Goal: Task Accomplishment & Management: Complete application form

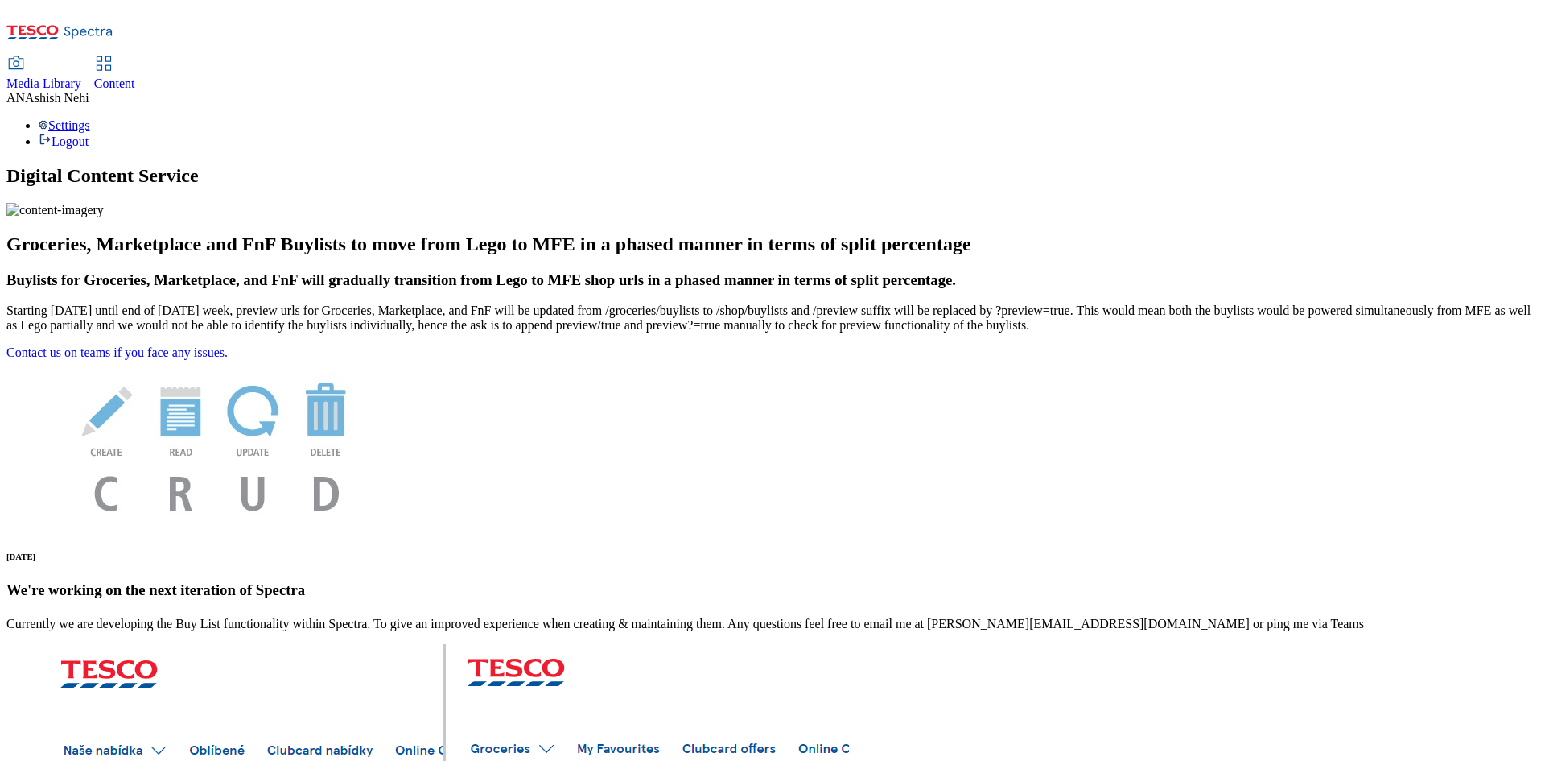
click at [135, 76] on div "Content" at bounding box center [114, 83] width 41 height 14
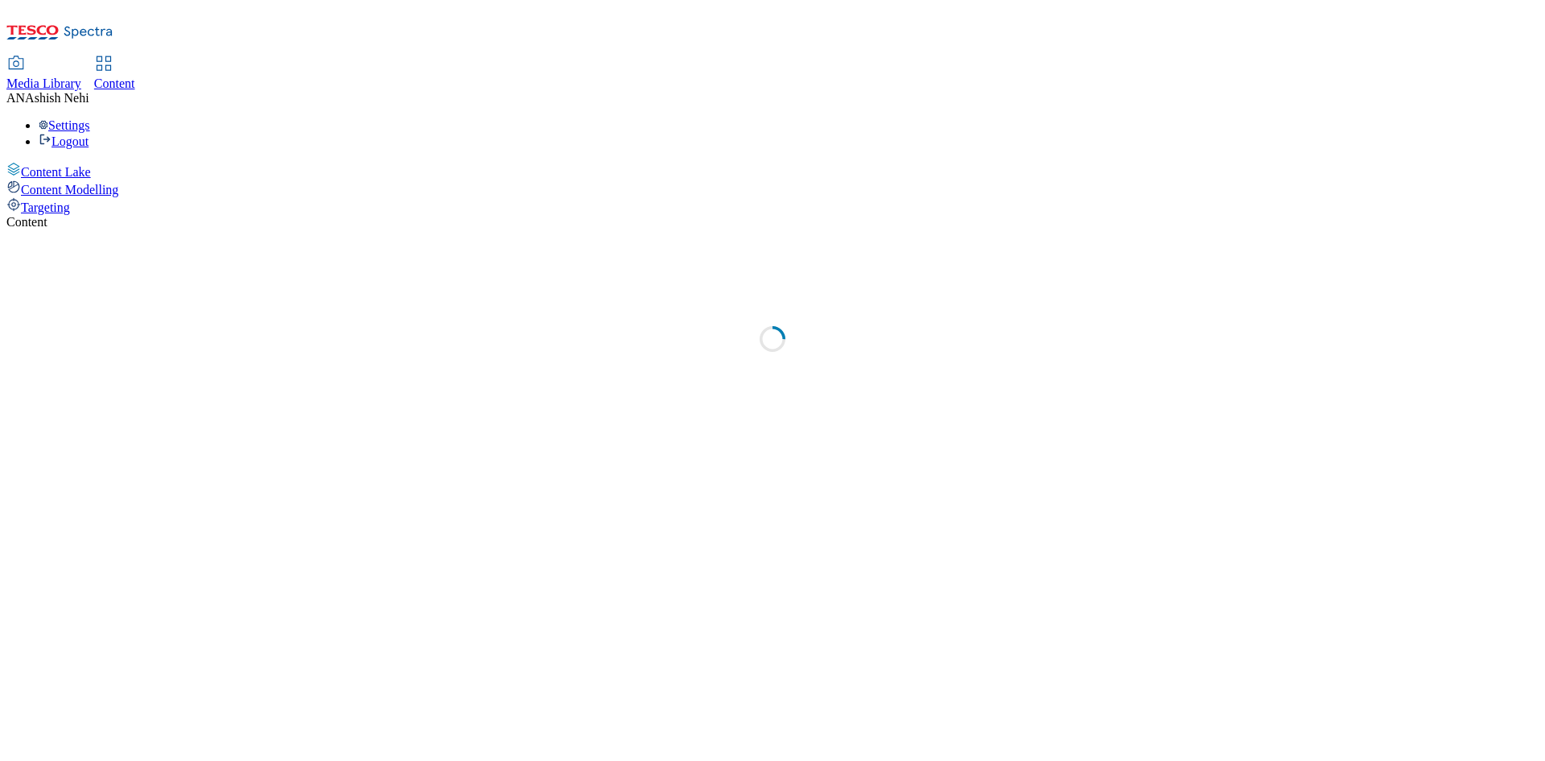
select select "ghs-[GEOGRAPHIC_DATA]"
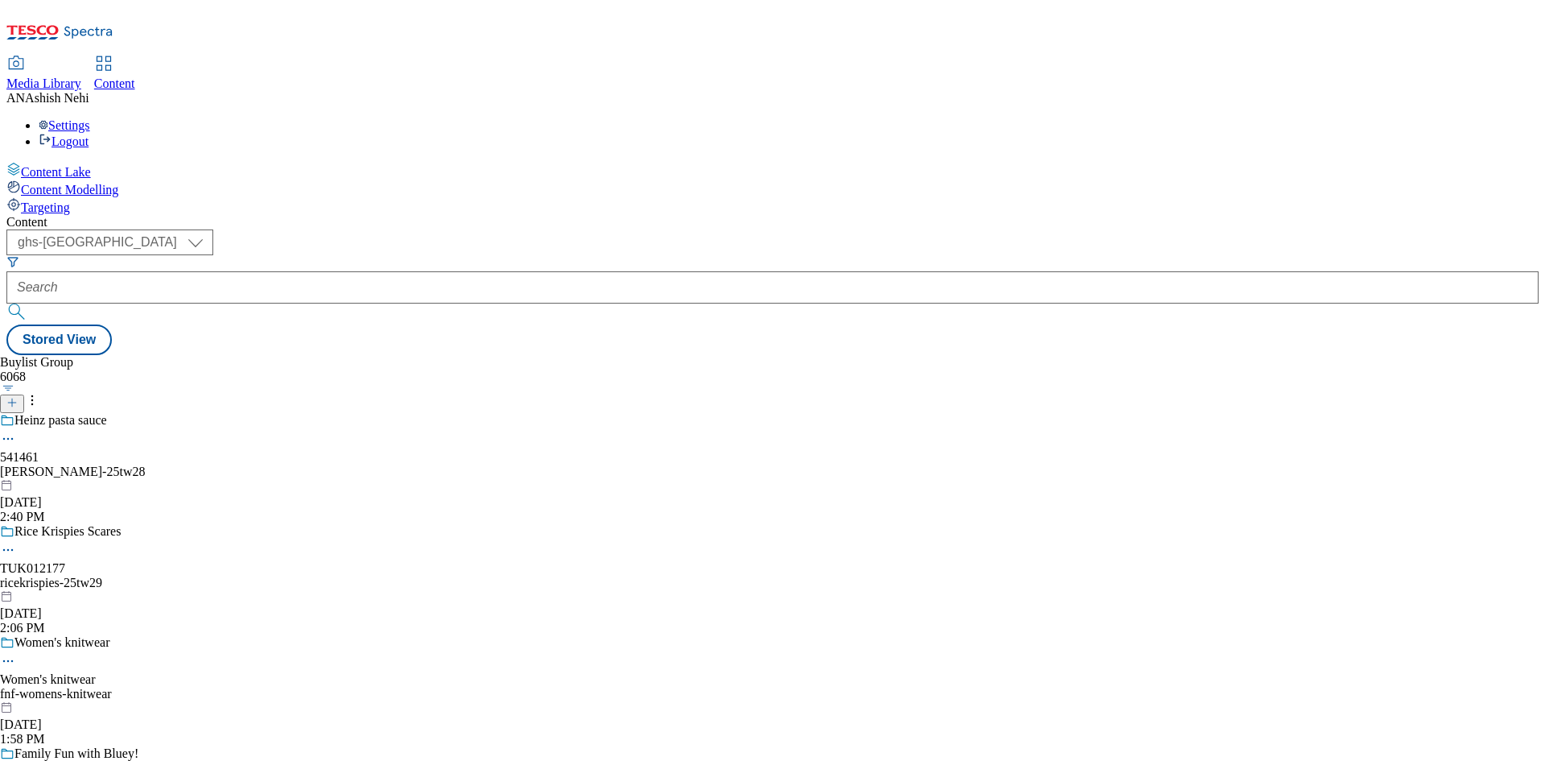
click at [18, 397] on icon at bounding box center [11, 402] width 11 height 11
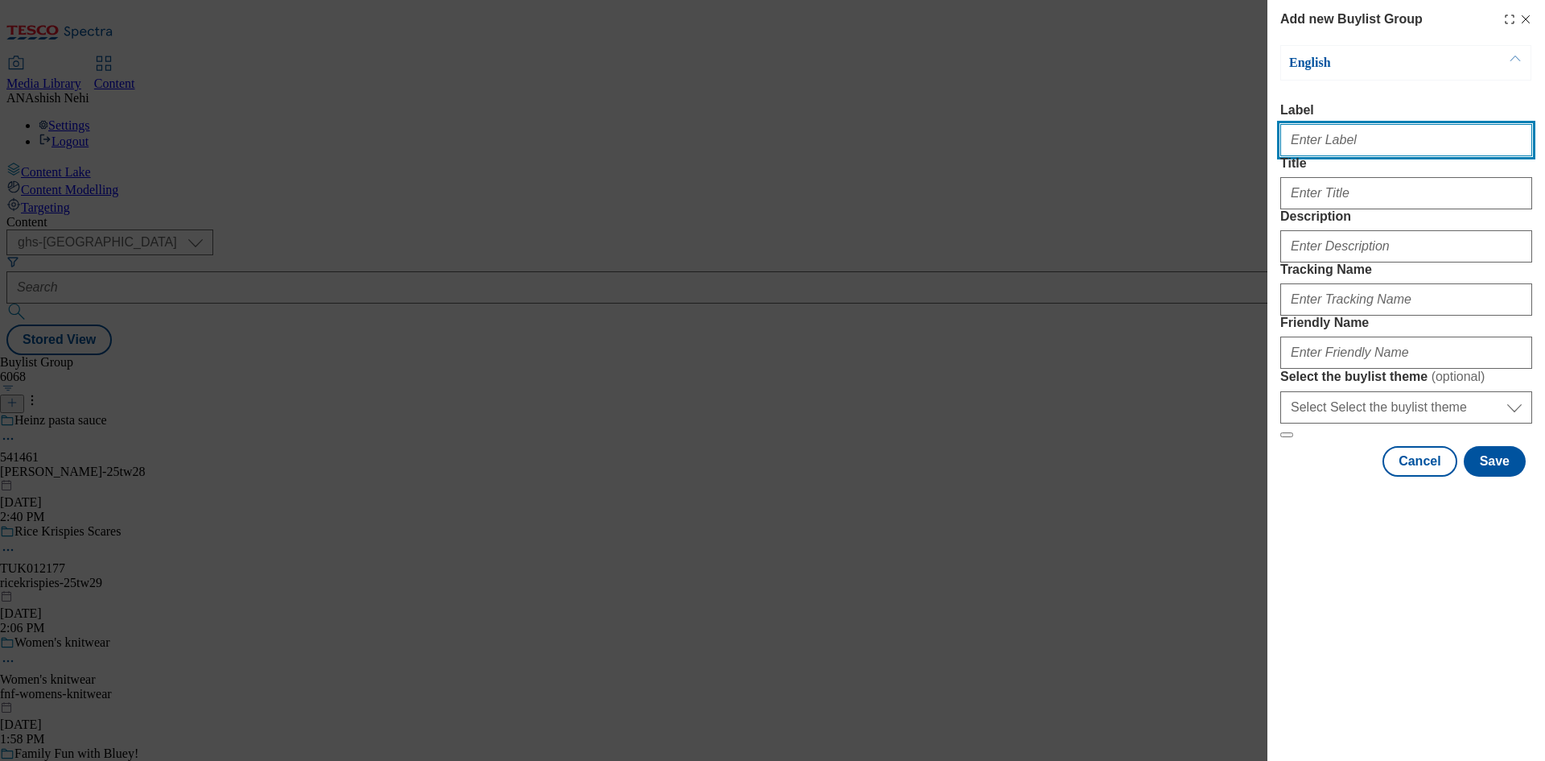
click at [1359, 147] on input "Label" at bounding box center [1407, 140] width 252 height 32
paste input "541637"
type input "Ad541637"
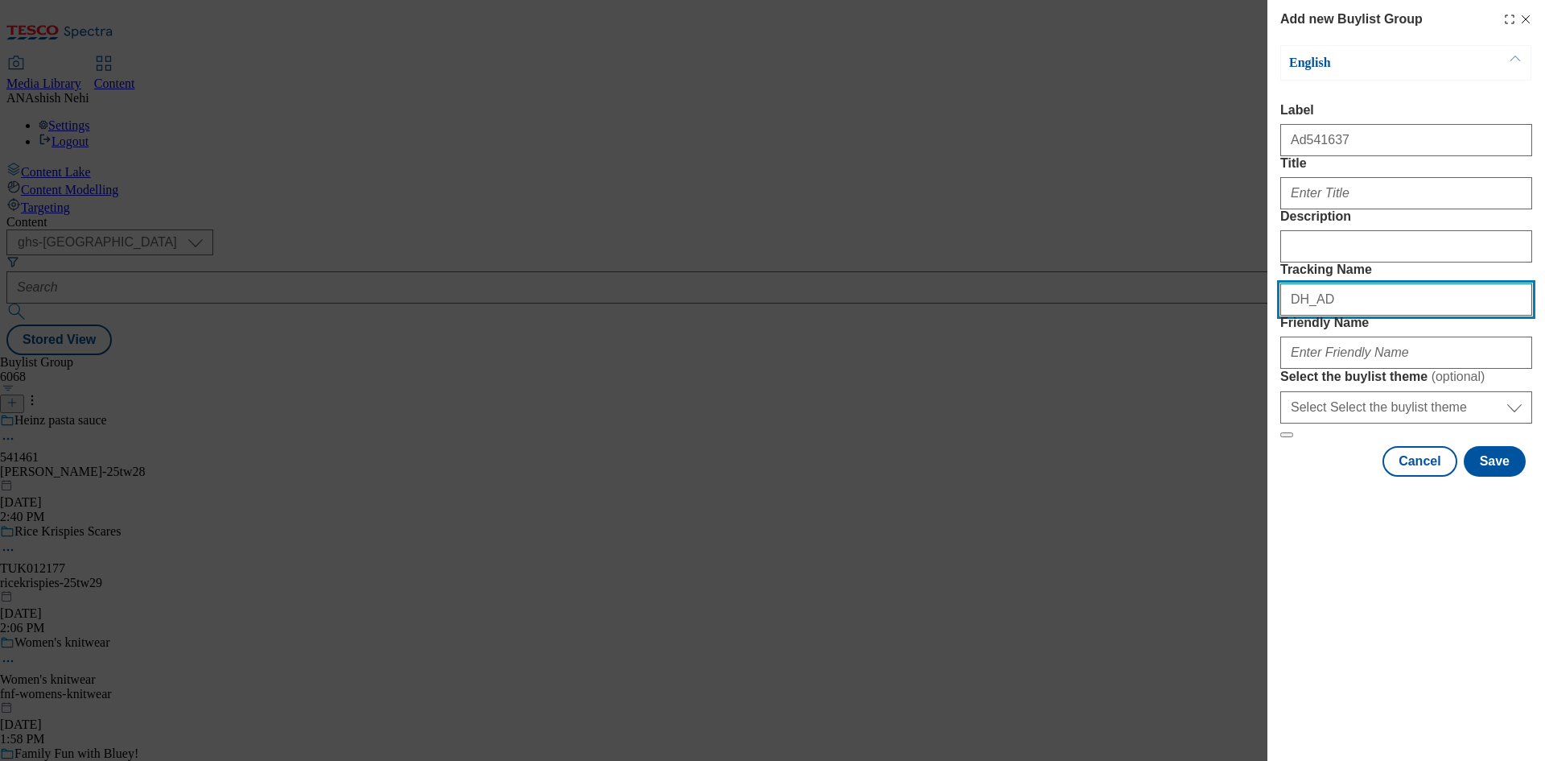
paste input "541637"
type input "DH_AD541637"
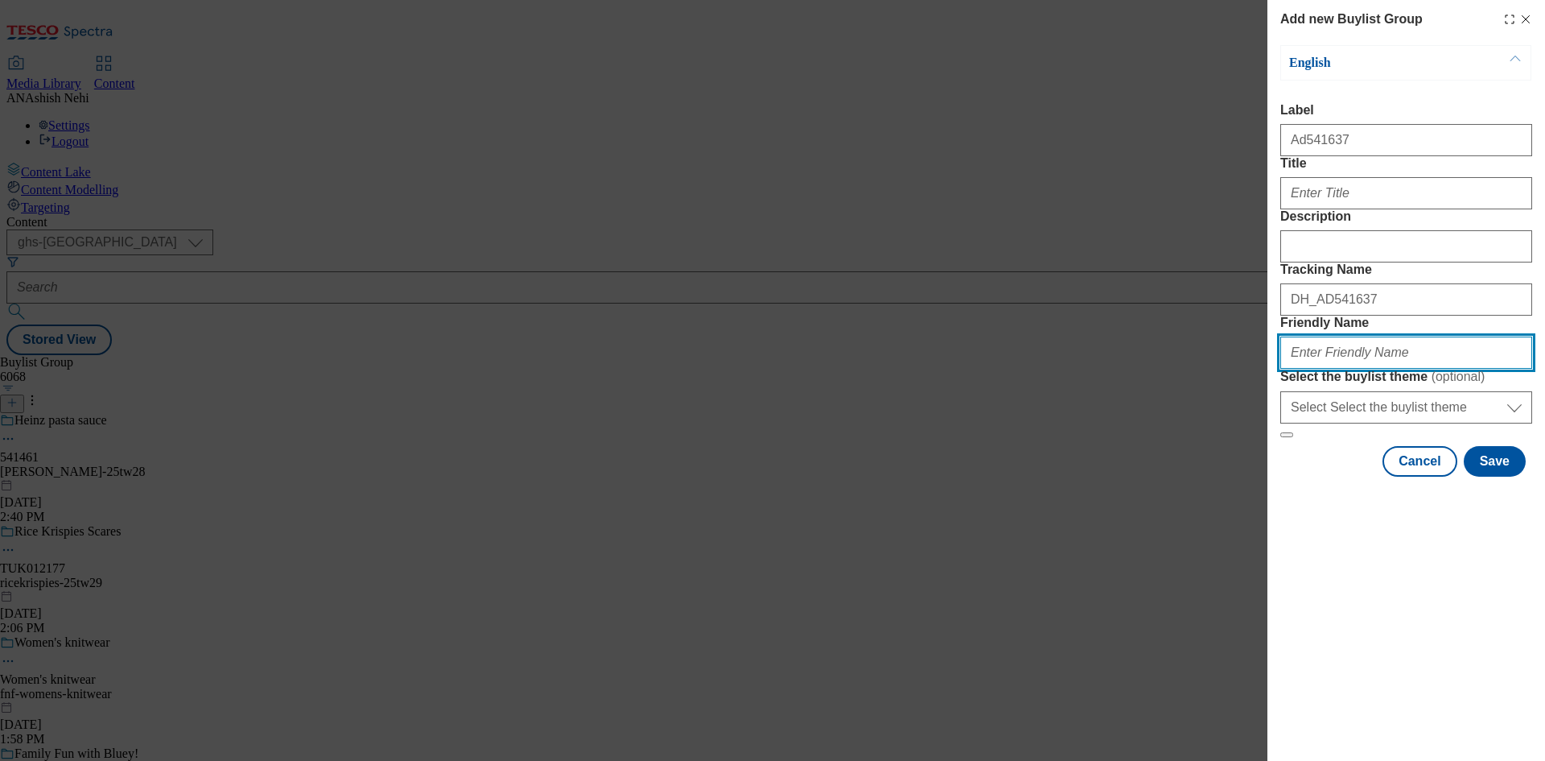
paste input "[PERSON_NAME]-25tw26"
type input "[PERSON_NAME]-25tw29"
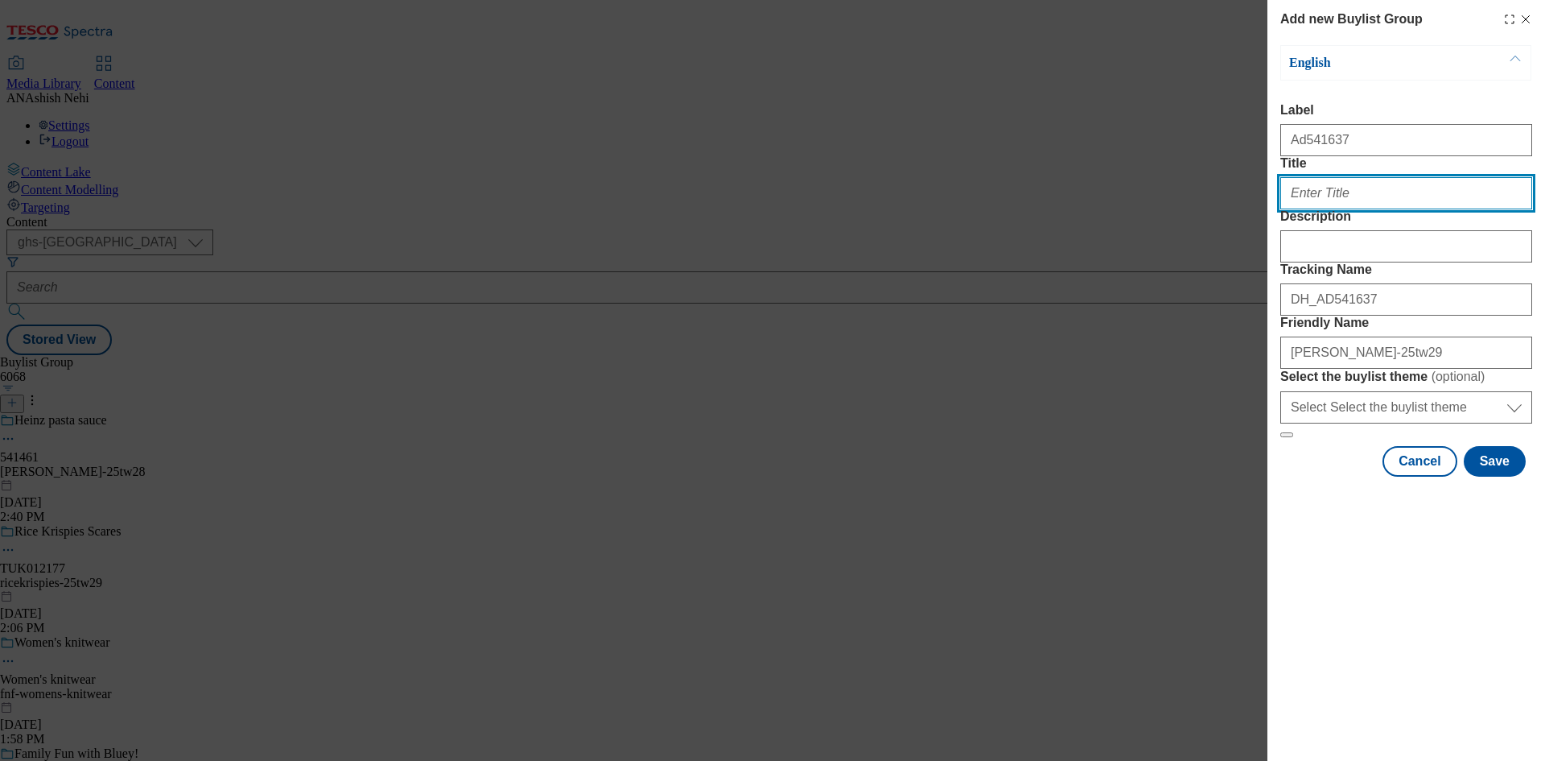
click at [1376, 209] on input "Title" at bounding box center [1407, 193] width 252 height 32
paste input "Win a share of 1 million clubcard points"
type input "Win a share of 1 million clubcard points"
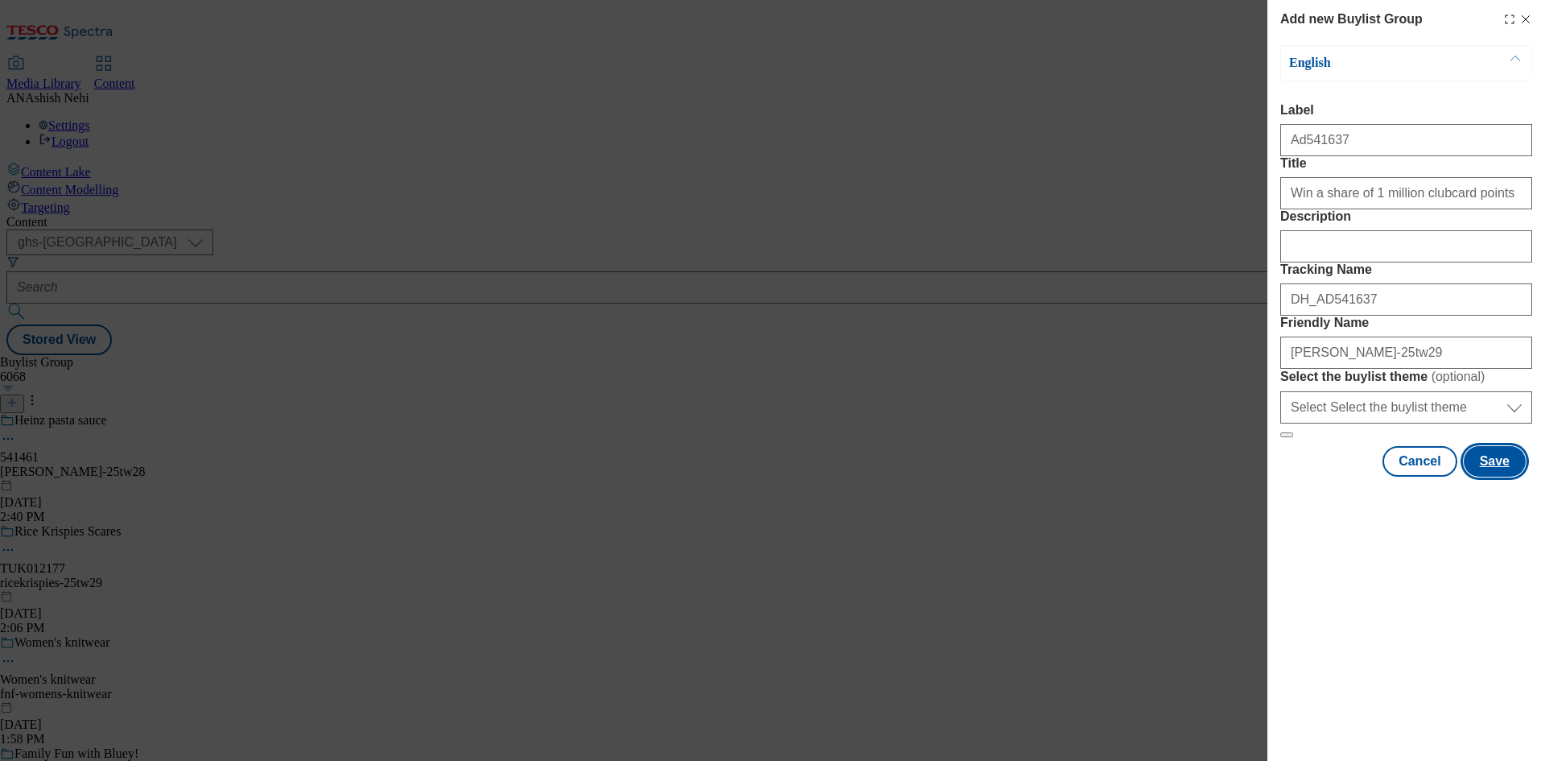
click at [1503, 477] on button "Save" at bounding box center [1495, 461] width 62 height 31
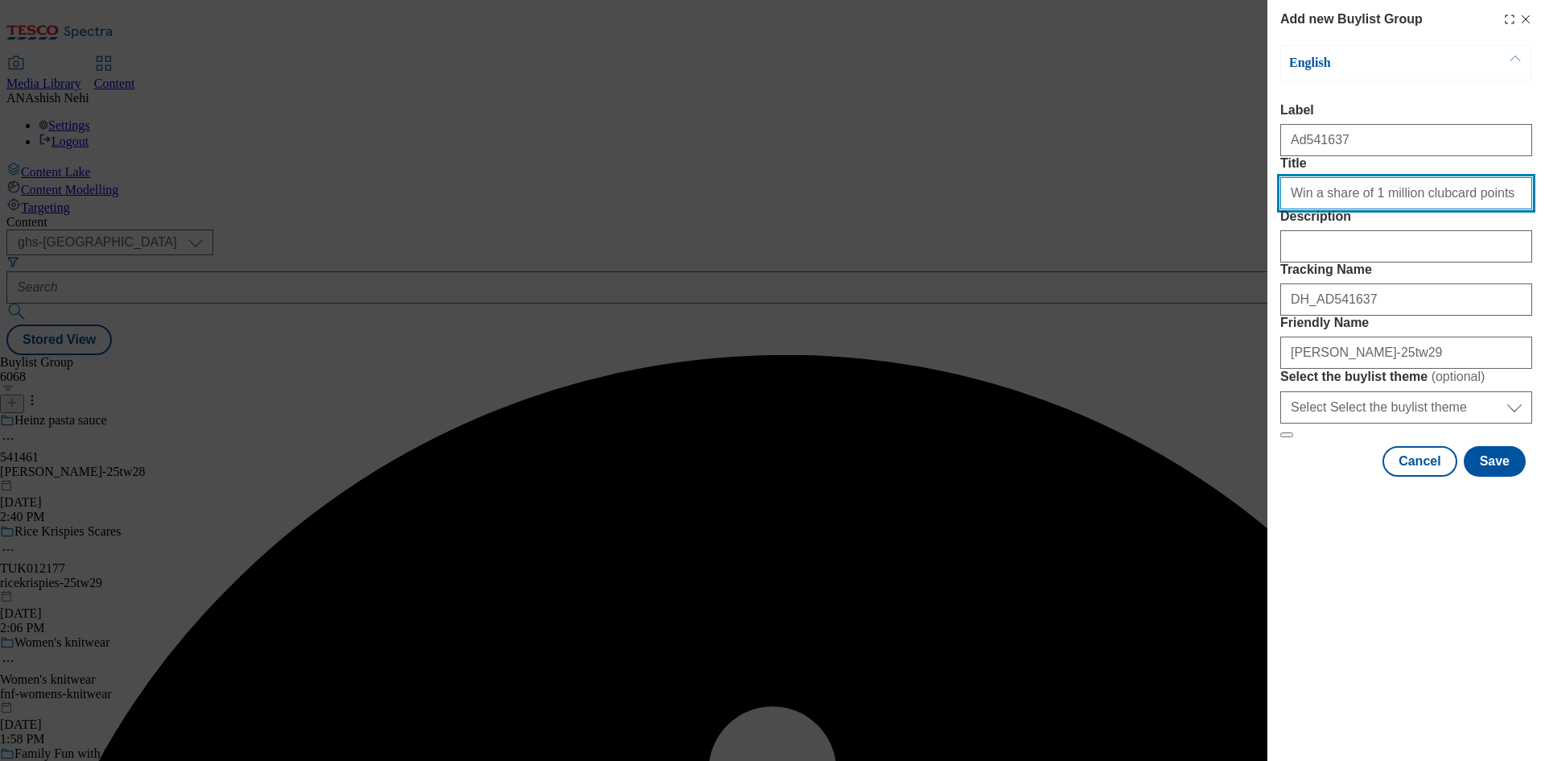
click at [1499, 209] on input "Win a share of 1 million clubcard points" at bounding box center [1407, 193] width 252 height 32
type input "Win a share of 1 million clubcard points"
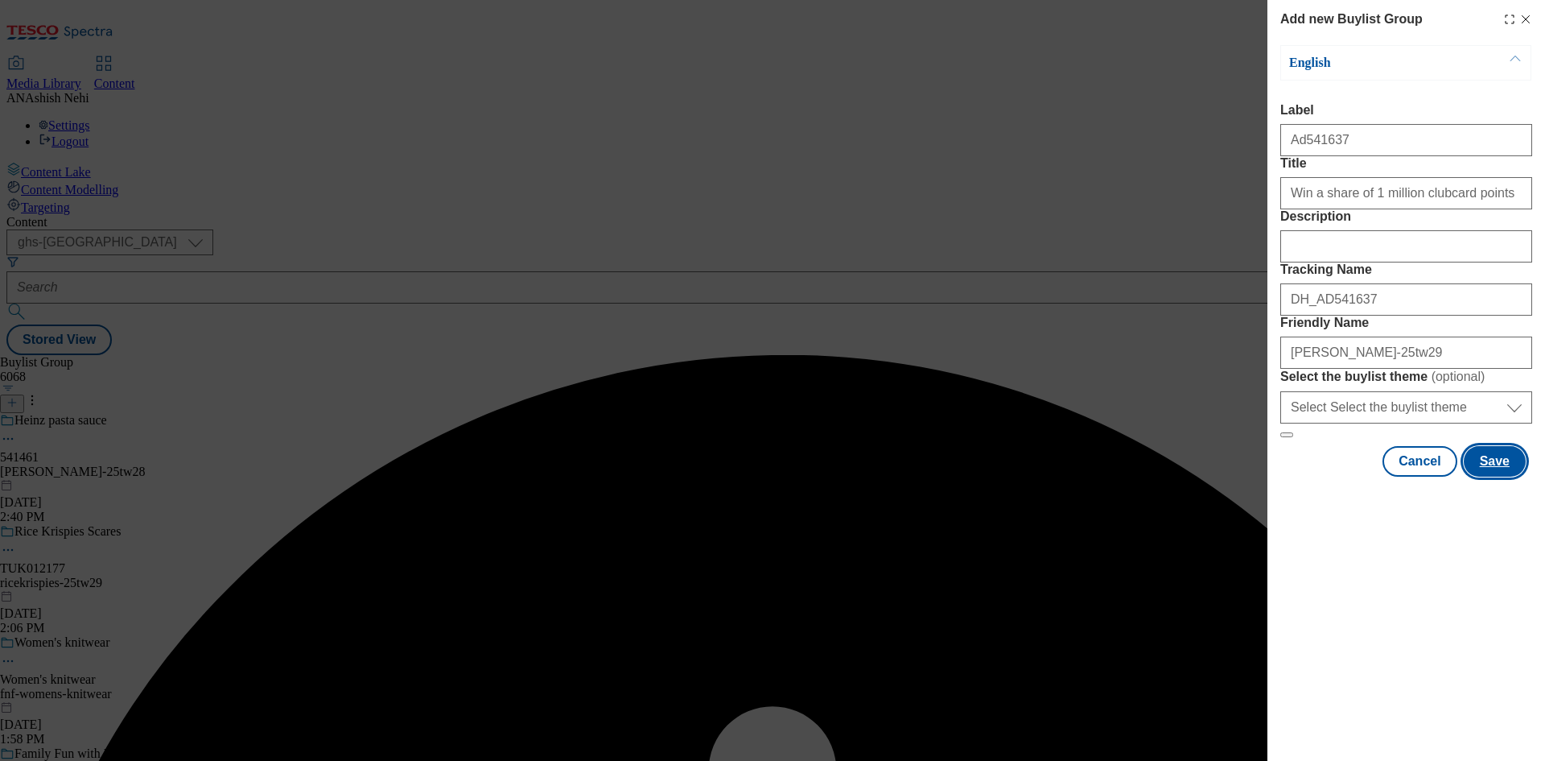
click at [1501, 477] on button "Save" at bounding box center [1495, 461] width 62 height 31
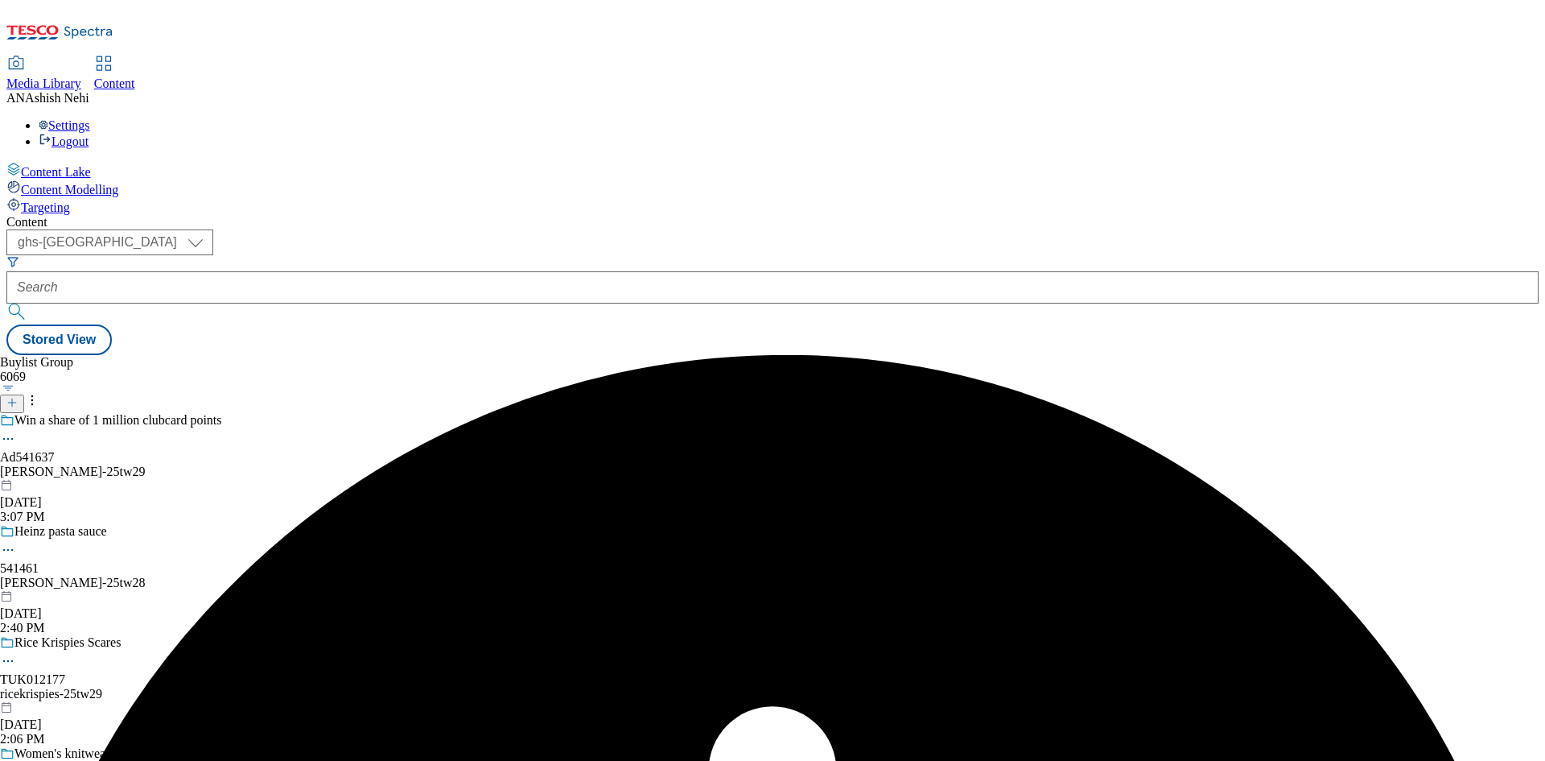
click at [247, 464] on div "[PERSON_NAME]-25tw29" at bounding box center [123, 471] width 247 height 14
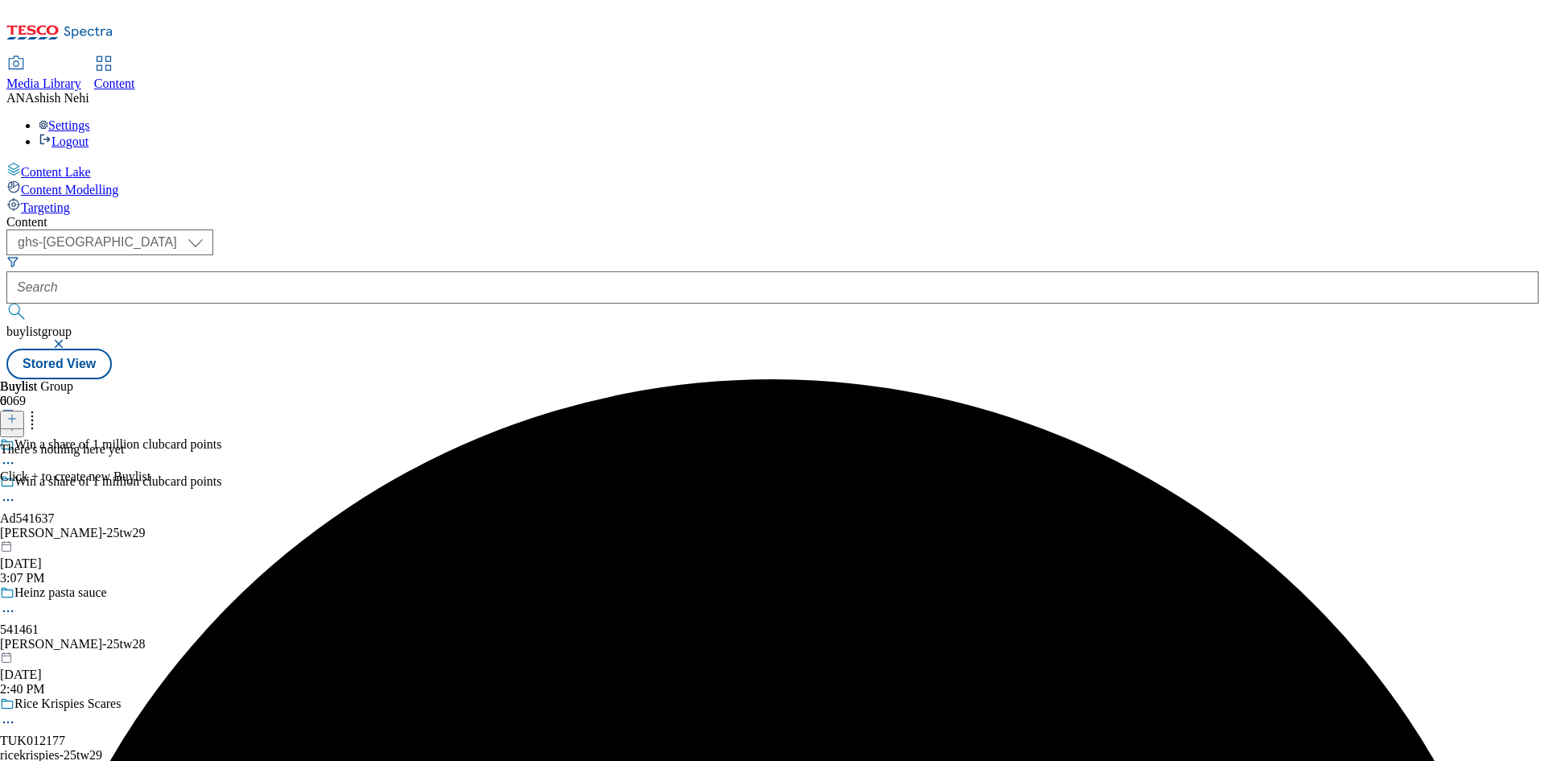
click at [18, 413] on icon at bounding box center [11, 418] width 11 height 11
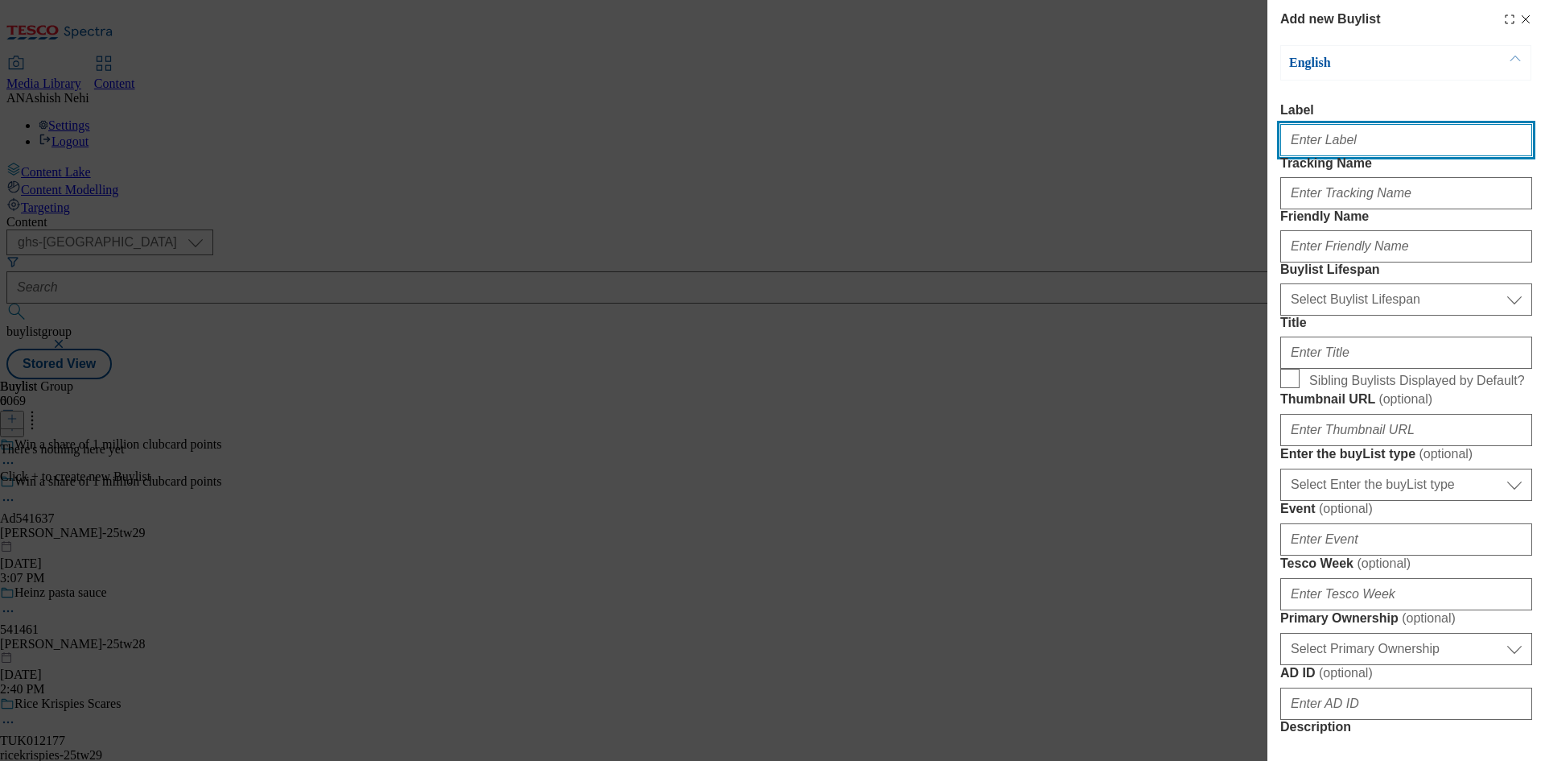
click at [1418, 131] on input "Label" at bounding box center [1407, 140] width 252 height 32
paste input "541637"
type input "Ad541637"
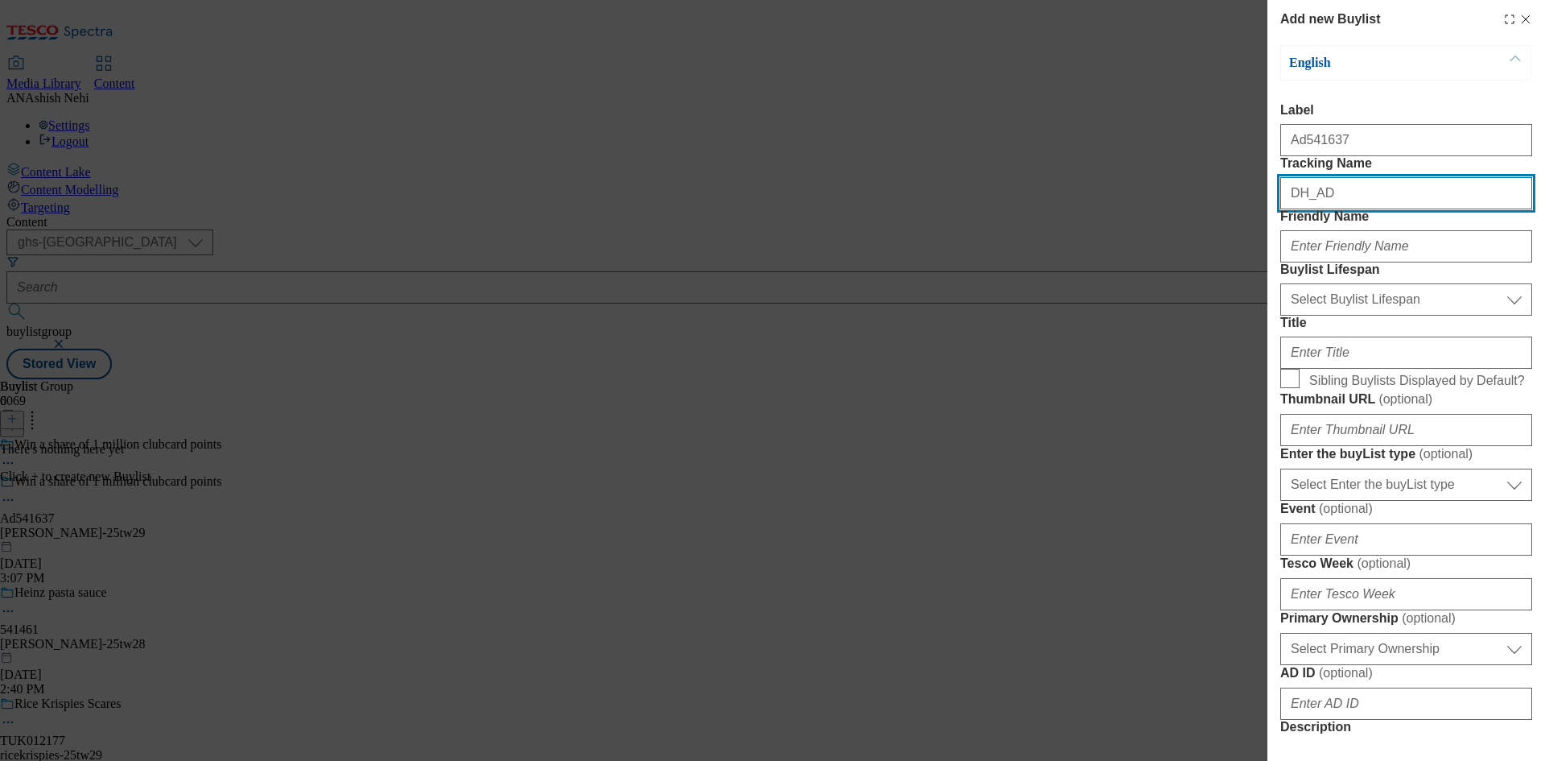
paste input "541637"
type input "DH_AD541637"
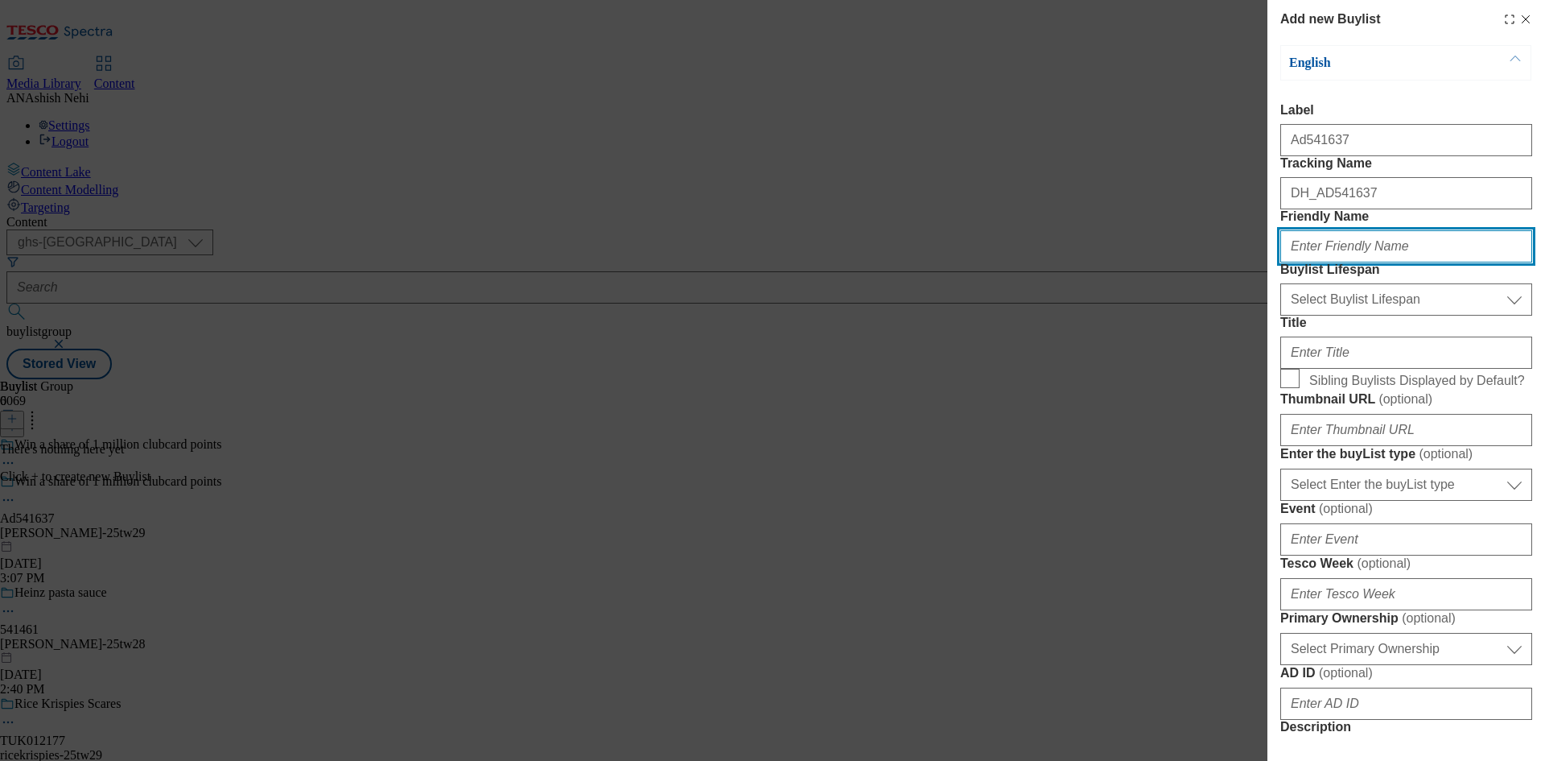
paste input "[PERSON_NAME]"
type input "[PERSON_NAME]"
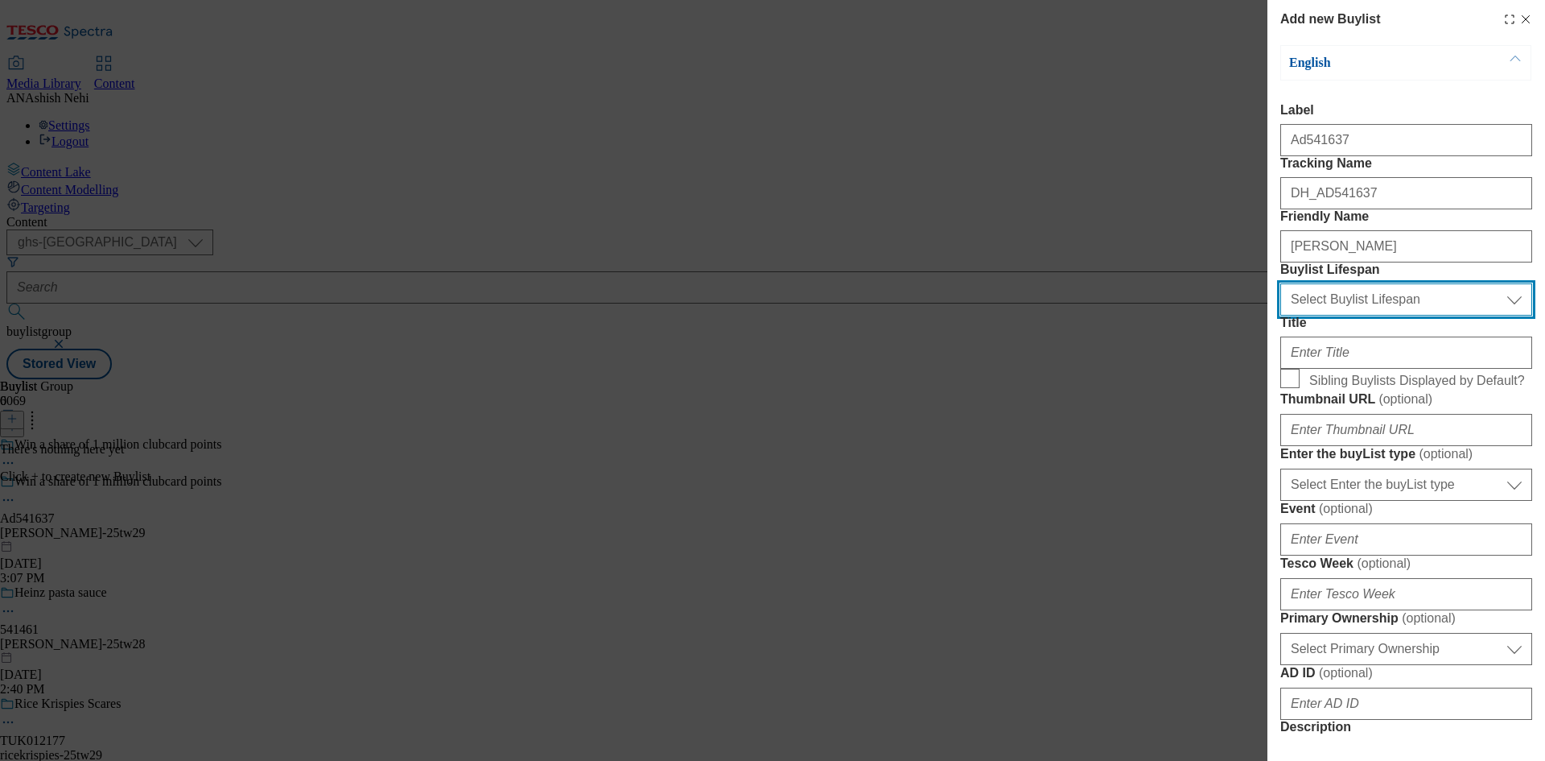
click at [1391, 316] on select "Select Buylist Lifespan evergreen seasonal tactical" at bounding box center [1407, 299] width 252 height 32
select select "tactical"
click at [1281, 316] on select "Select Buylist Lifespan evergreen seasonal tactical" at bounding box center [1407, 299] width 252 height 32
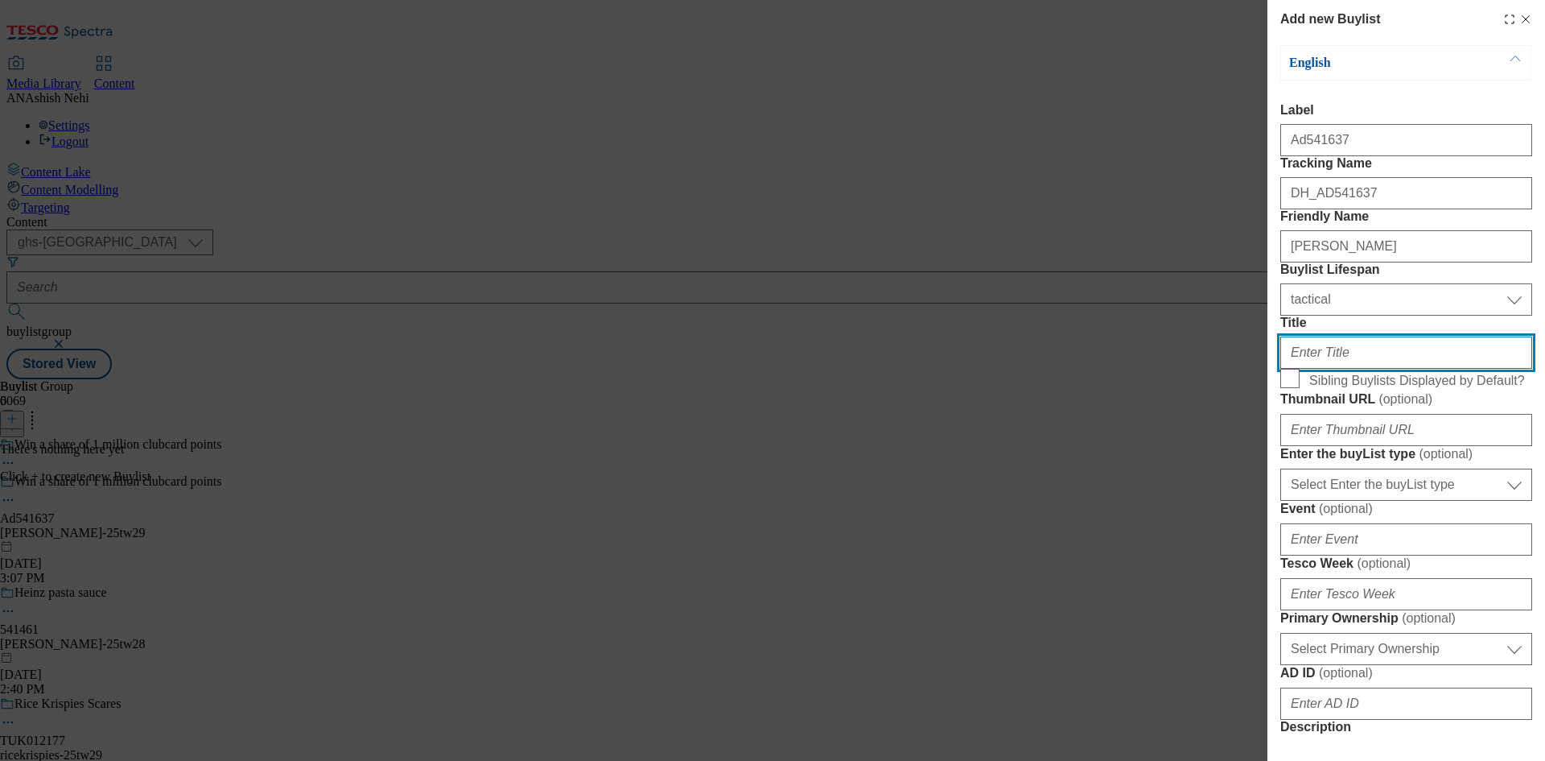
click at [1362, 369] on input "Title" at bounding box center [1407, 352] width 252 height 32
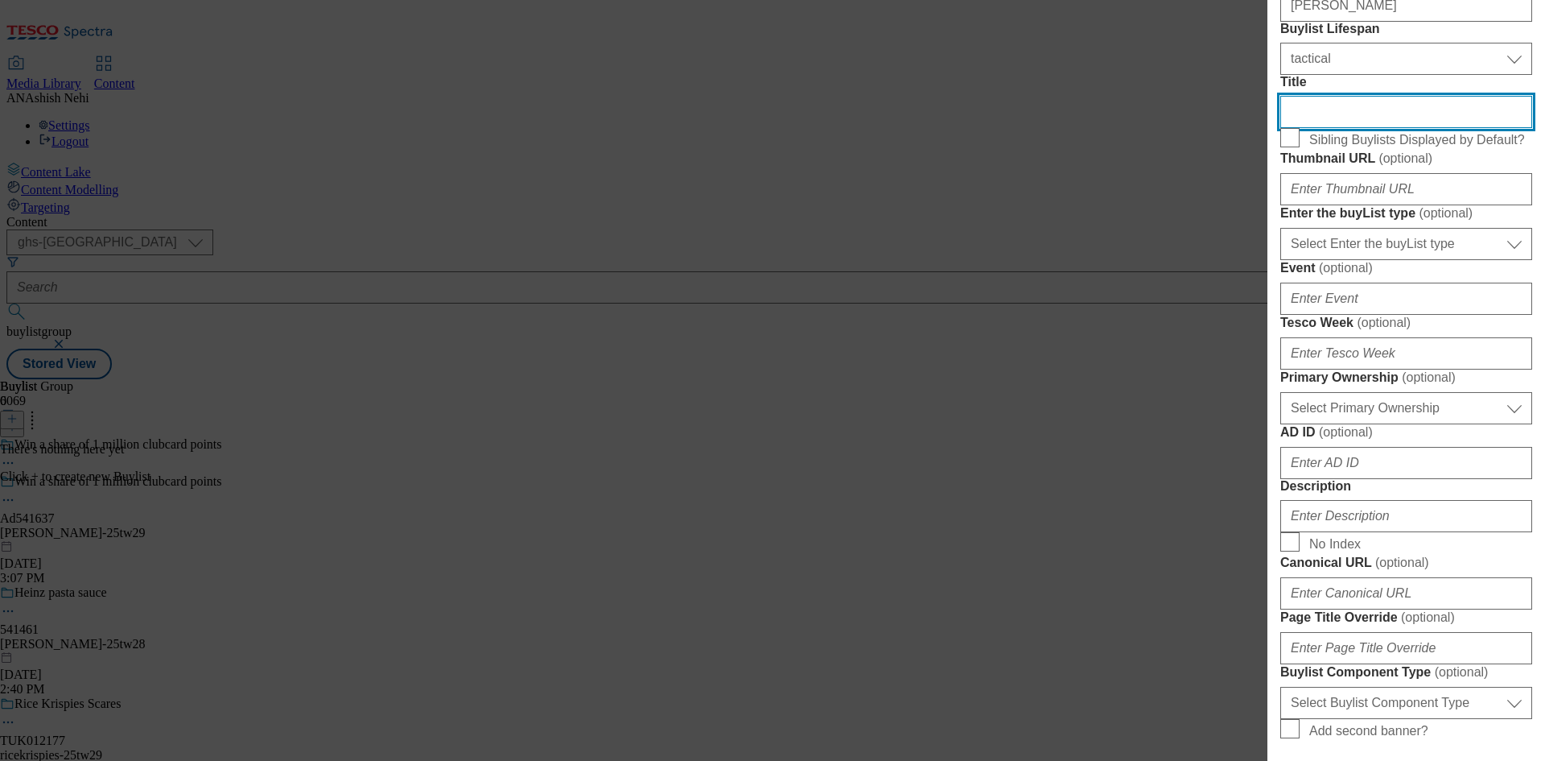
scroll to position [241, 0]
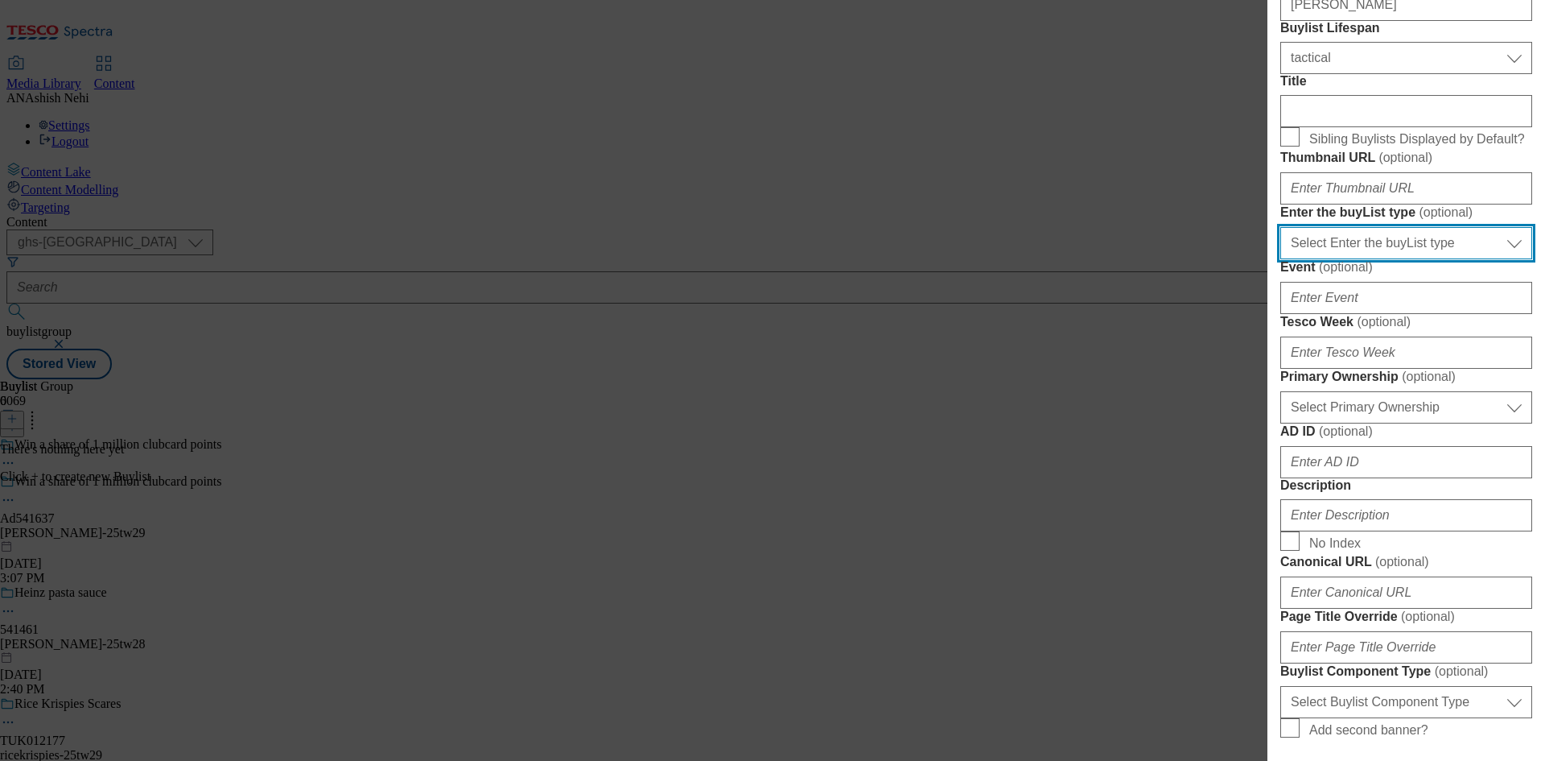
click at [1412, 259] on select "Select Enter the buyList type event supplier funded long term >4 weeks supplier…" at bounding box center [1407, 243] width 252 height 32
select select "supplier funded short term 1-3 weeks"
click at [1281, 259] on select "Select Enter the buyList type event supplier funded long term >4 weeks supplier…" at bounding box center [1407, 243] width 252 height 32
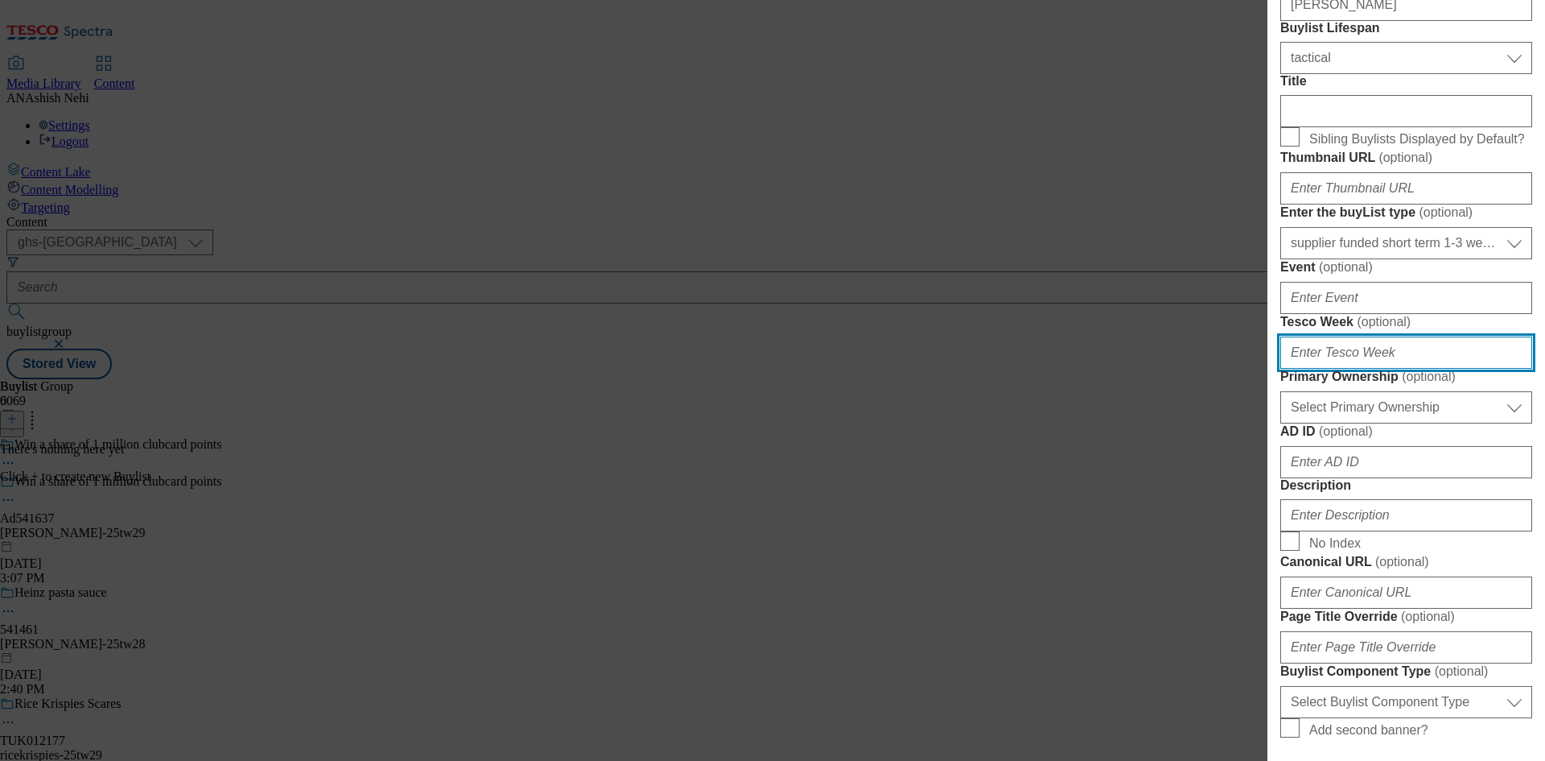
click at [1376, 369] on input "Tesco Week ( optional )" at bounding box center [1407, 352] width 252 height 32
type input "29"
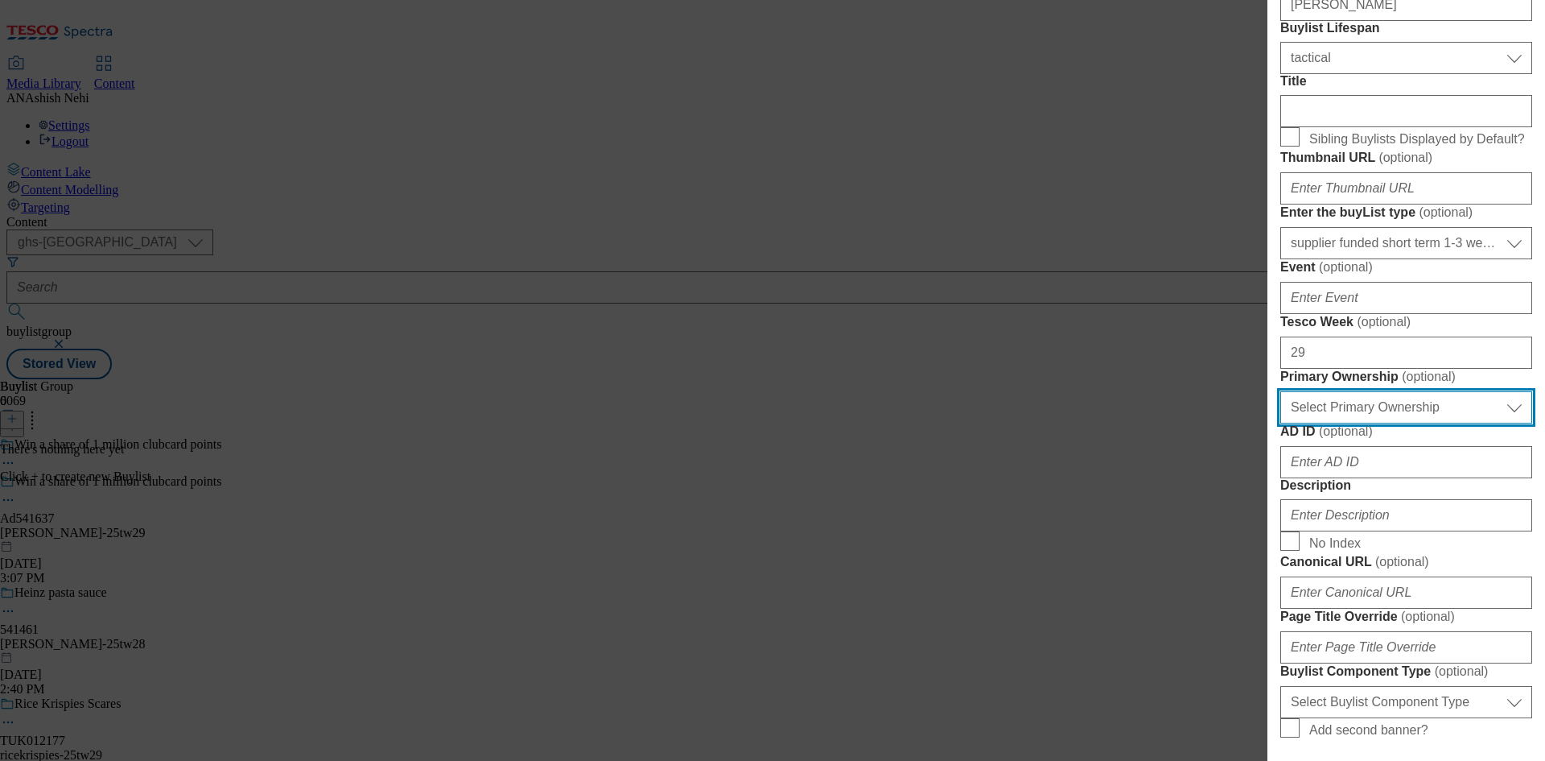
select select "dunnhumby"
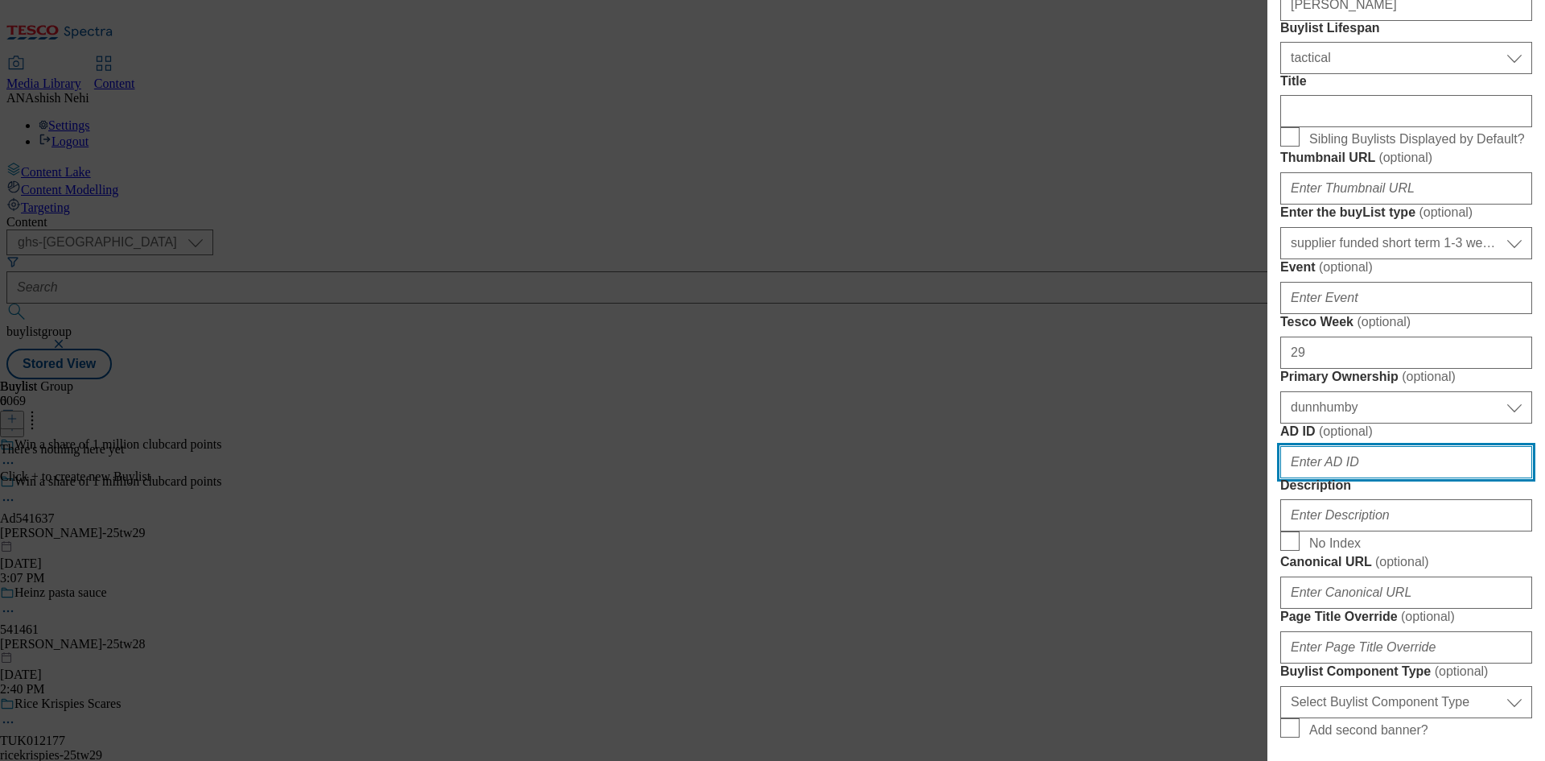
scroll to position [272, 0]
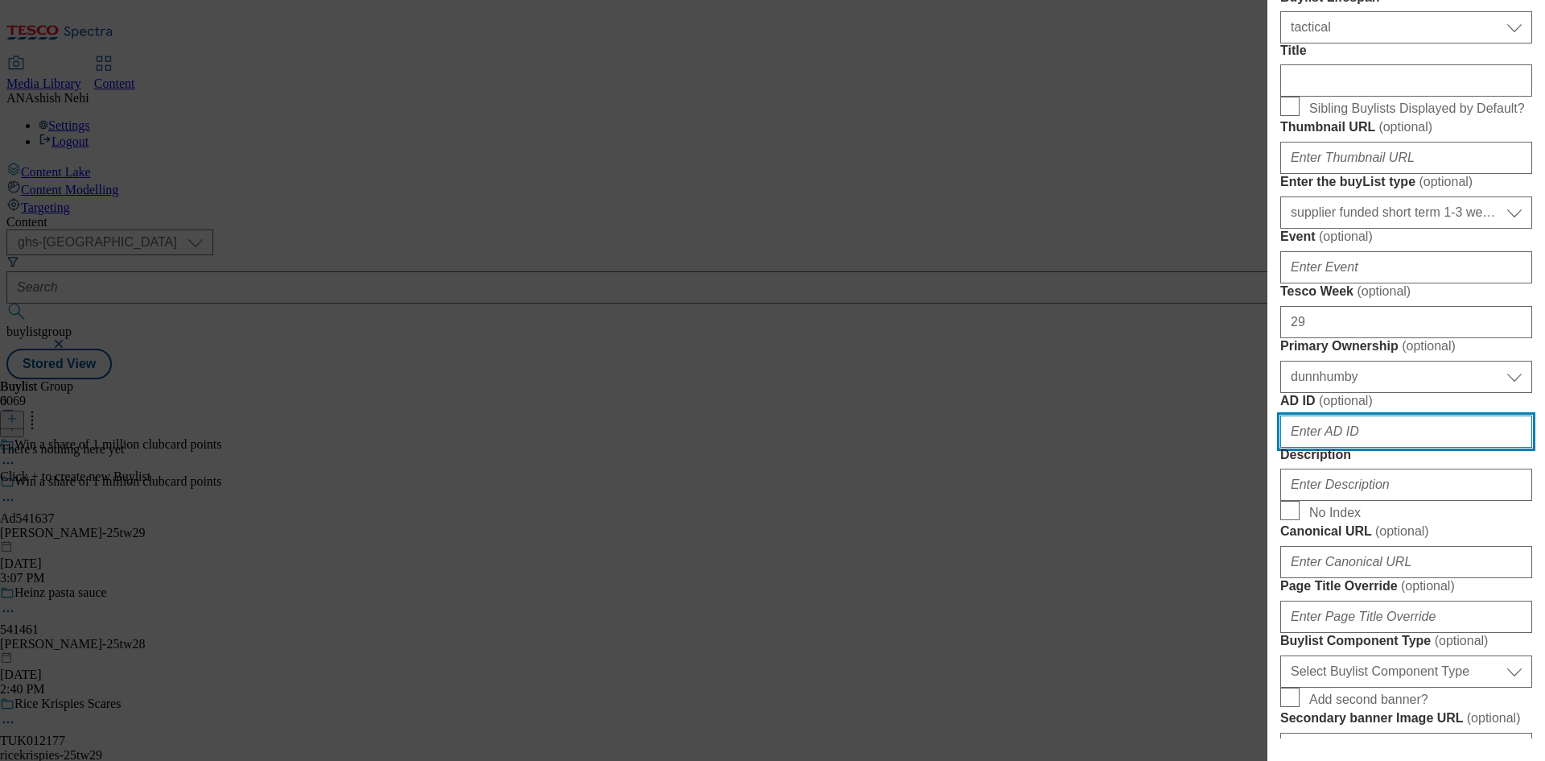
paste input "541637"
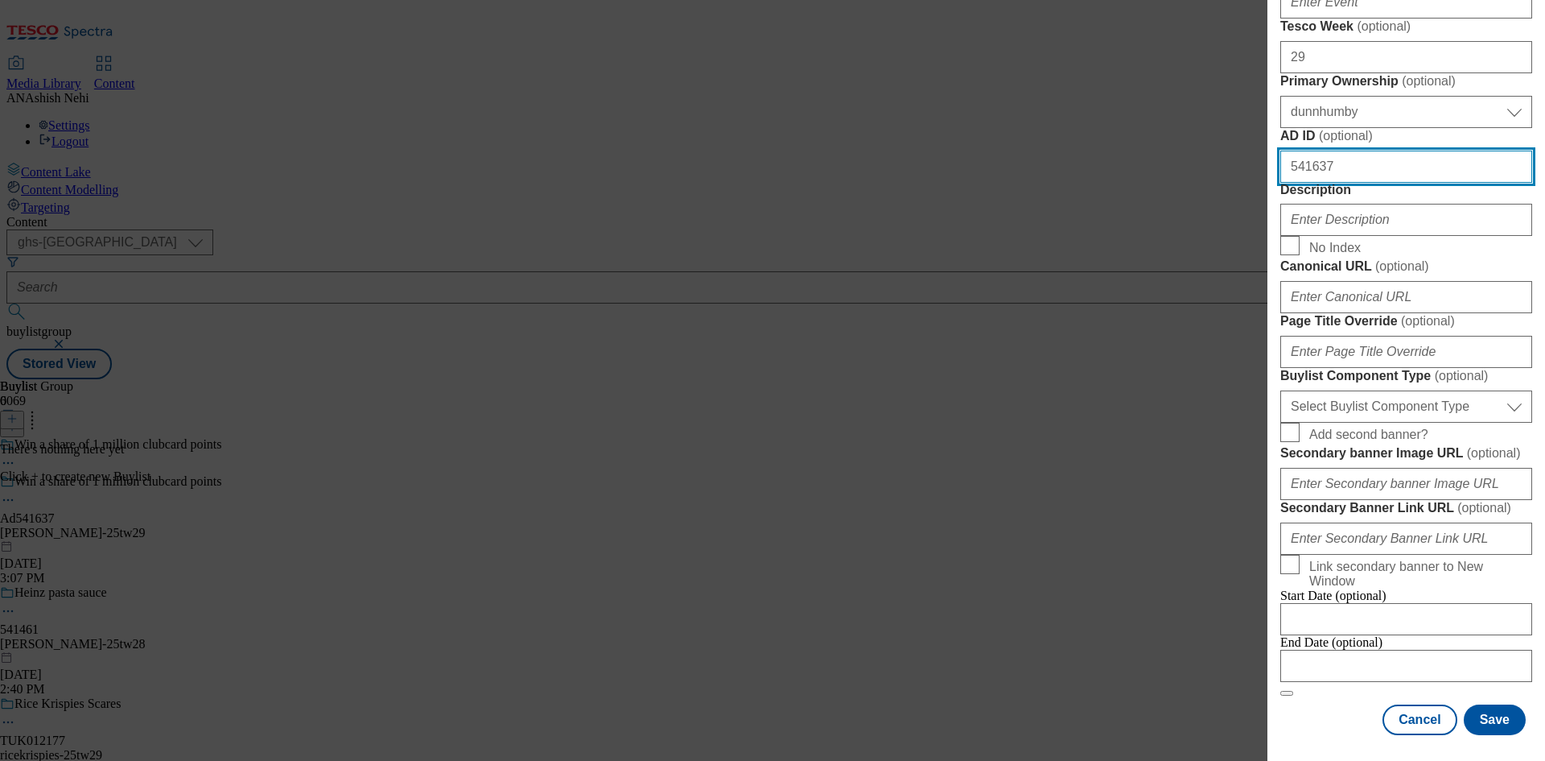
scroll to position [675, 0]
type input "541637"
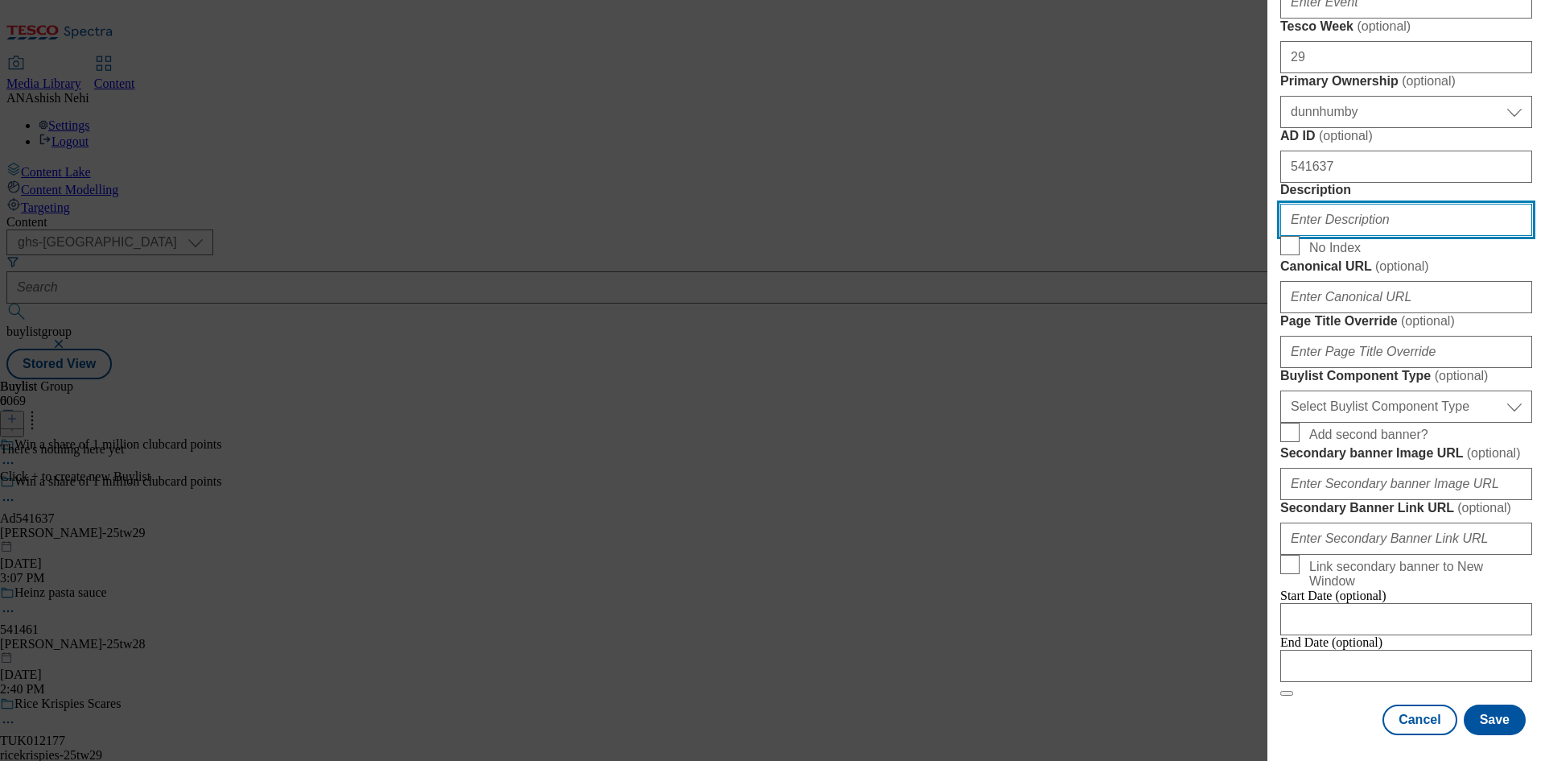
click at [1365, 236] on input "Description" at bounding box center [1407, 220] width 252 height 32
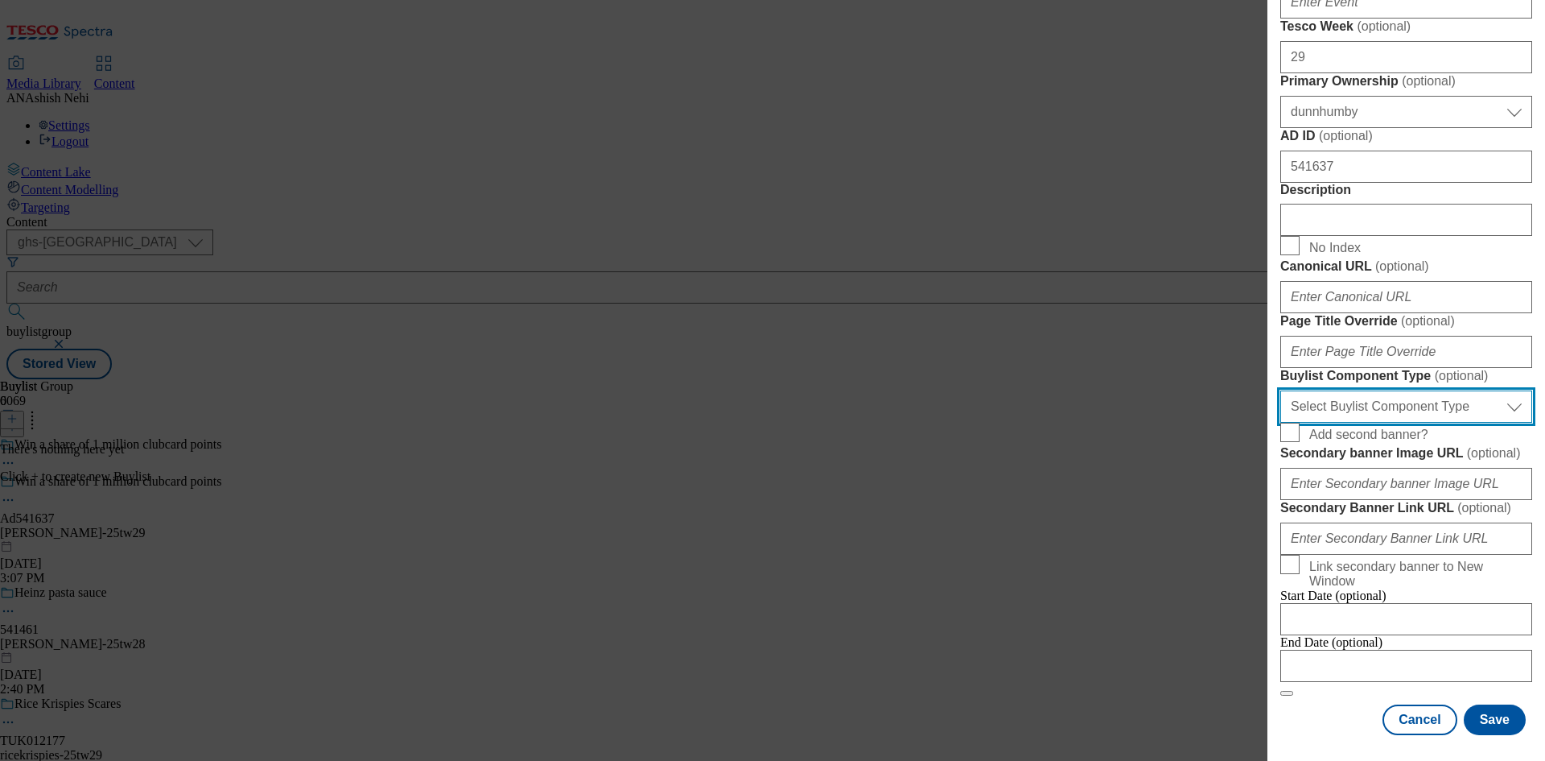
click at [1463, 390] on select "Select Buylist Component Type Banner Competition Header Meal" at bounding box center [1407, 406] width 252 height 32
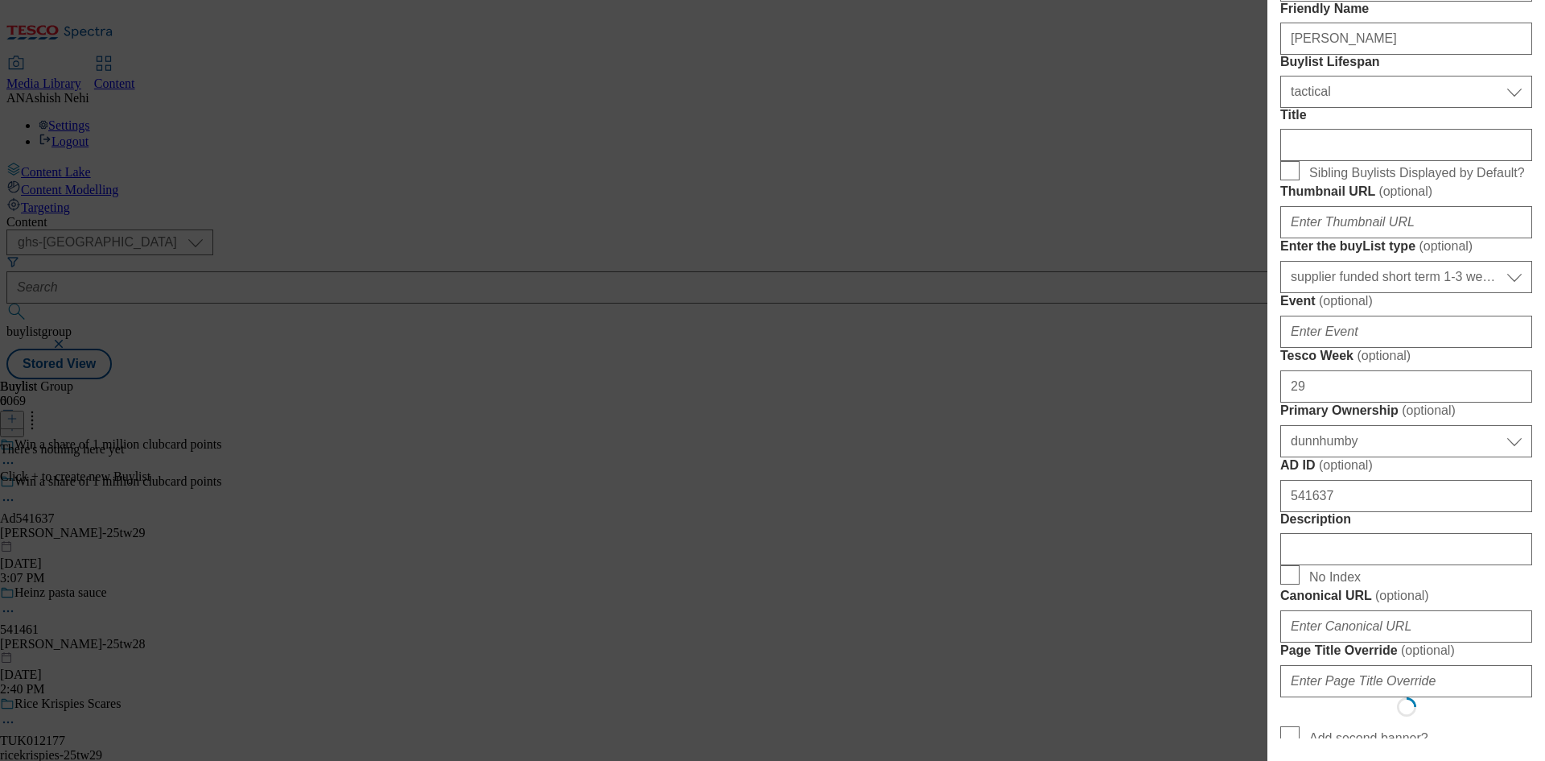
select select "Banner"
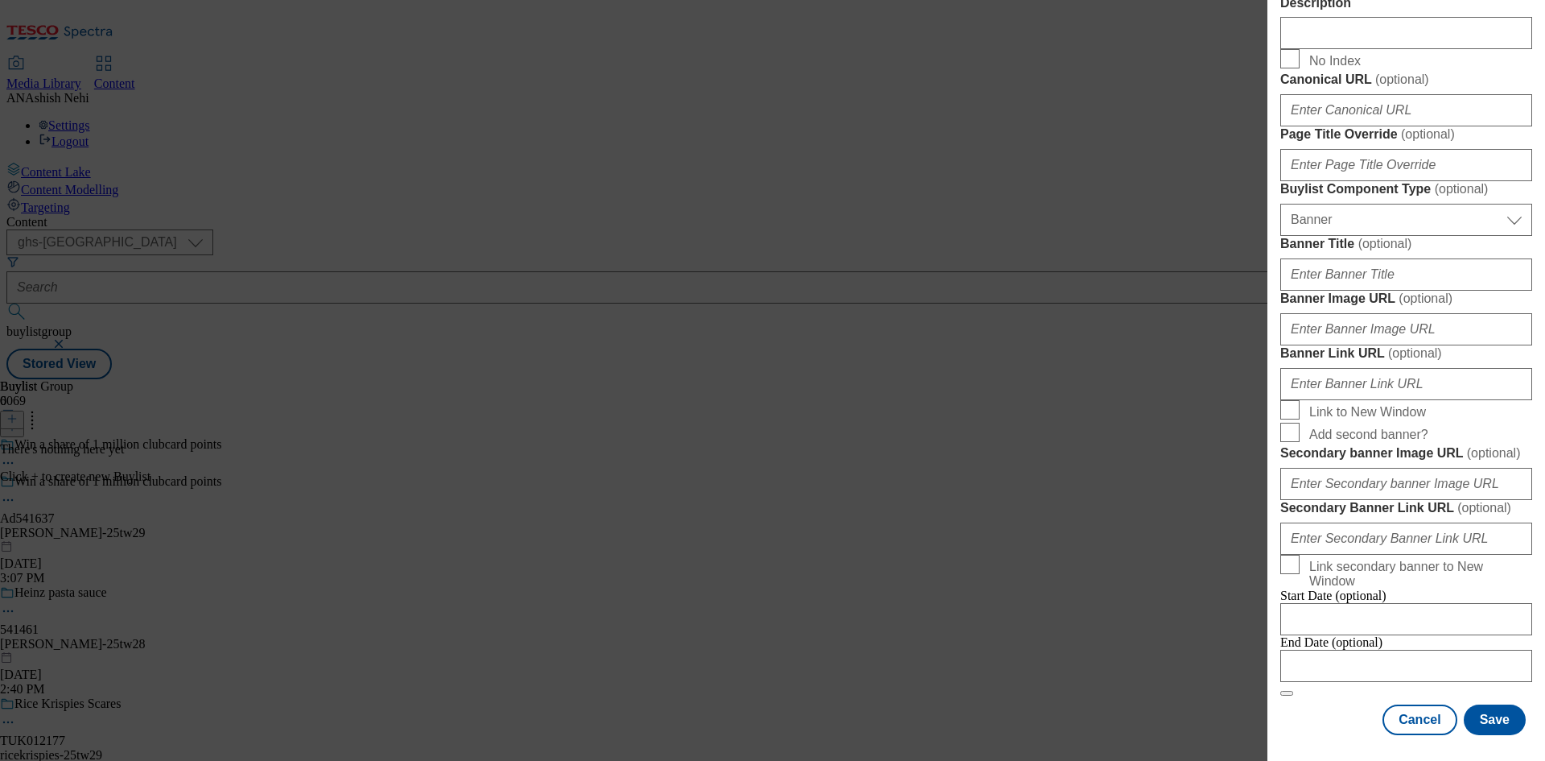
scroll to position [1411, 0]
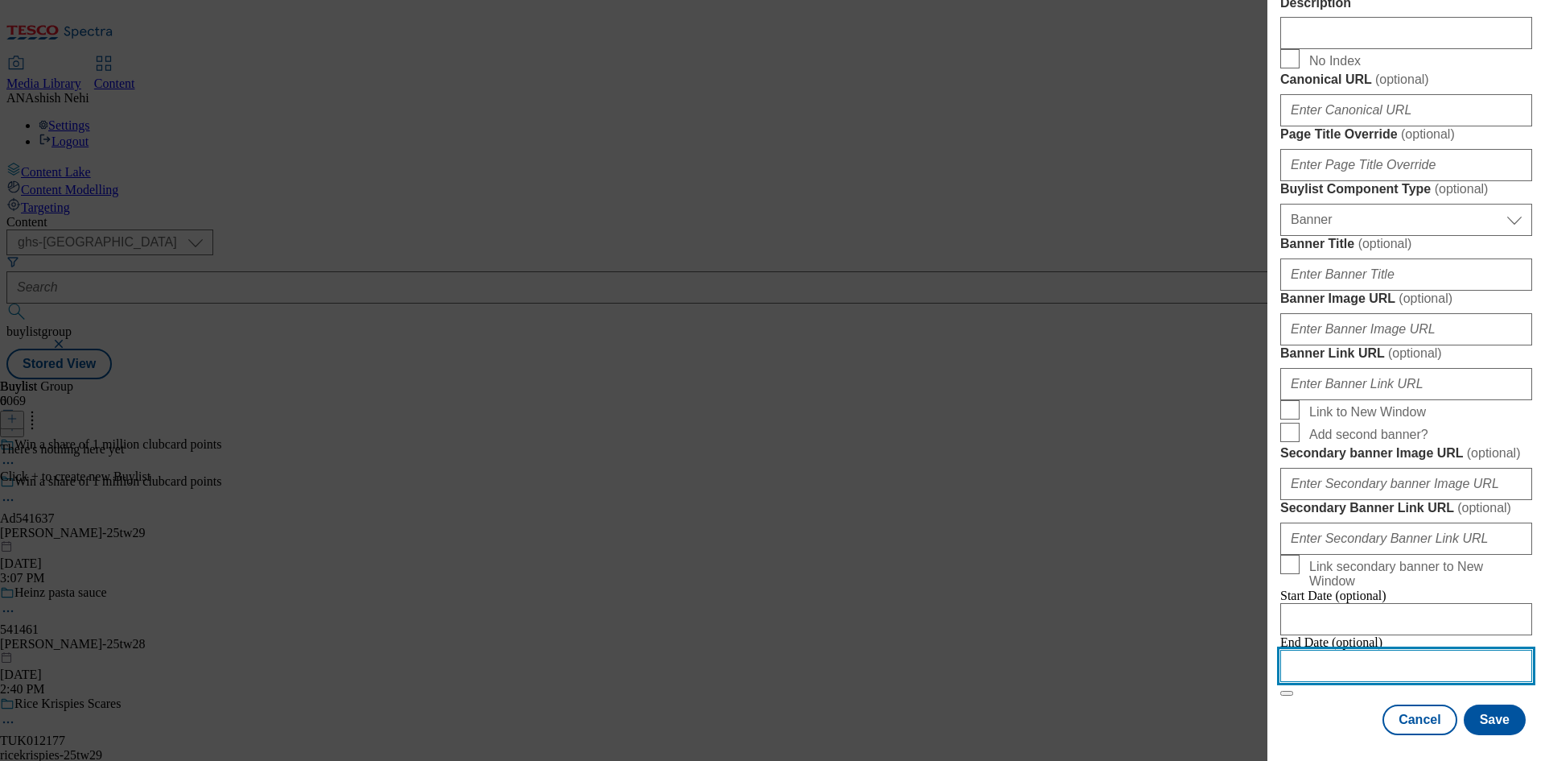
click at [1397, 650] on input "Modal" at bounding box center [1407, 666] width 252 height 32
select select "2025"
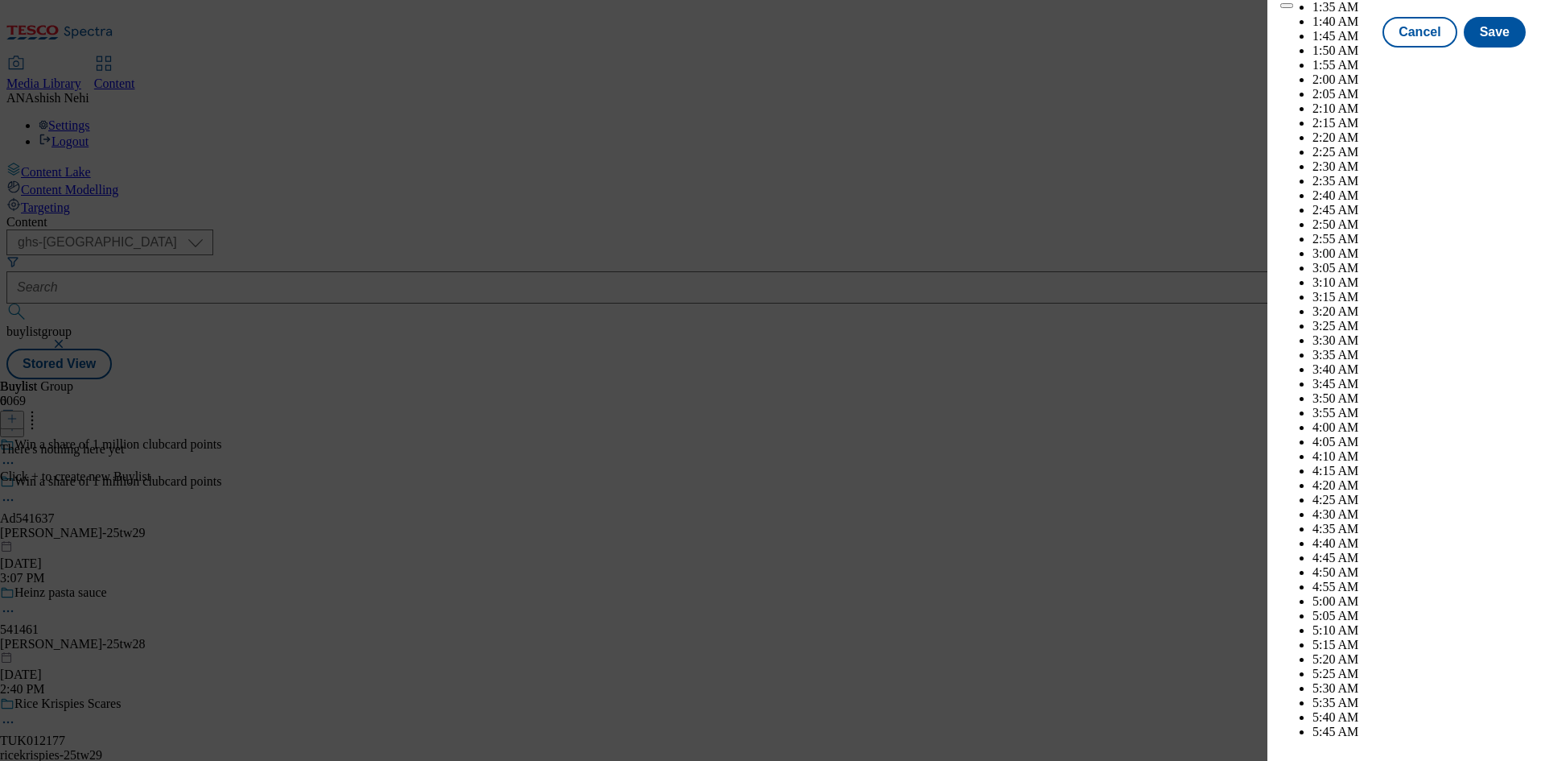
scroll to position [5379, 0]
select select "November"
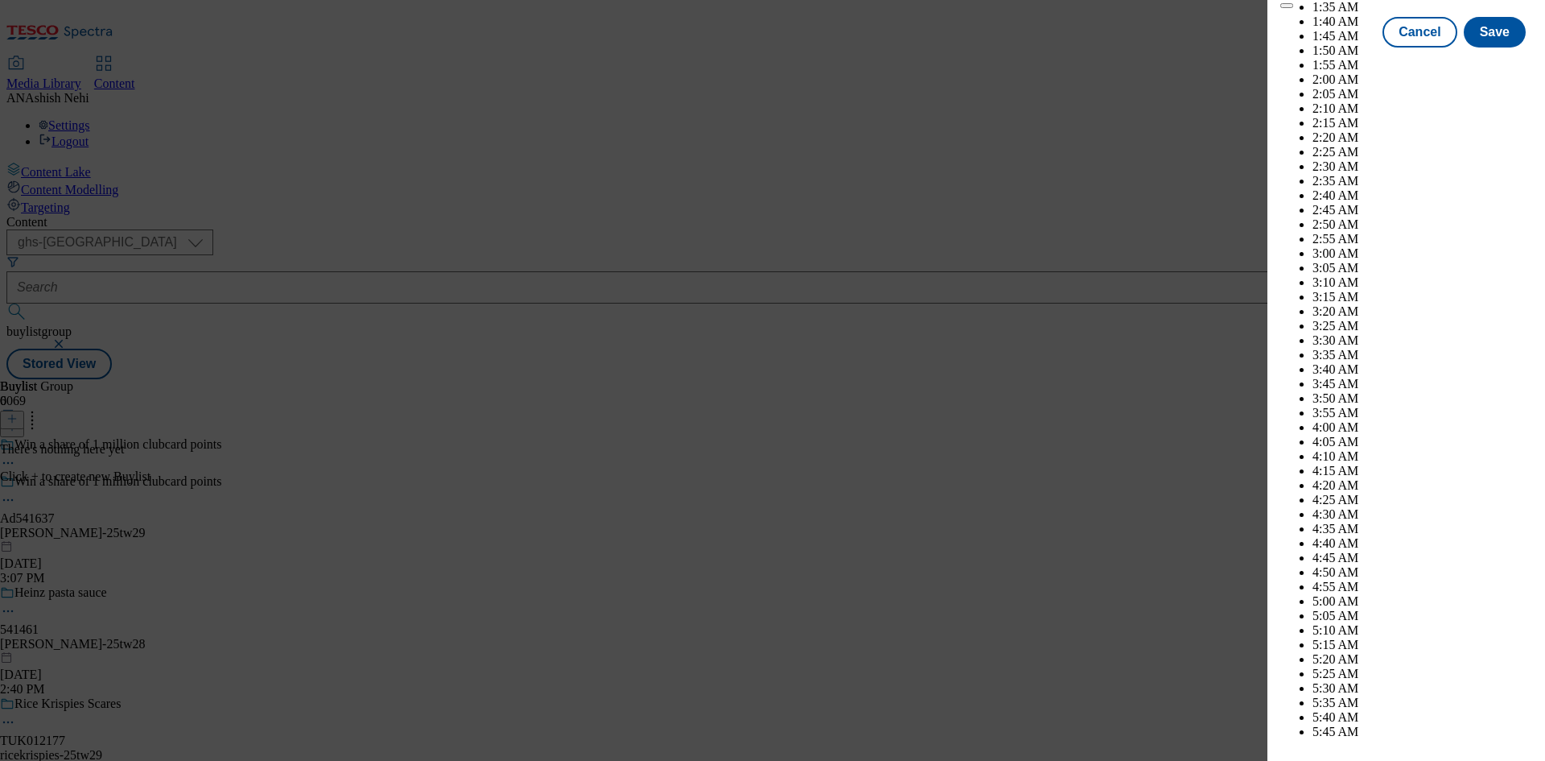
click at [1488, 62] on button "Save" at bounding box center [1495, 46] width 62 height 31
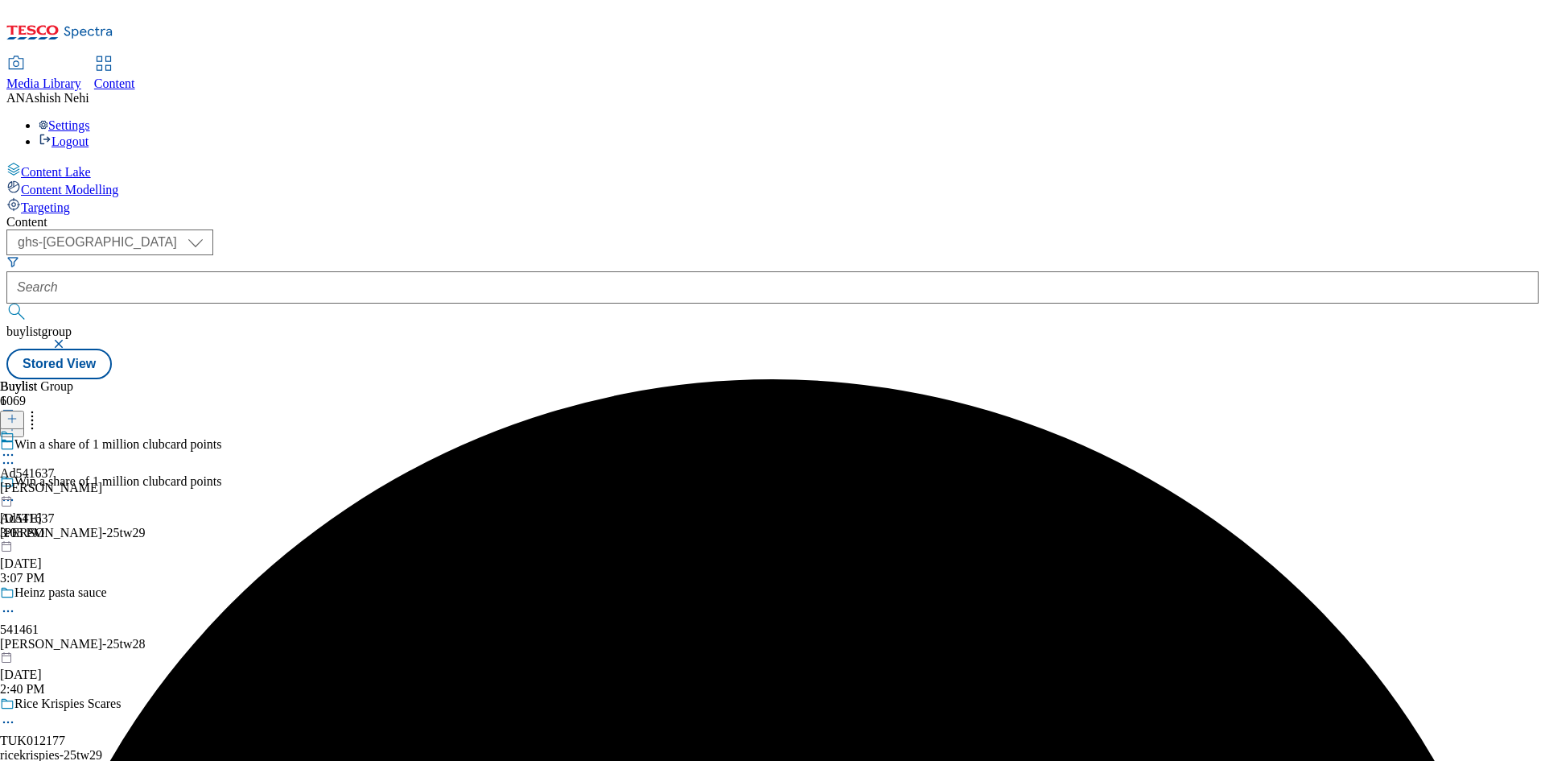
click at [102, 481] on div "[PERSON_NAME]" at bounding box center [51, 488] width 102 height 14
click at [16, 419] on line at bounding box center [12, 419] width 8 height 0
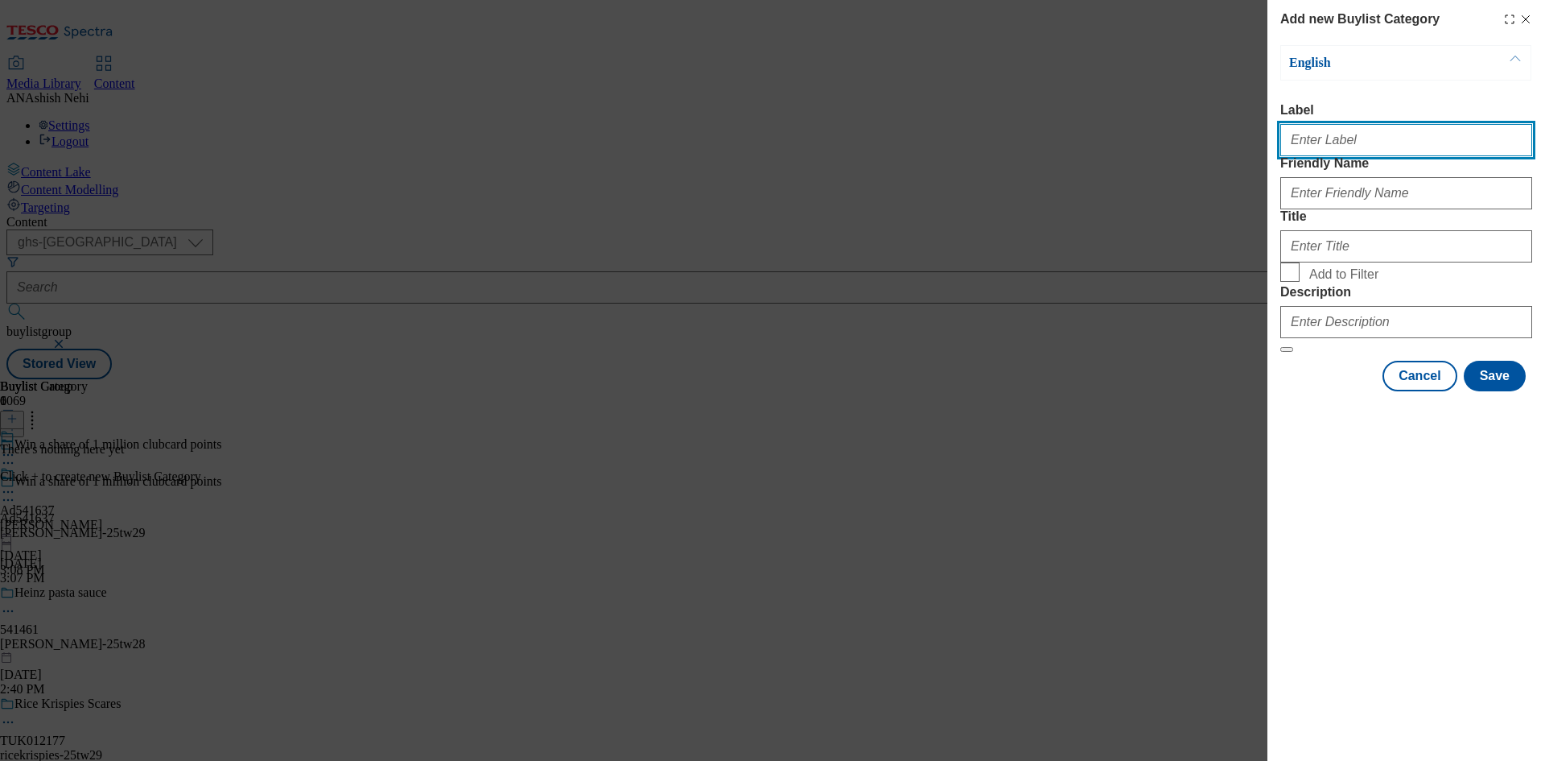
click at [1357, 142] on input "Label" at bounding box center [1407, 140] width 252 height 32
paste input "541637"
type input "Ad541637"
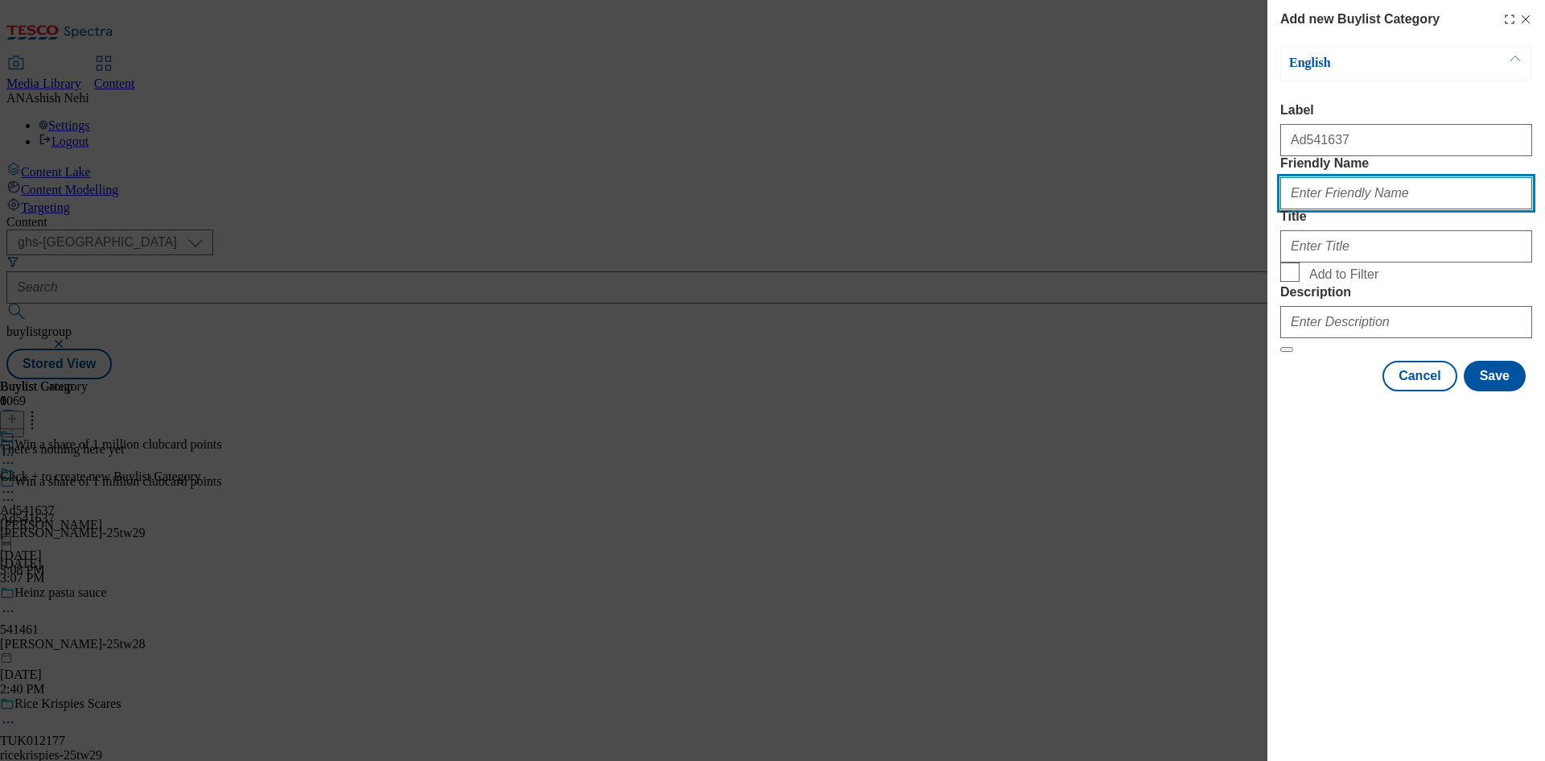
paste input "[PERSON_NAME]"
type input "[PERSON_NAME]"
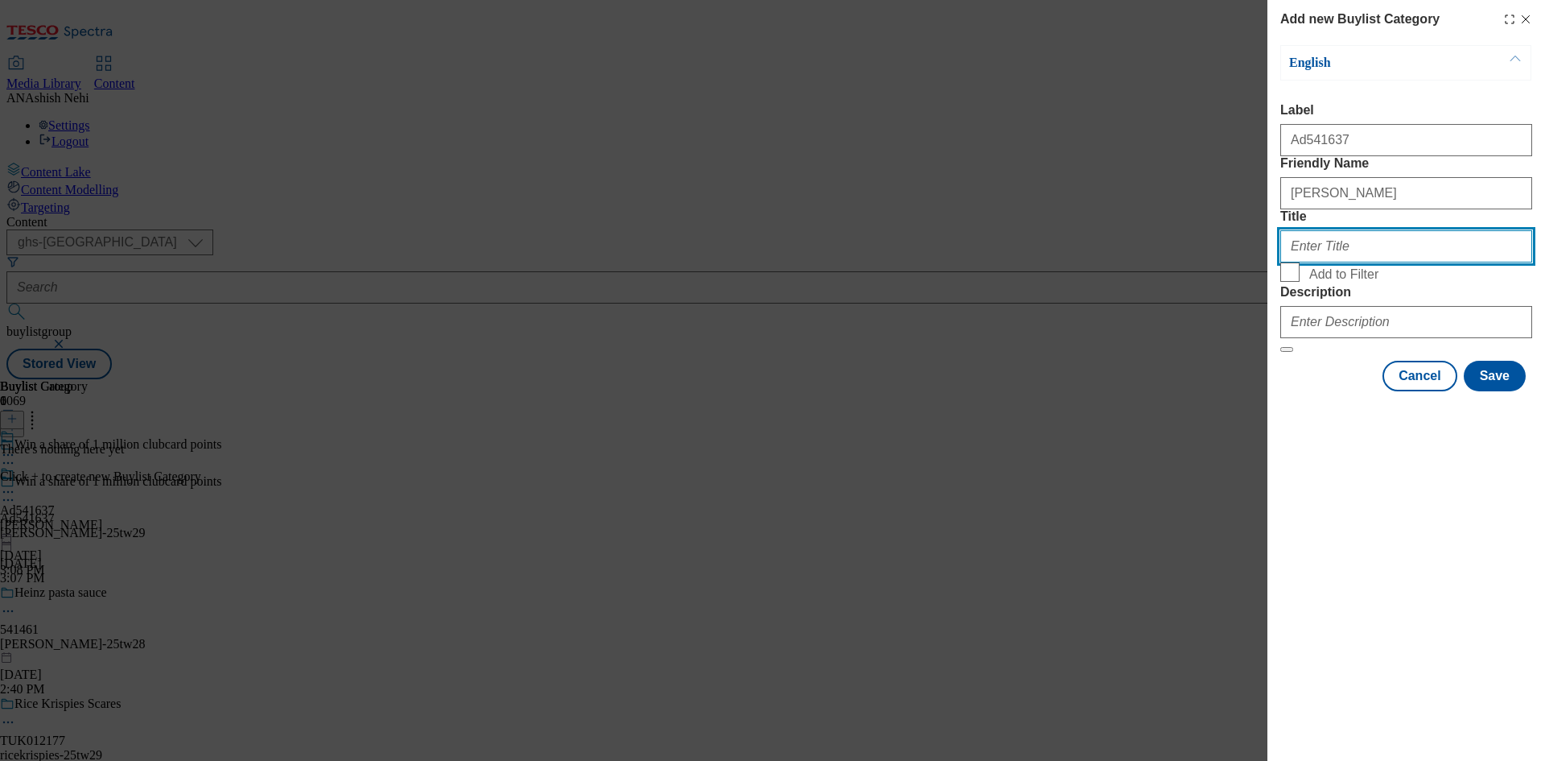
click at [1366, 262] on input "Title" at bounding box center [1407, 246] width 252 height 32
paste input "[PERSON_NAME]"
type input "[PERSON_NAME]"
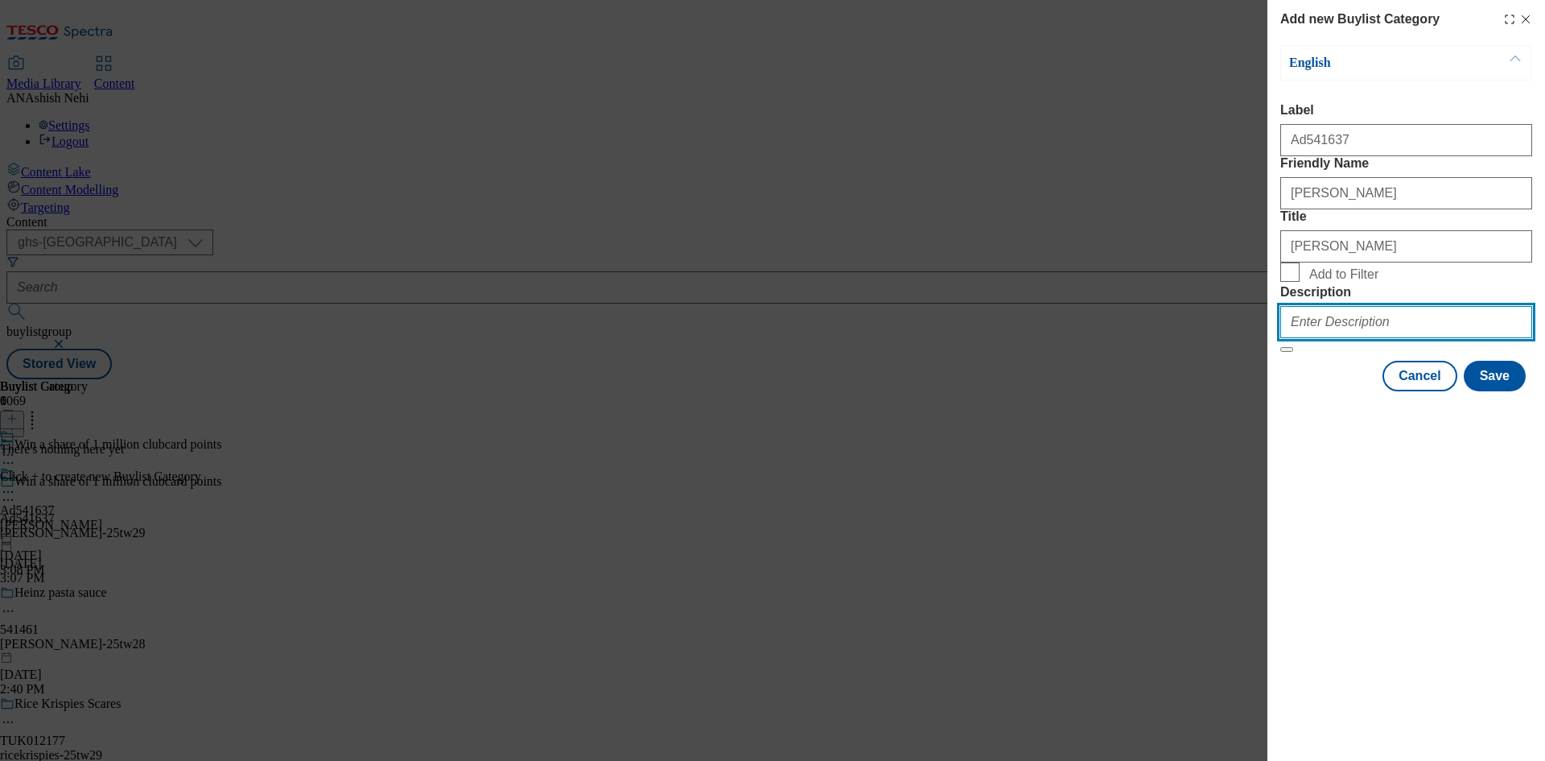
click at [1391, 338] on input "Description" at bounding box center [1407, 322] width 252 height 32
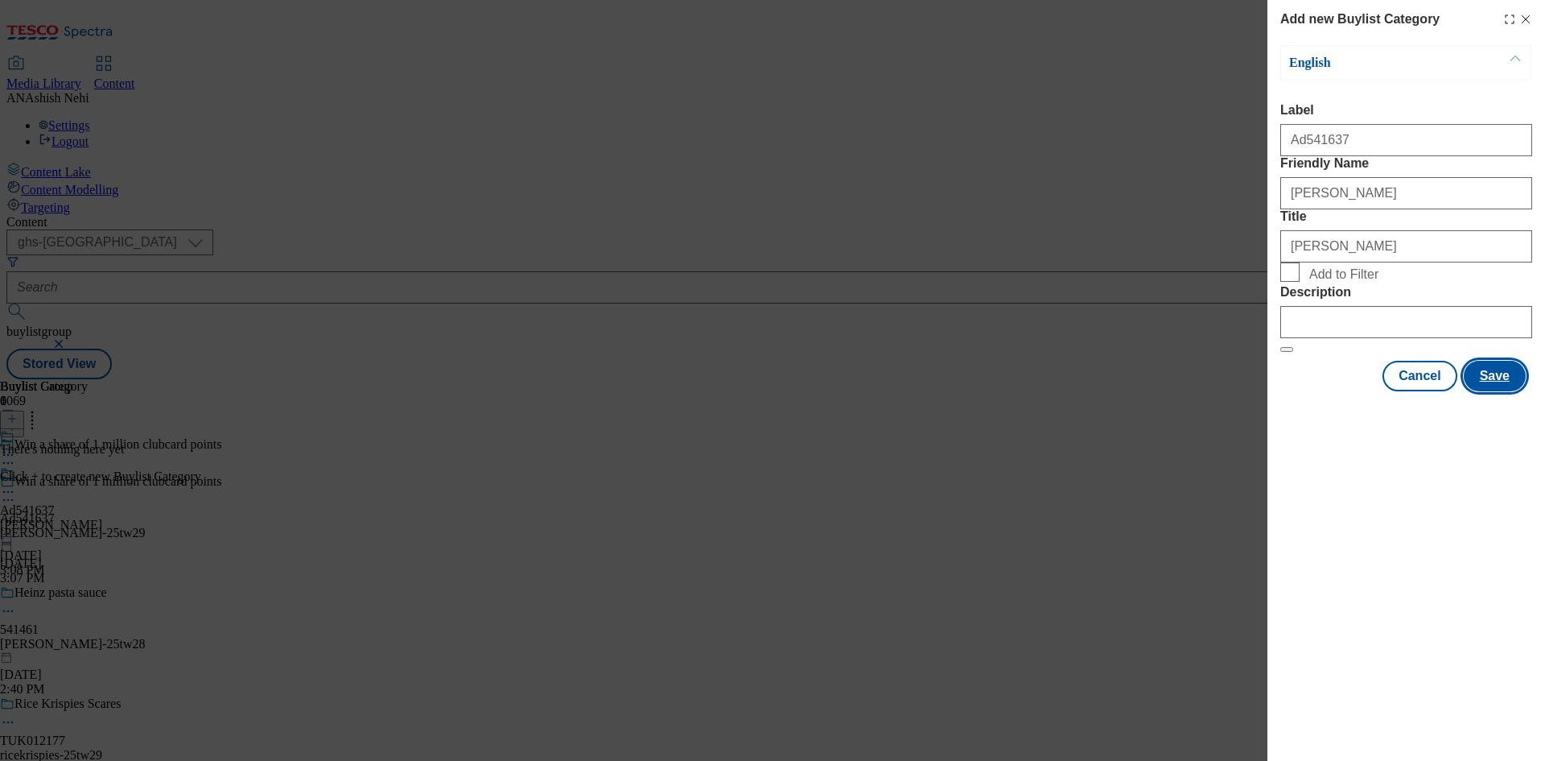
click at [1486, 391] on button "Save" at bounding box center [1495, 376] width 62 height 31
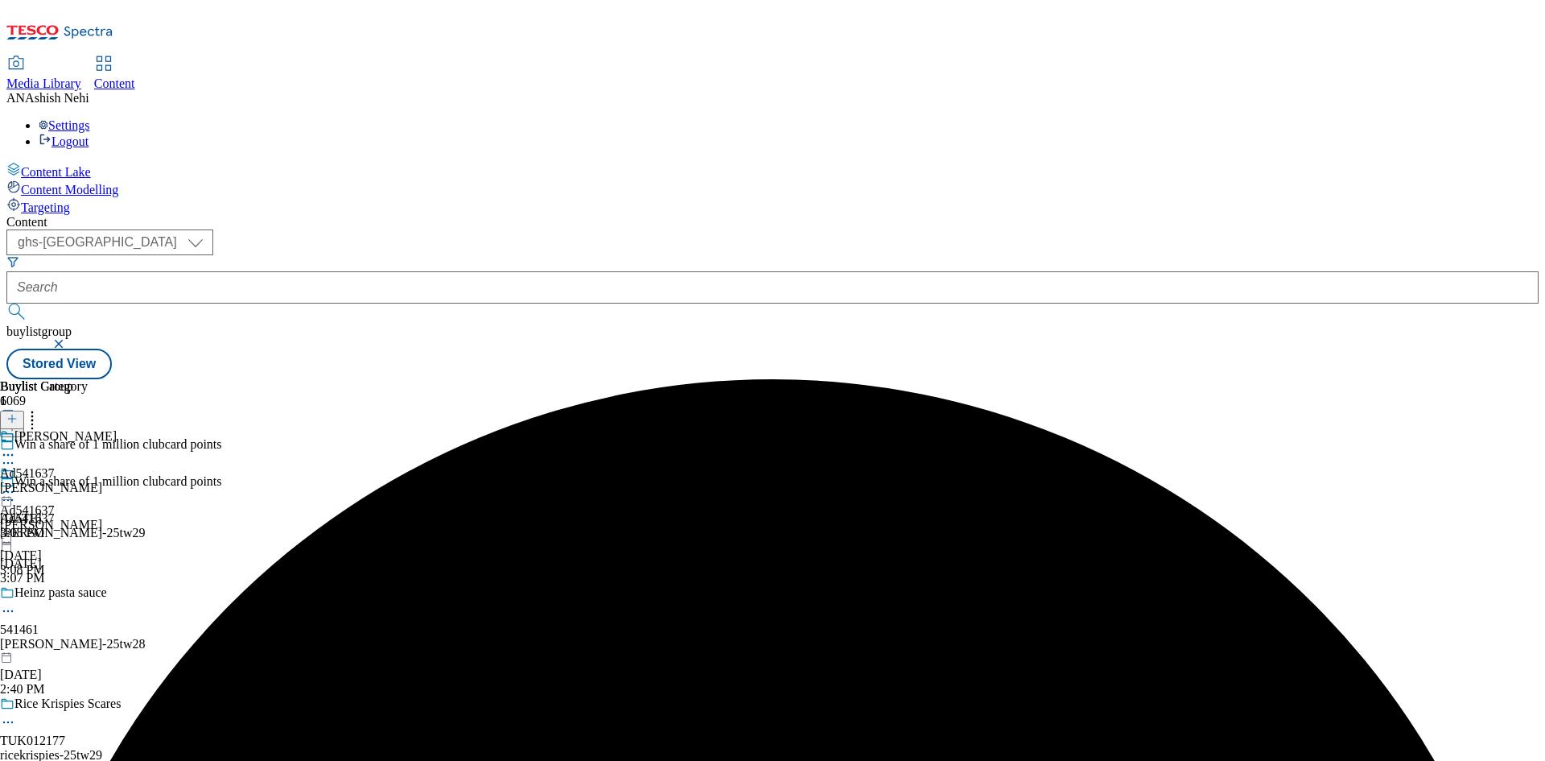
click at [117, 481] on div "[PERSON_NAME]" at bounding box center [58, 488] width 117 height 14
click at [12, 415] on line at bounding box center [12, 419] width 0 height 8
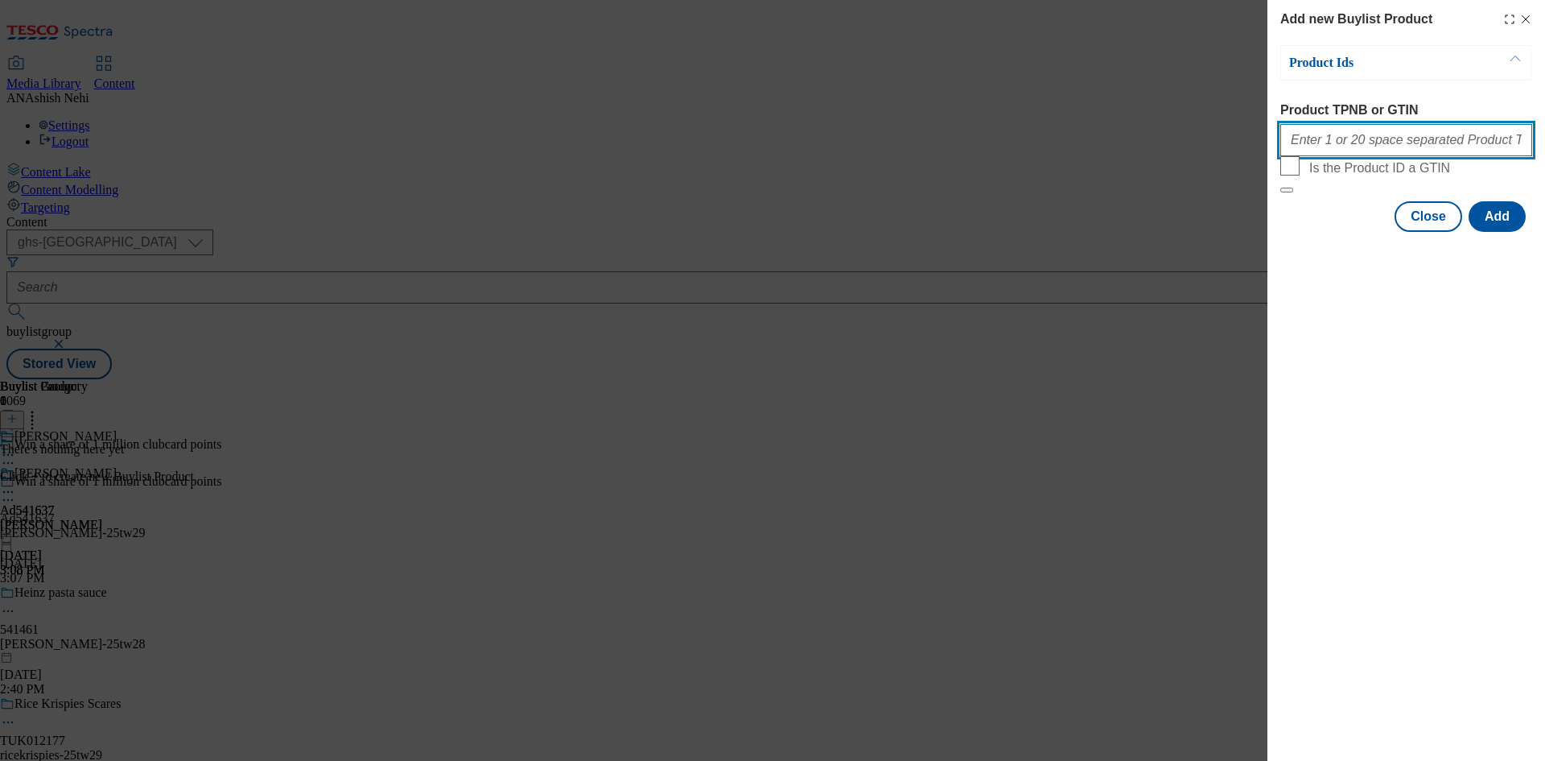
click at [1378, 140] on input "Product TPNB or GTIN" at bounding box center [1407, 140] width 252 height 32
paste input "85995282 89619285 93770962 89455126 90716670 93541168 93430616 91883060 9085570…"
type input "85995282 89619285 93770962 89455126 90716670 93541168 93430616 91883060 9085570…"
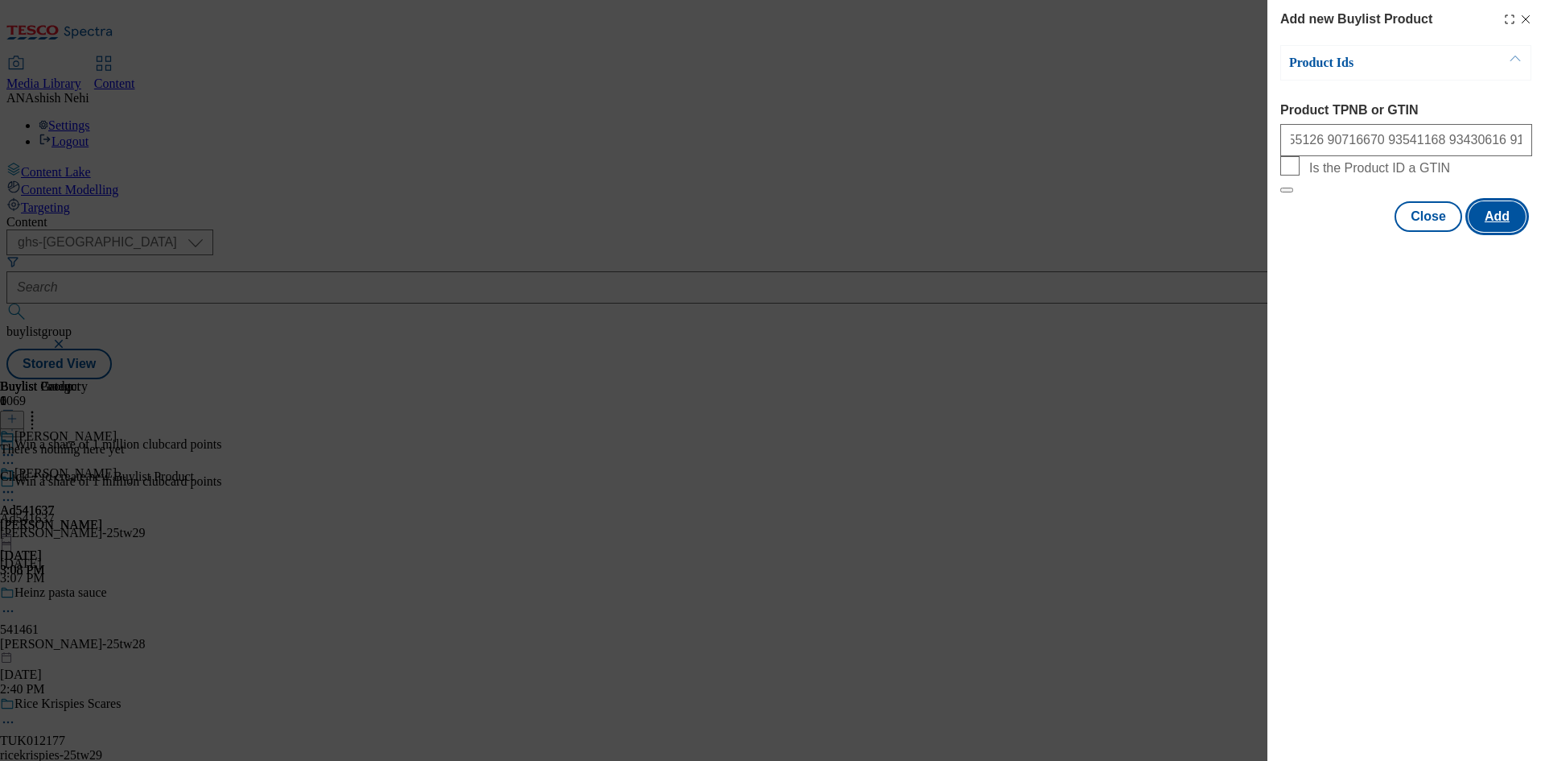
click at [1499, 232] on button "Add" at bounding box center [1497, 216] width 57 height 31
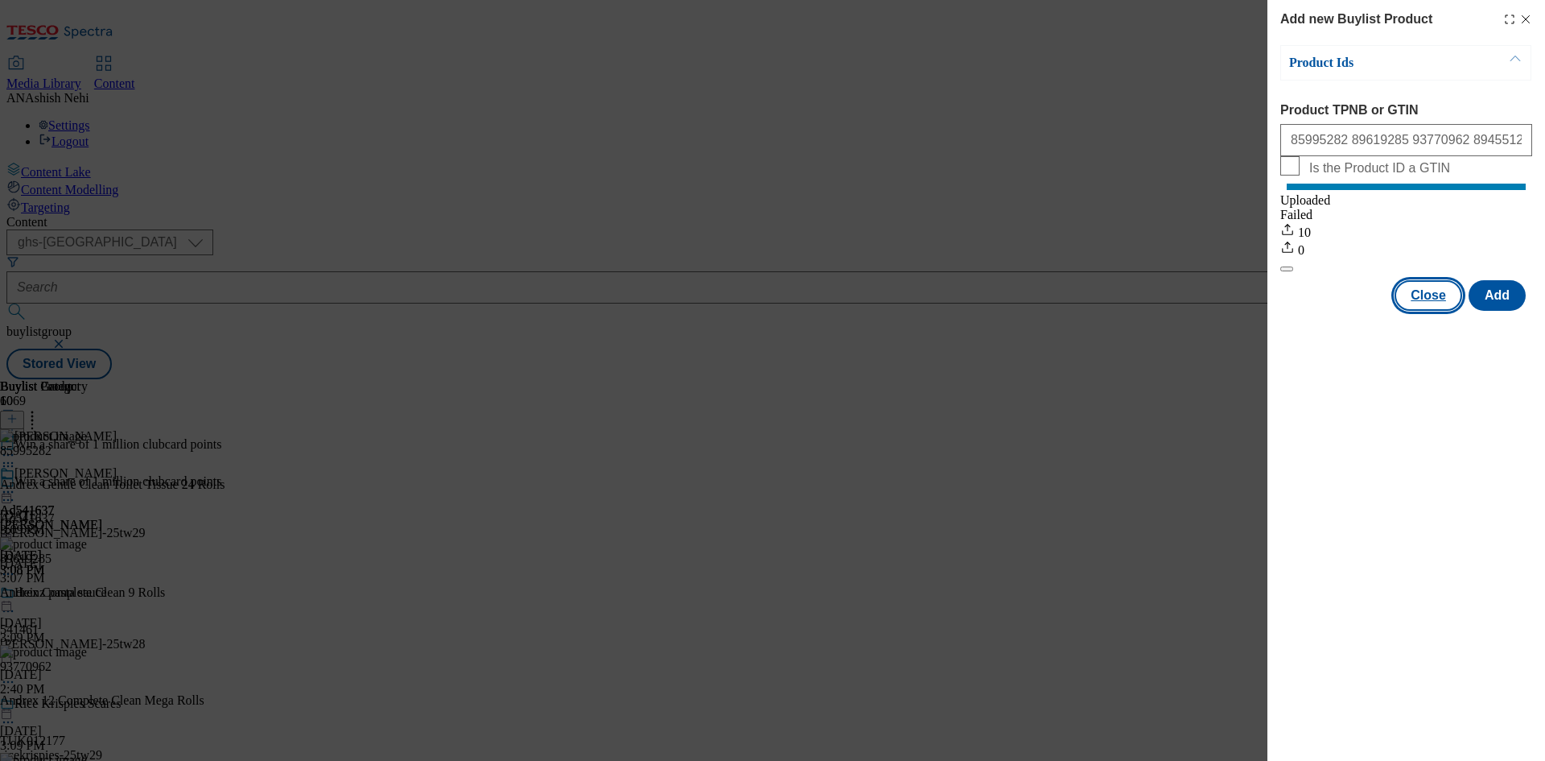
click at [1431, 311] on button "Close" at bounding box center [1429, 295] width 68 height 31
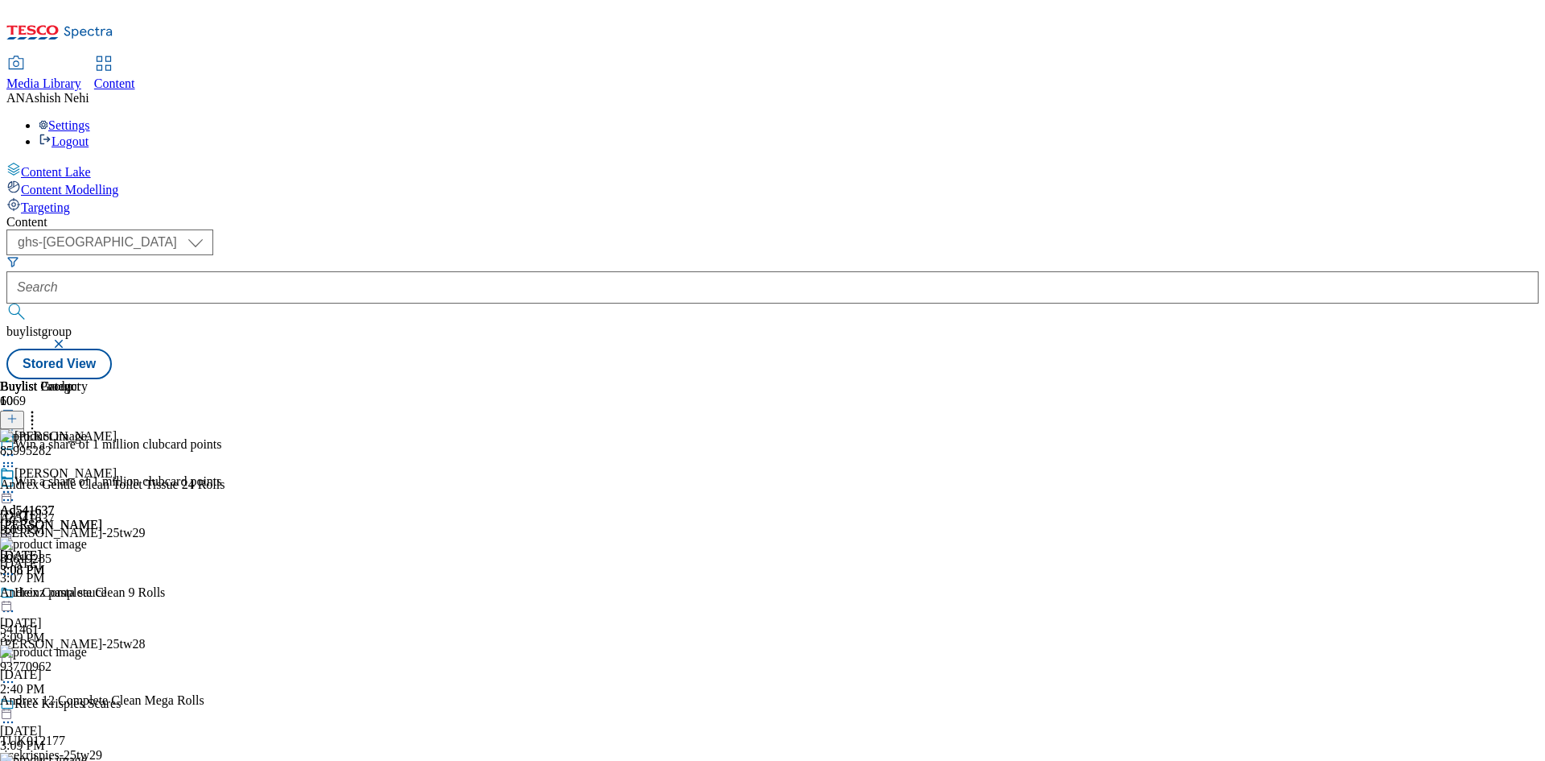
click at [16, 492] on icon at bounding box center [8, 500] width 16 height 16
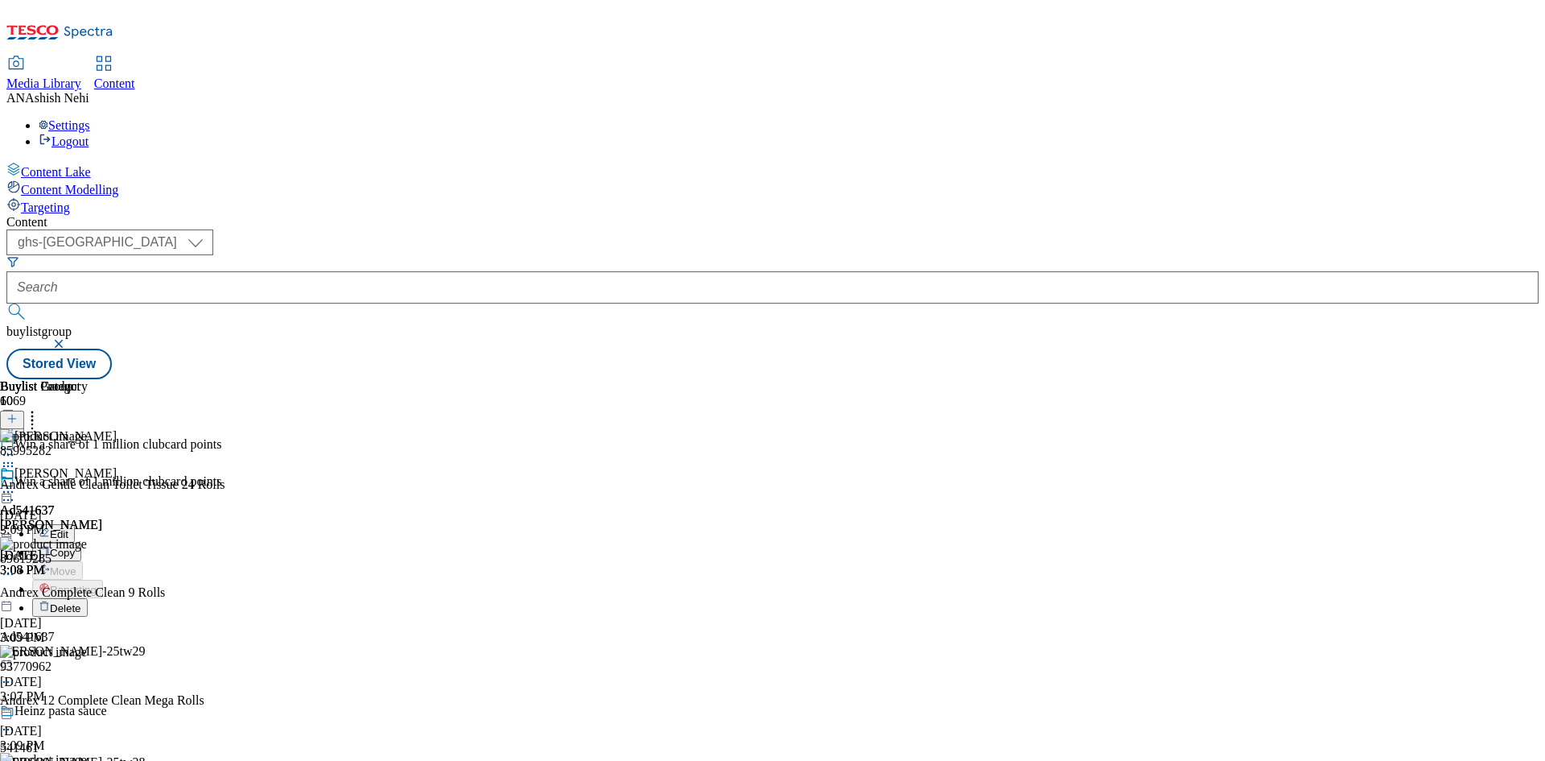
click at [68, 528] on span "Edit" at bounding box center [59, 534] width 19 height 12
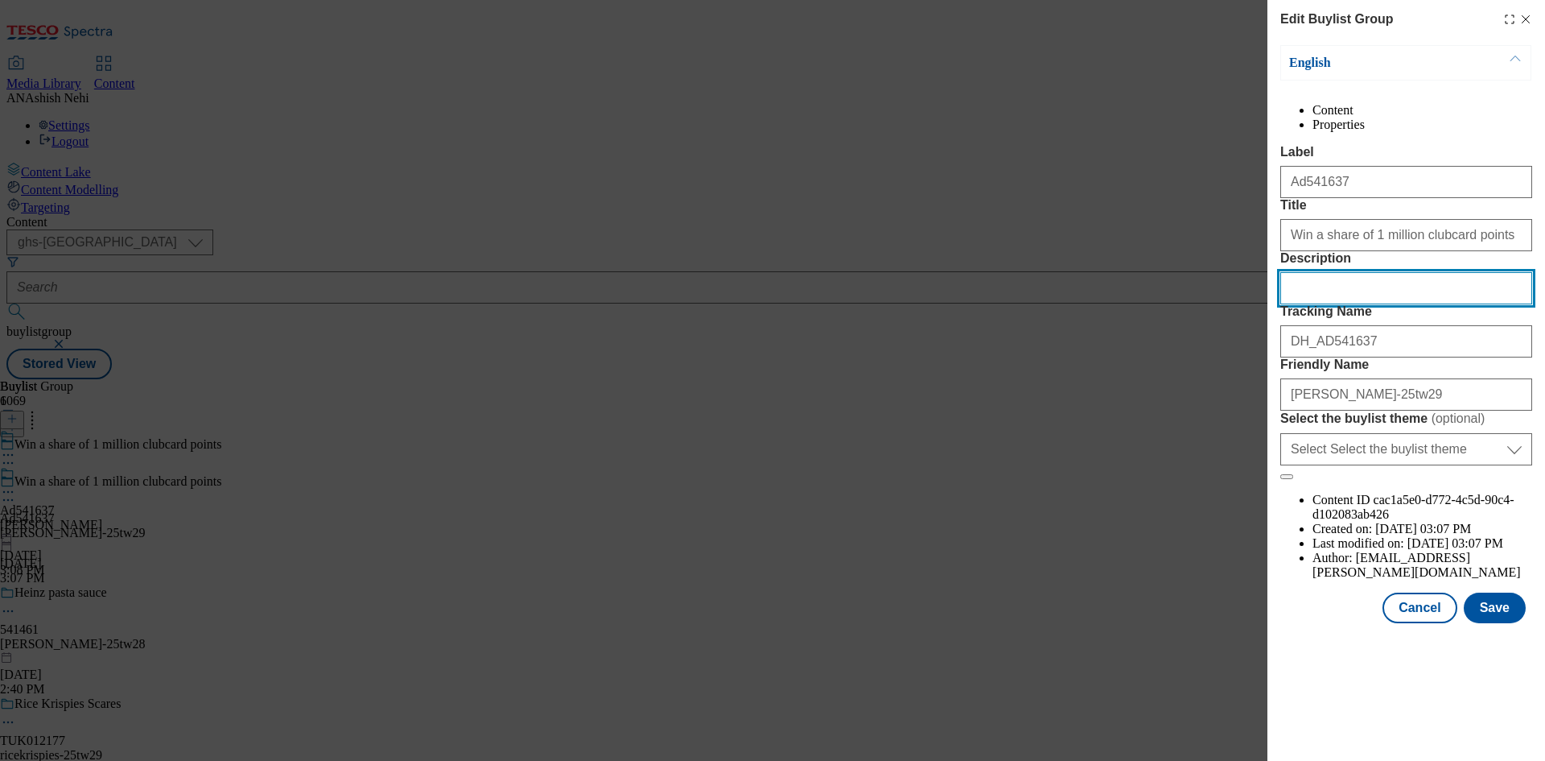
click at [1384, 304] on input "Description" at bounding box center [1407, 288] width 252 height 32
paste input "Andrex Gentle Clean Toilet Tissue 24 Rolls"
type input "Andrex Gentle Clean Toilet Tissue 24 Rolls"
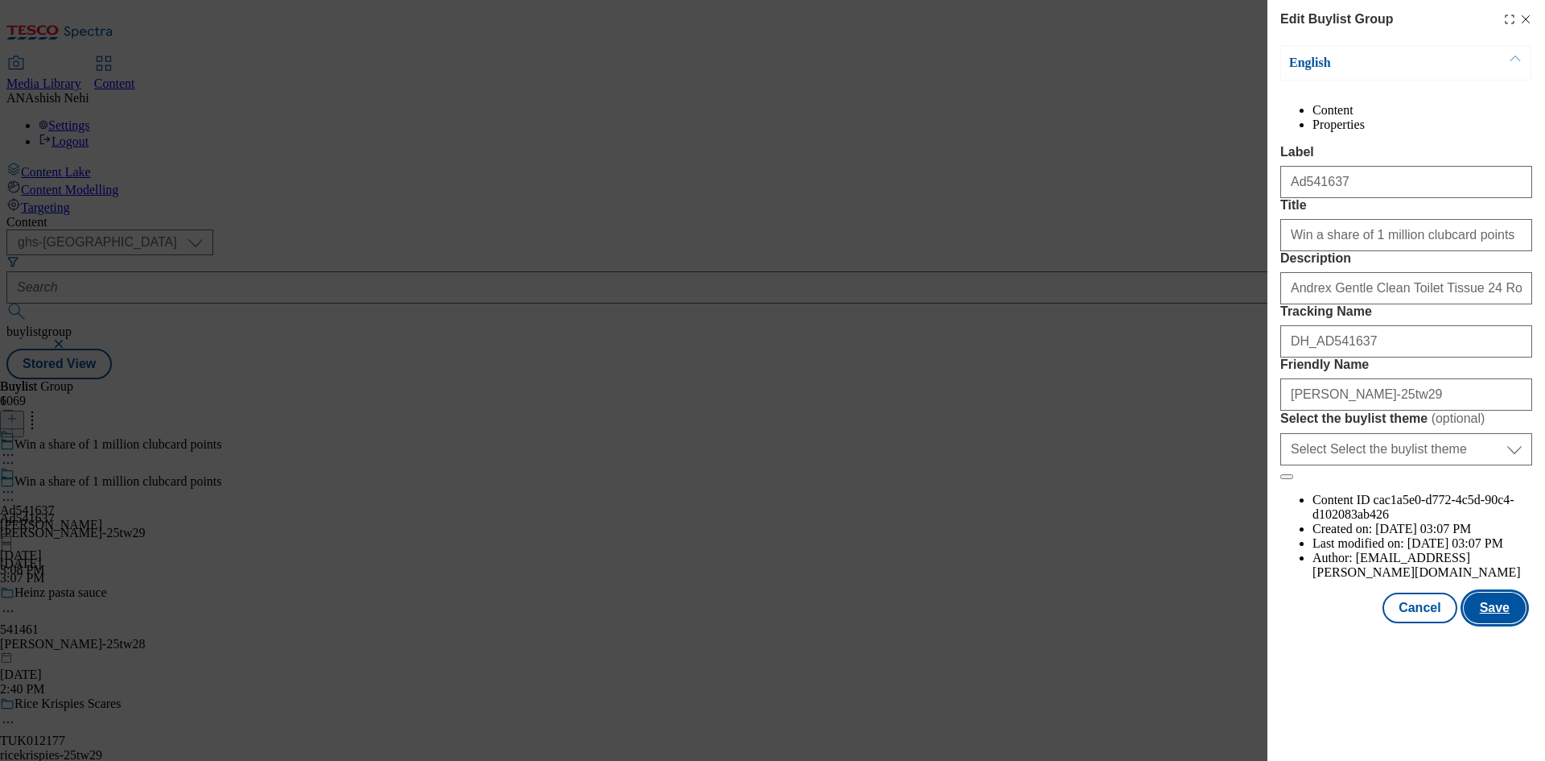
click at [1506, 623] on button "Save" at bounding box center [1495, 607] width 62 height 31
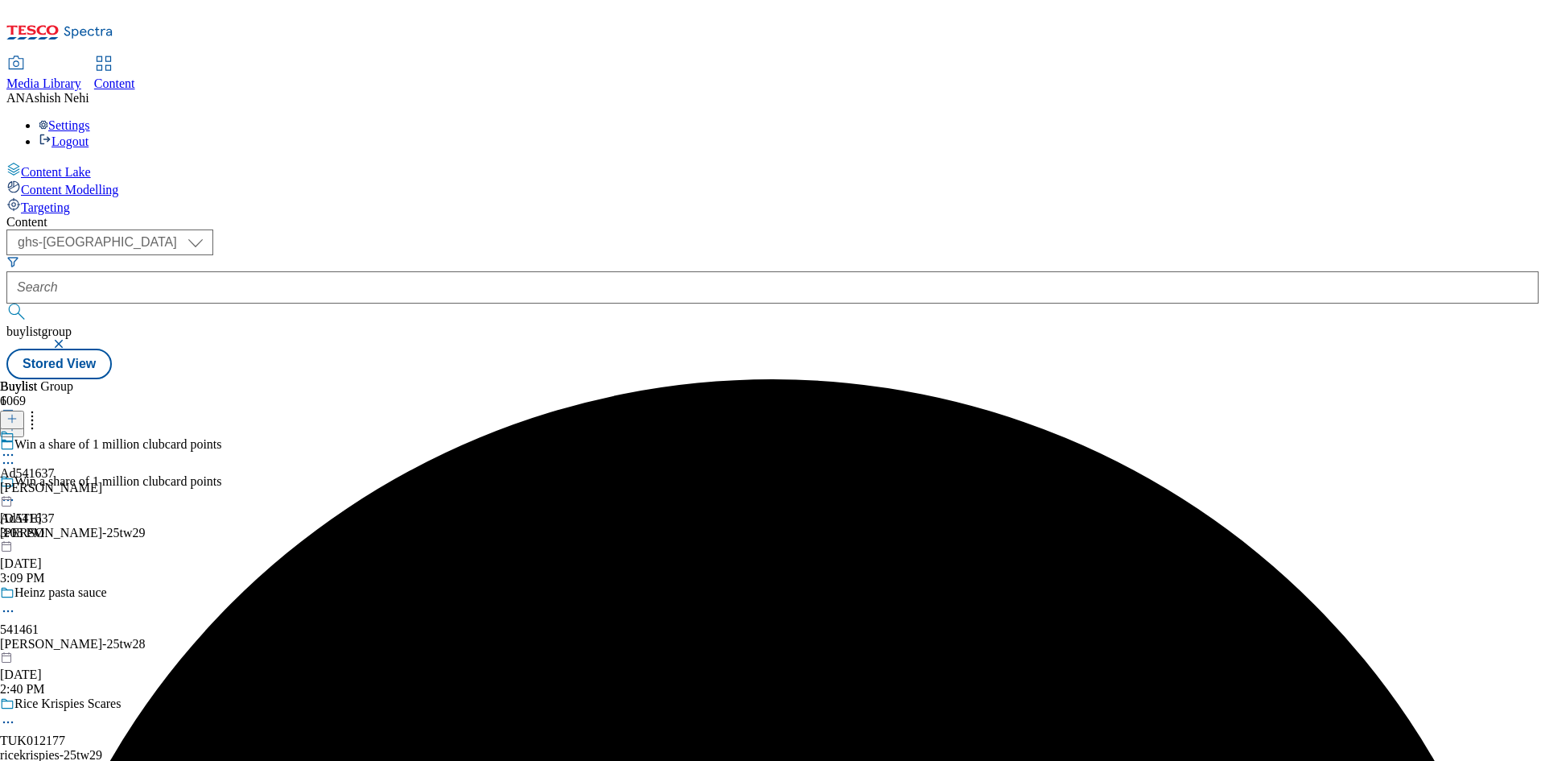
click at [16, 447] on icon at bounding box center [8, 455] width 16 height 16
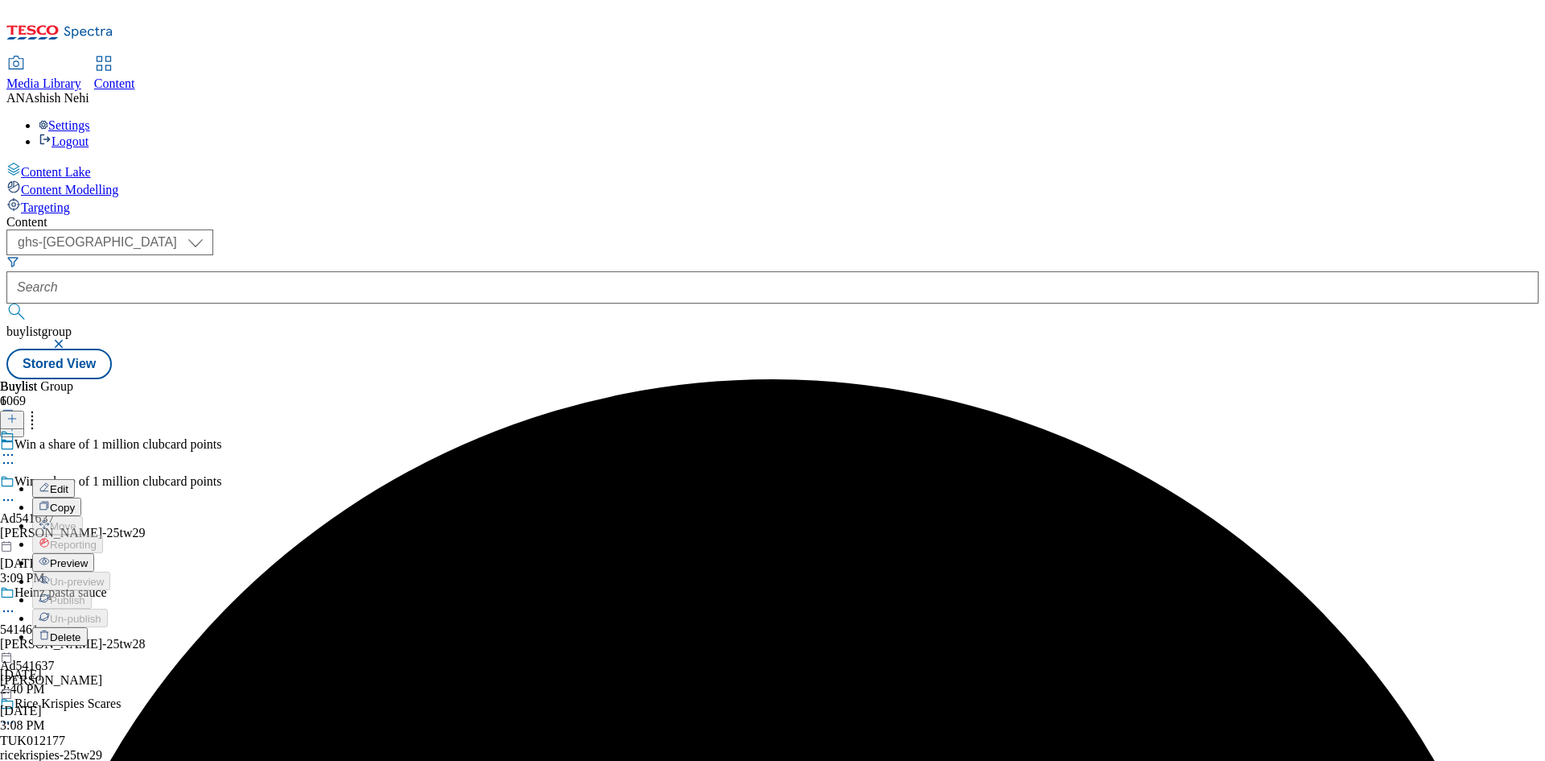
click at [68, 483] on span "Edit" at bounding box center [59, 489] width 19 height 12
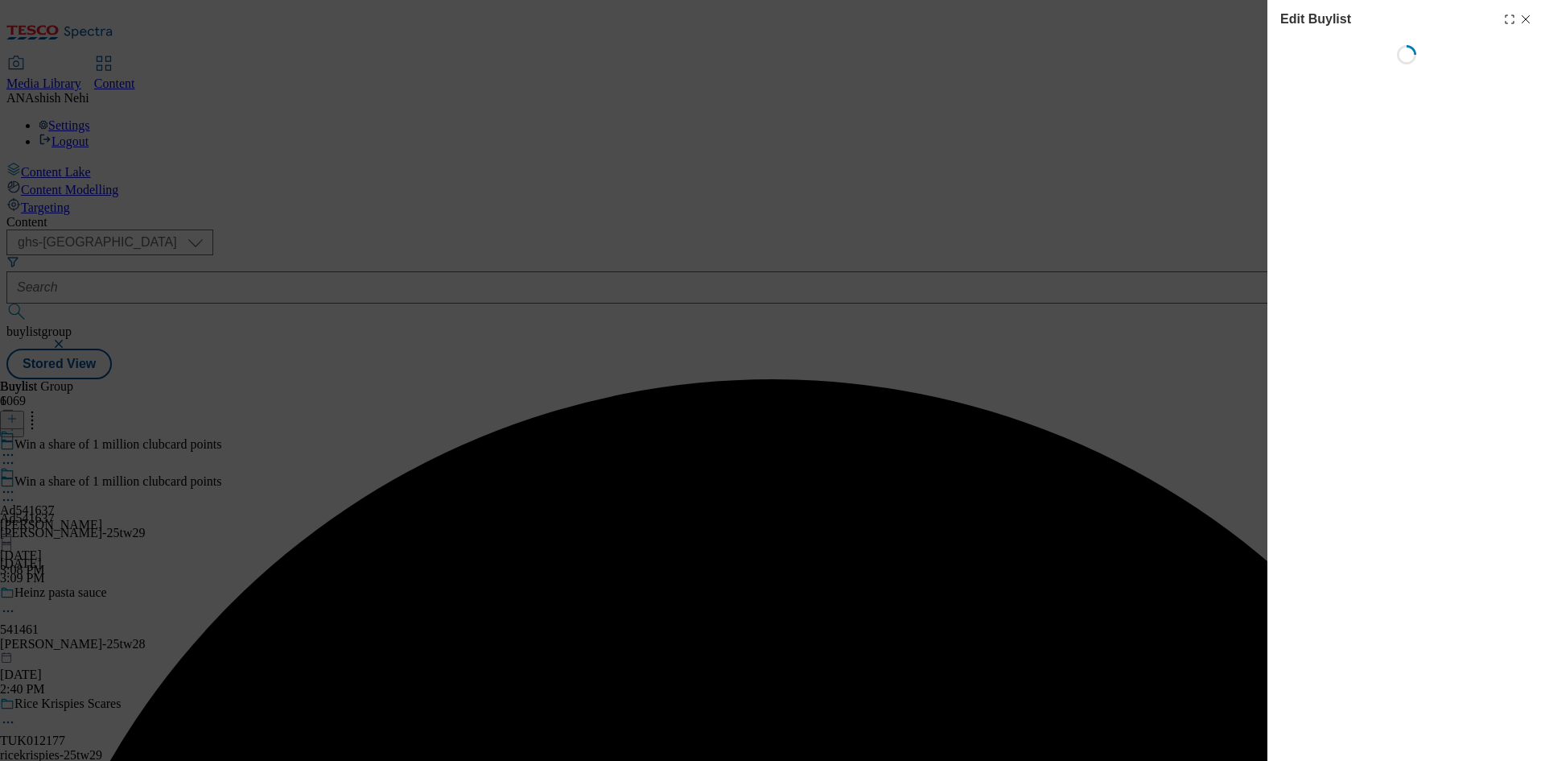
select select "tactical"
select select "supplier funded short term 1-3 weeks"
select select "dunnhumby"
select select "Banner"
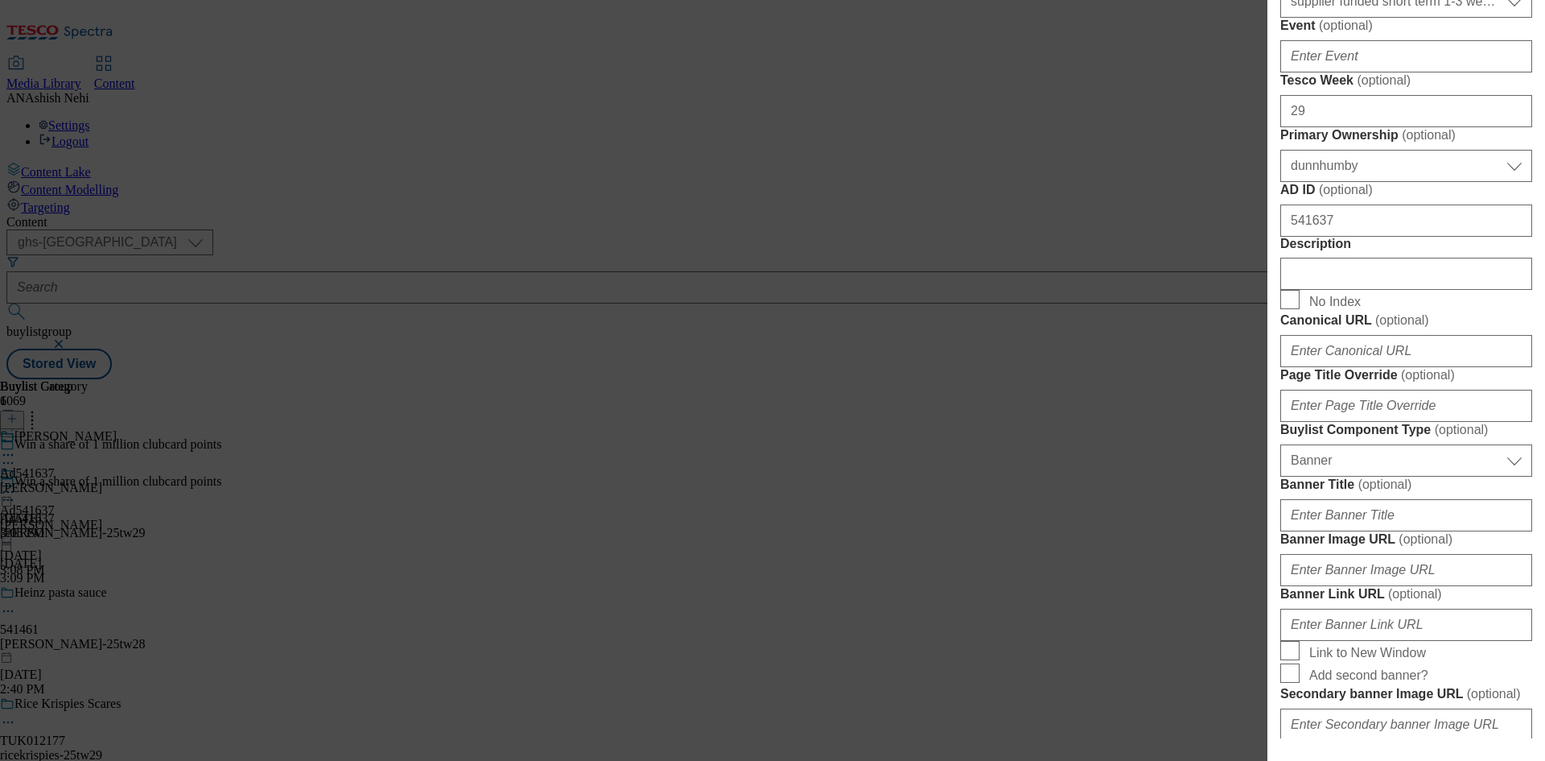
scroll to position [644, 0]
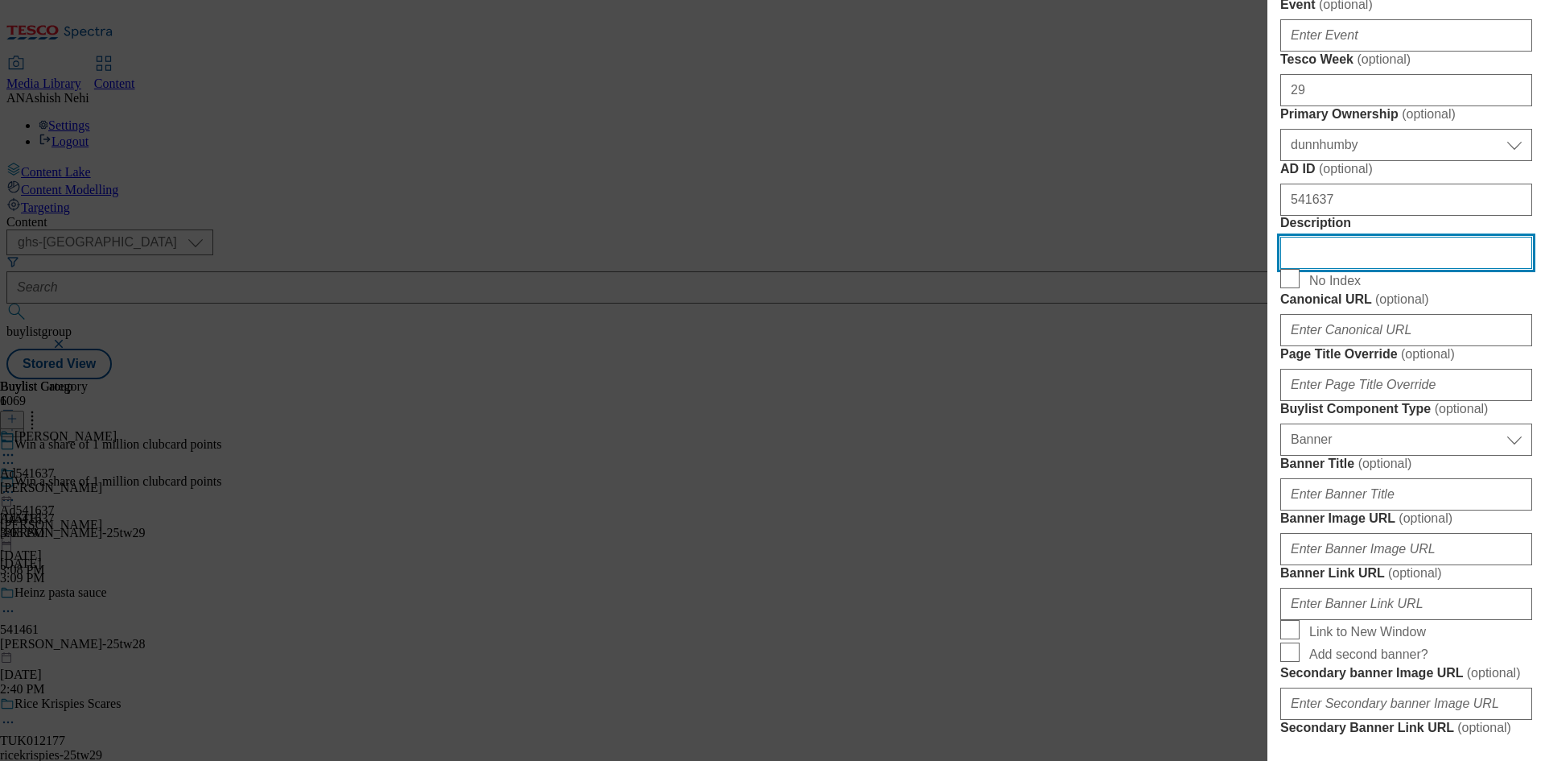
click at [1406, 269] on input "Description" at bounding box center [1407, 253] width 252 height 32
paste input "Andrex Gentle Clean Toilet Tissue 24 Rolls"
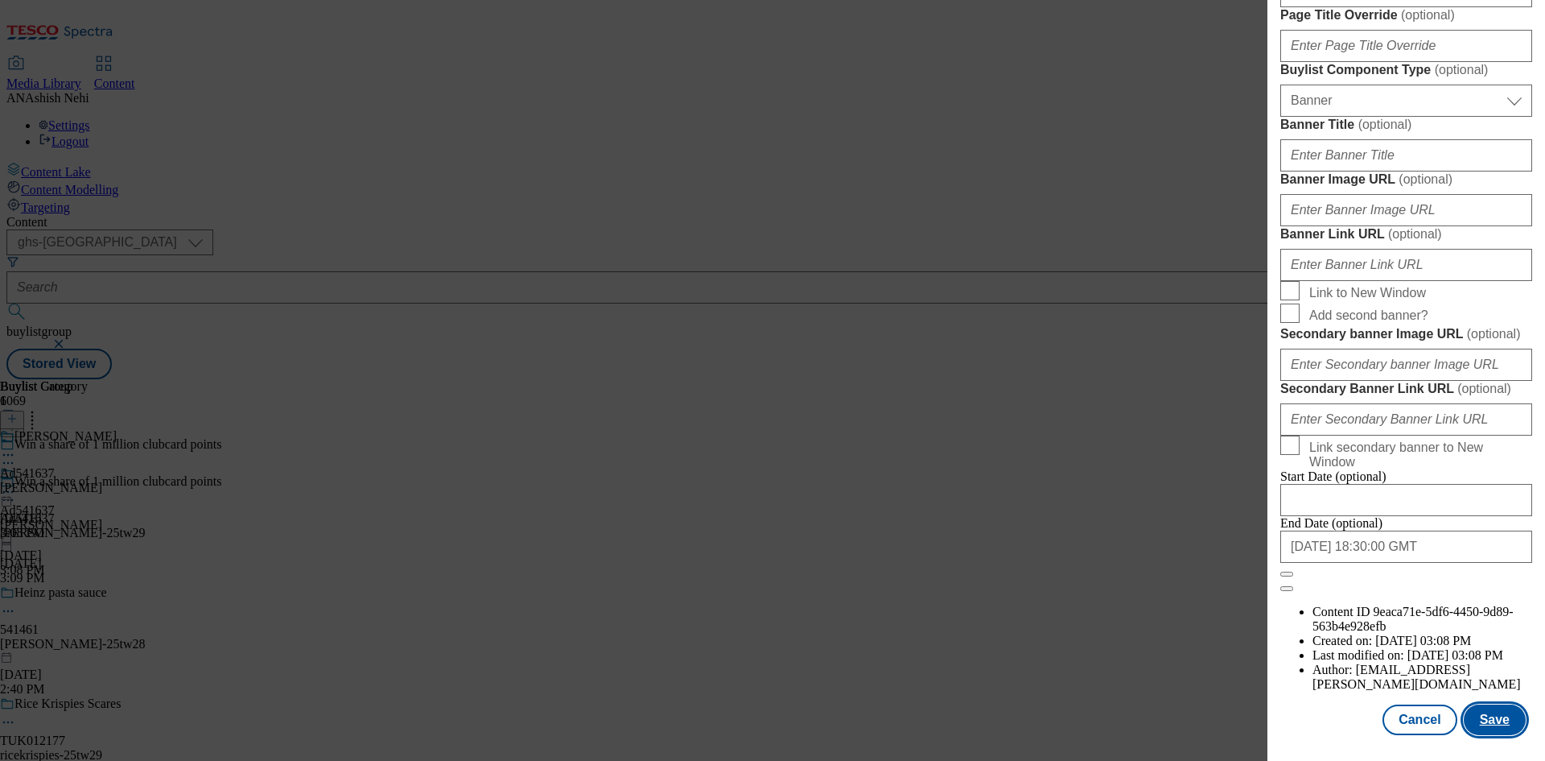
scroll to position [1581, 0]
type input "Andrex Gentle Clean Toilet Tissue 24 Rolls"
click at [1477, 720] on button "Save" at bounding box center [1495, 719] width 62 height 31
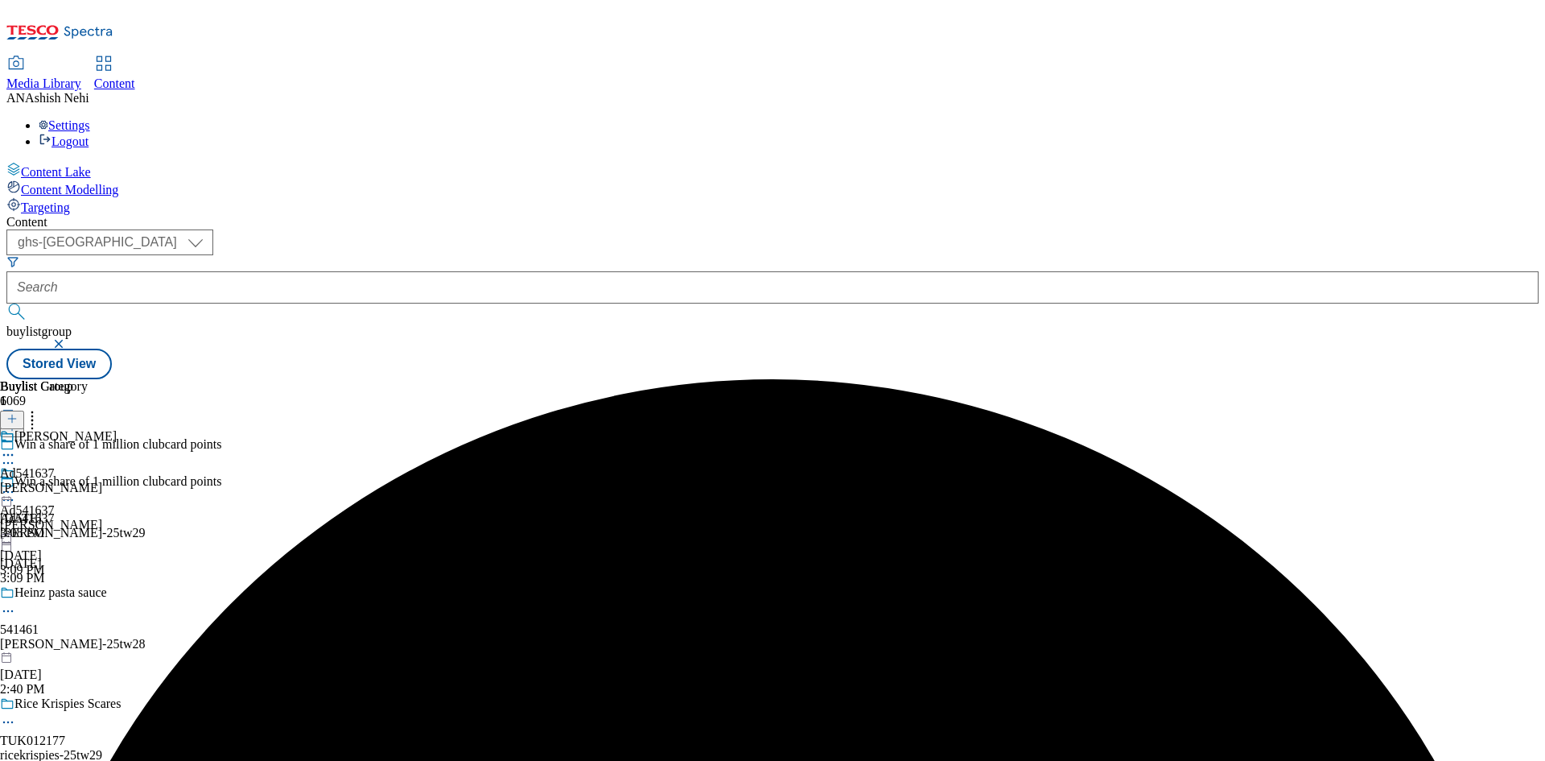
click at [16, 447] on icon at bounding box center [8, 455] width 16 height 16
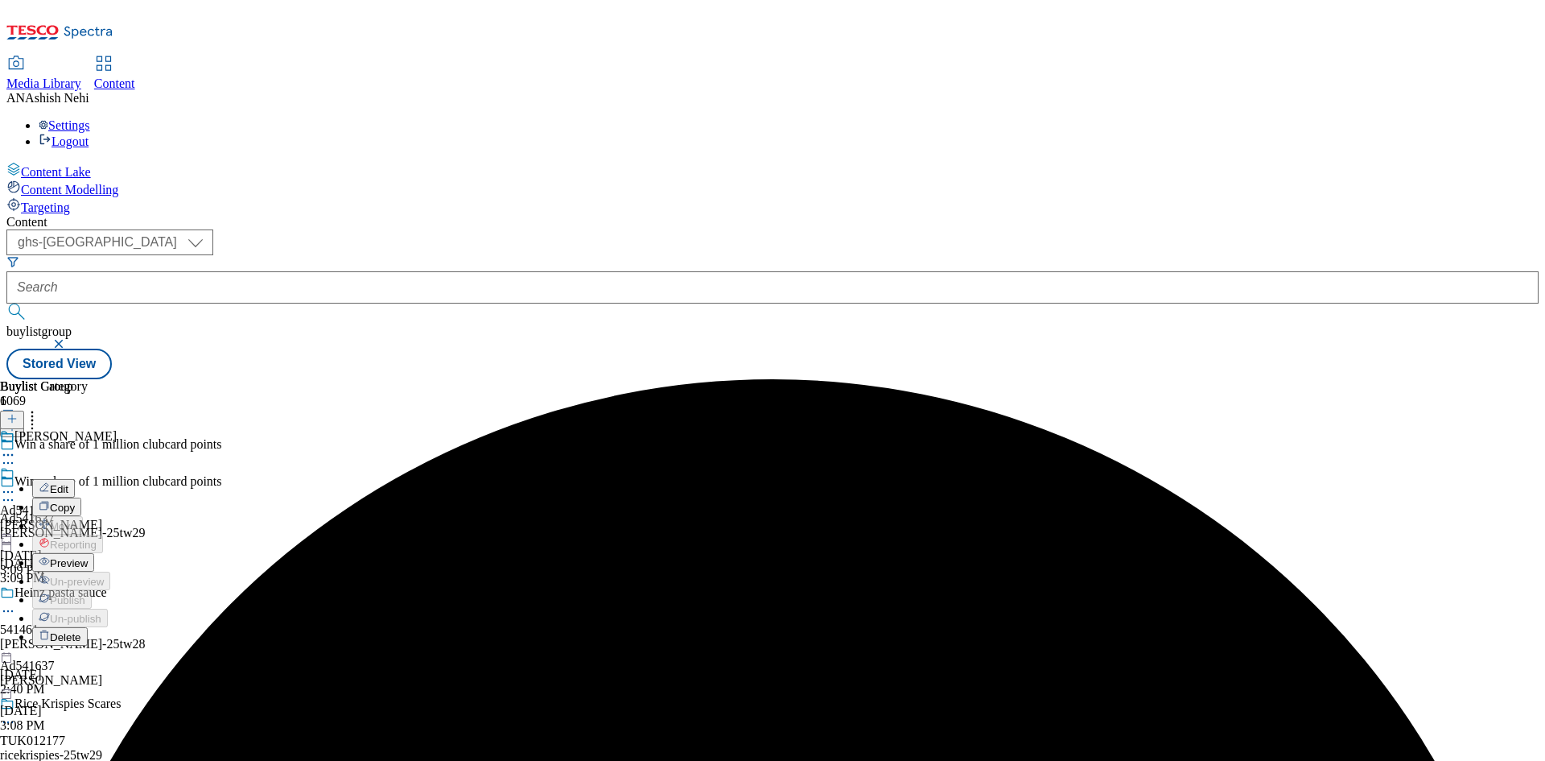
click at [68, 483] on span "Edit" at bounding box center [59, 489] width 19 height 12
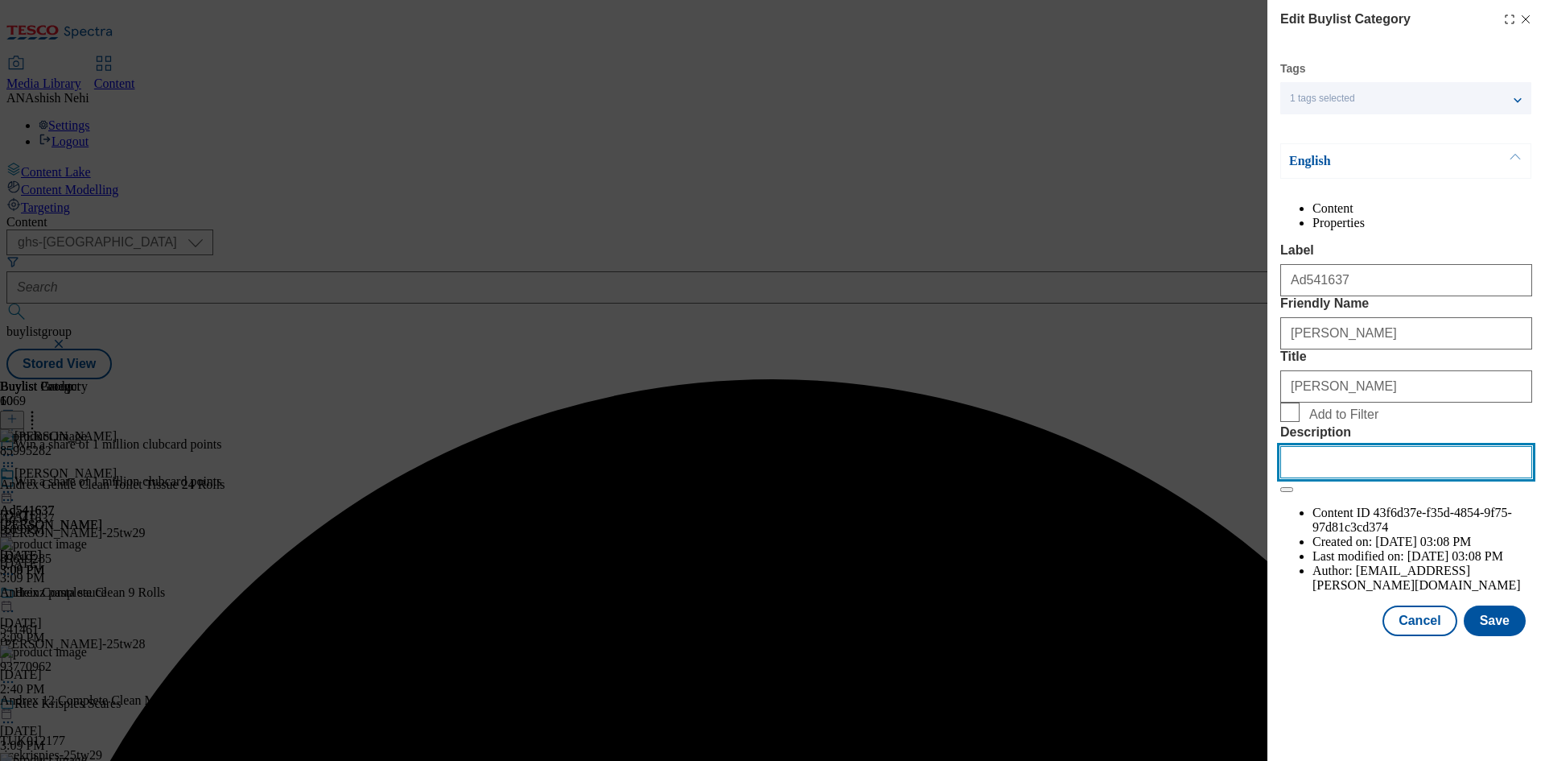
click at [1409, 478] on input "Description" at bounding box center [1407, 462] width 252 height 32
paste input "Andrex Gentle Clean Toilet Tissue 24 Rolls"
type input "Andrex Gentle Clean Toilet Tissue 24 Rolls"
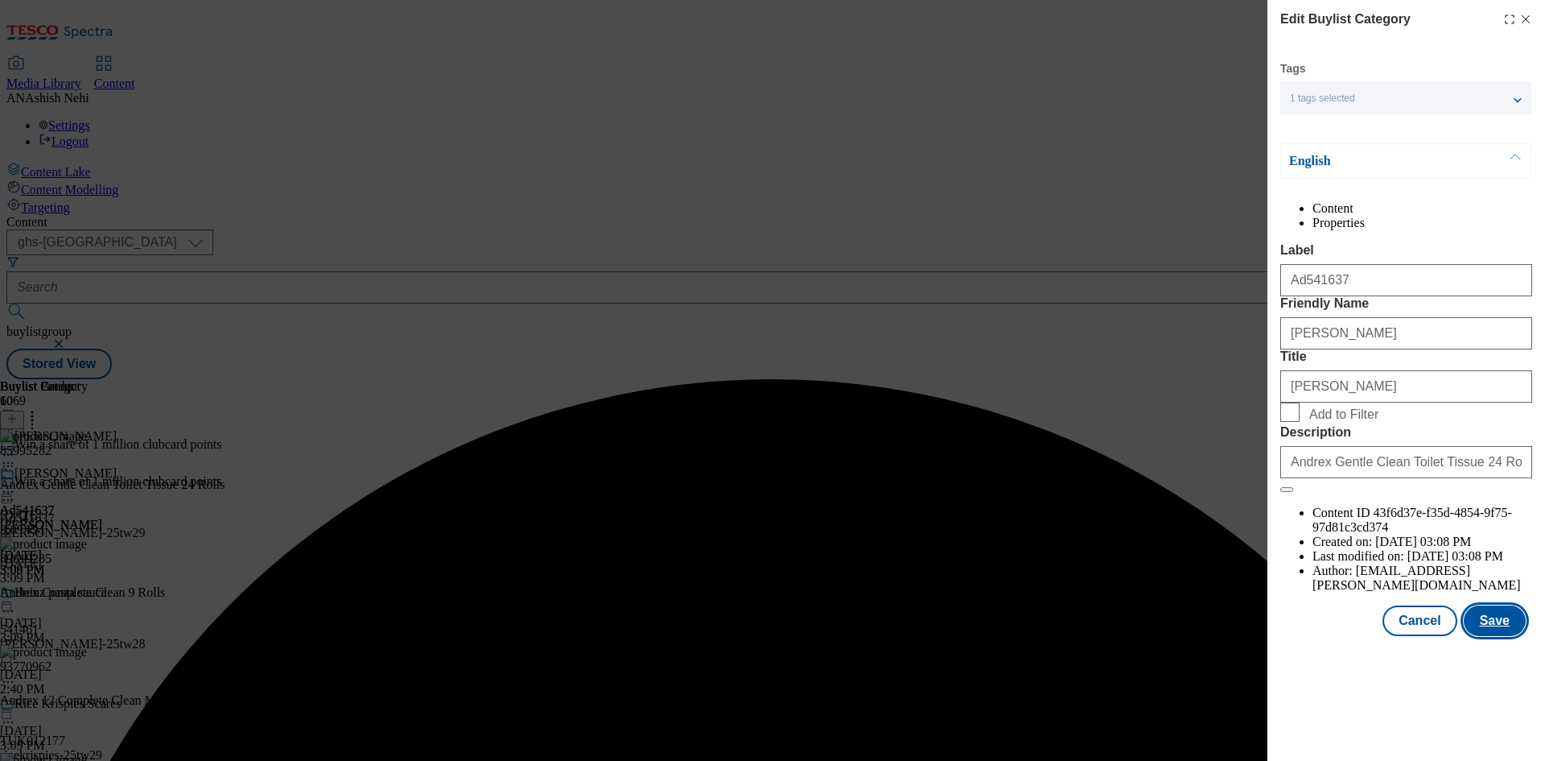
click at [1510, 636] on button "Save" at bounding box center [1495, 620] width 62 height 31
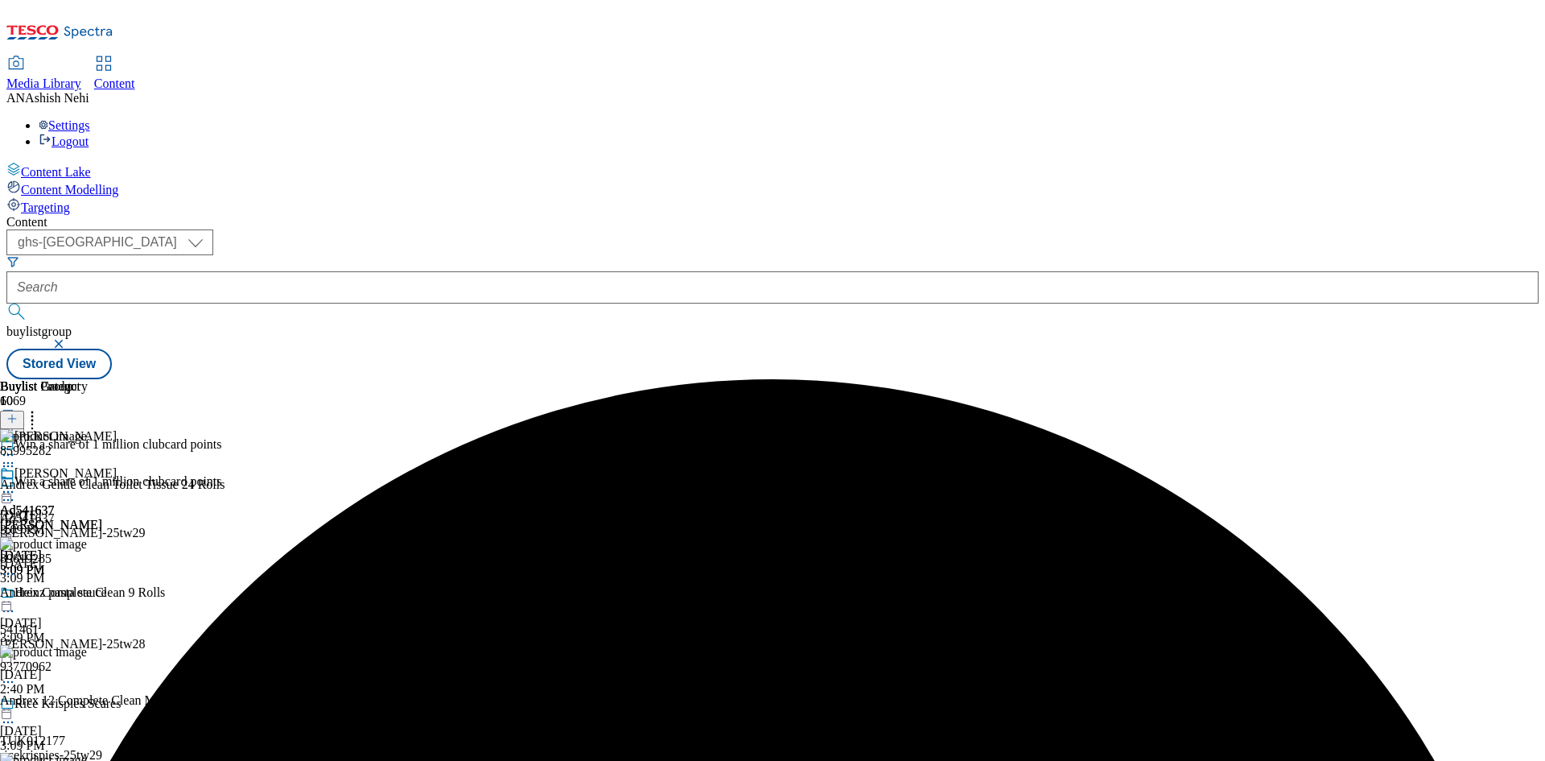
click at [10, 491] on circle at bounding box center [8, 492] width 2 height 2
click at [88, 594] on span "Preview" at bounding box center [69, 600] width 38 height 12
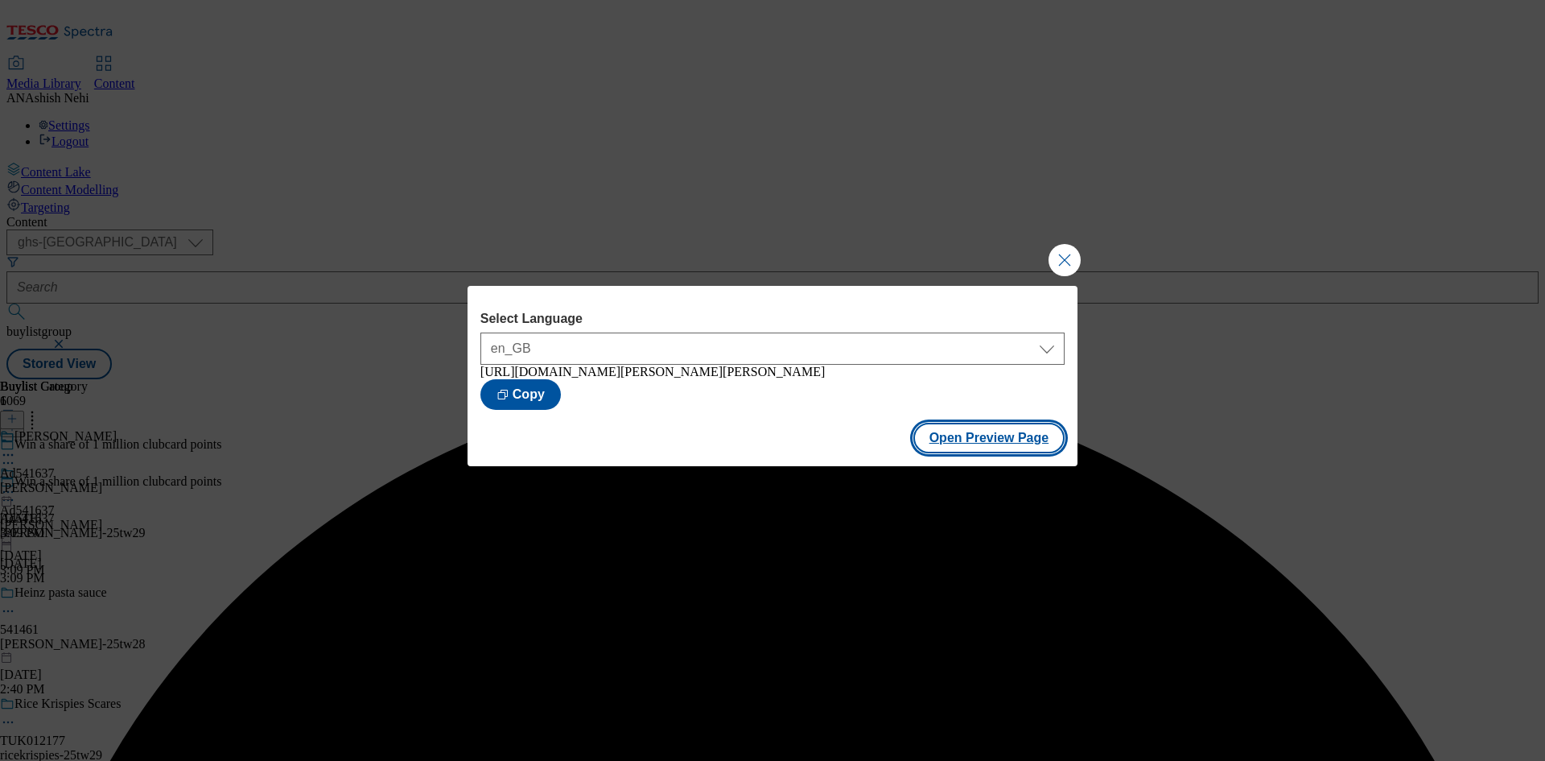
click at [1012, 447] on button "Open Preview Page" at bounding box center [990, 438] width 152 height 31
click at [1074, 252] on button "Close Modal" at bounding box center [1065, 260] width 32 height 32
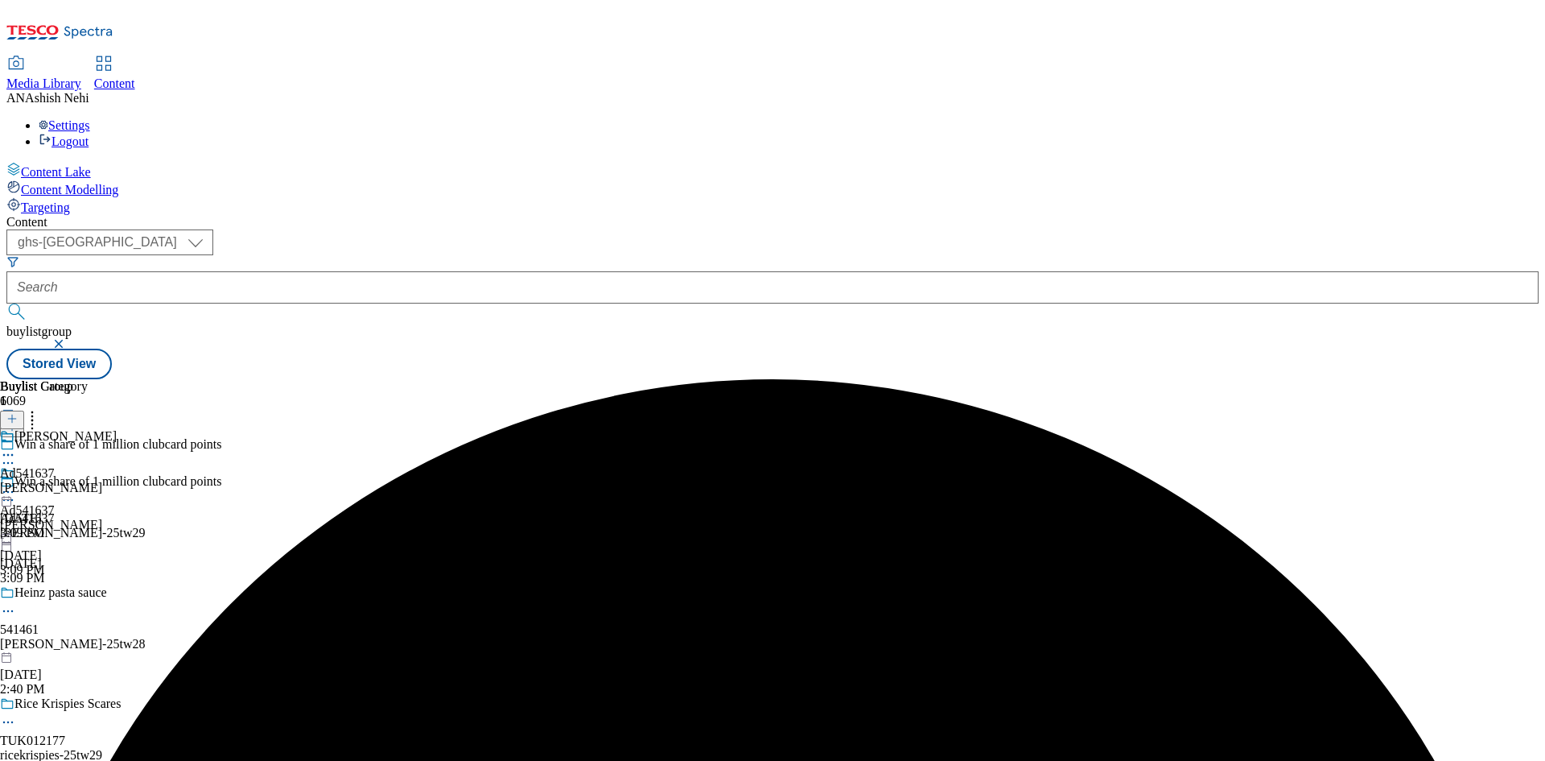
click at [10, 491] on circle at bounding box center [8, 492] width 2 height 2
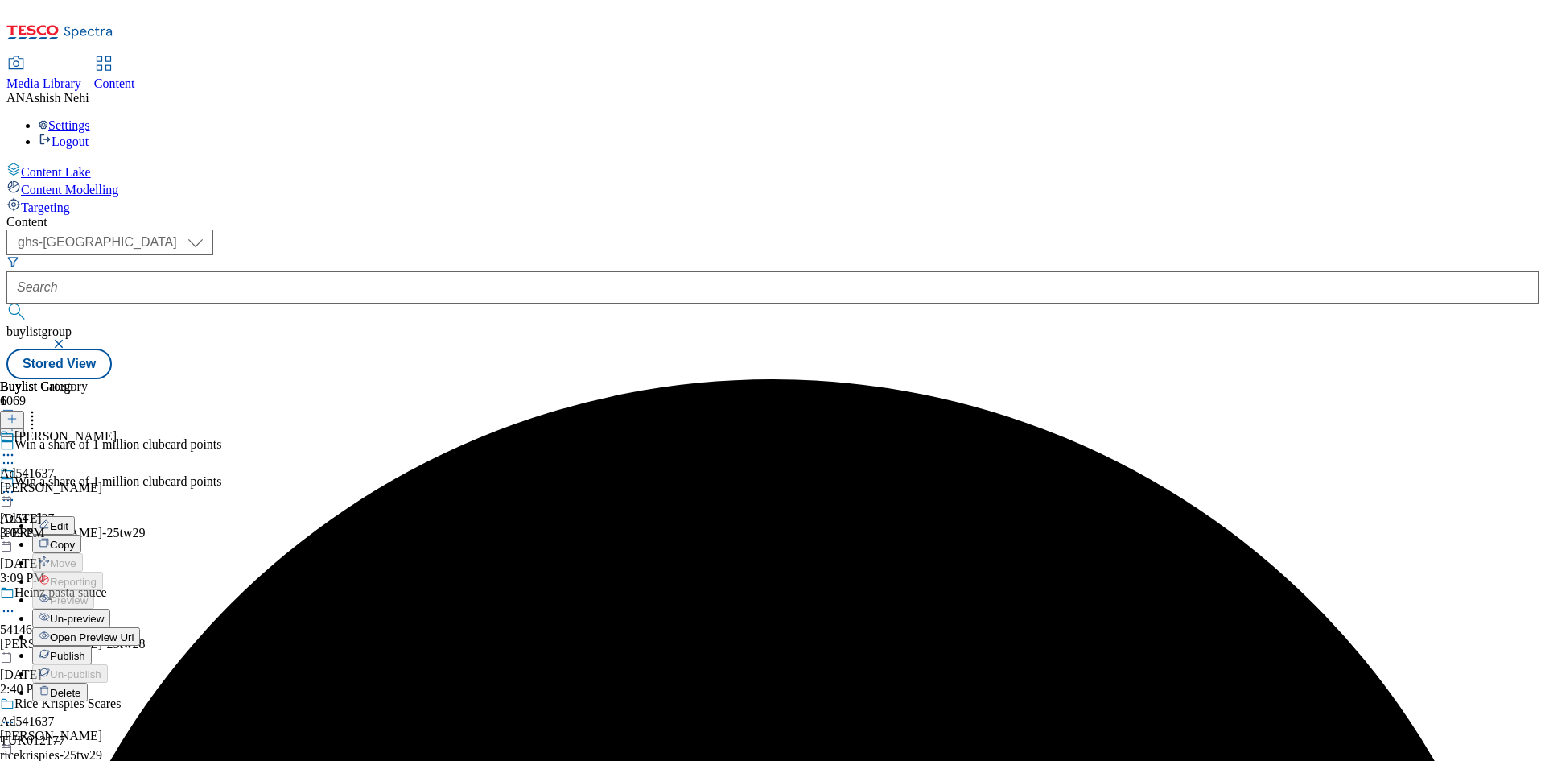
click at [85, 650] on span "Publish" at bounding box center [67, 656] width 35 height 12
